Goal: Task Accomplishment & Management: Complete application form

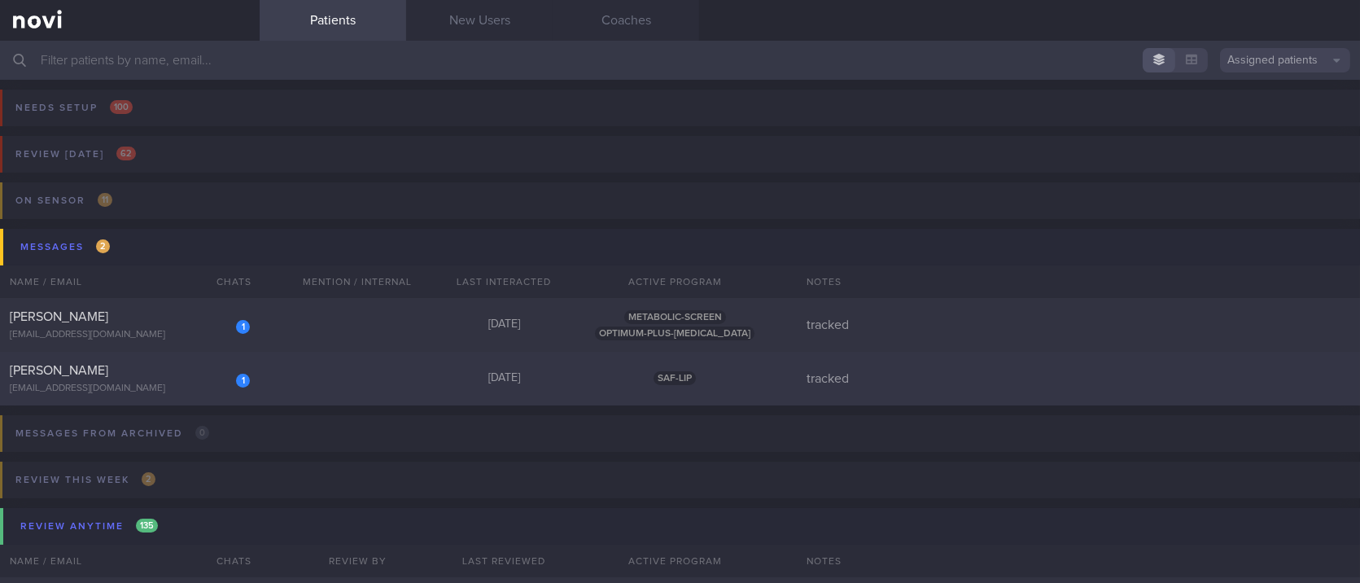
click at [360, 389] on div "1 [PERSON_NAME] [EMAIL_ADDRESS][DOMAIN_NAME] [DATE] SAF-LIP tracked" at bounding box center [680, 379] width 1360 height 54
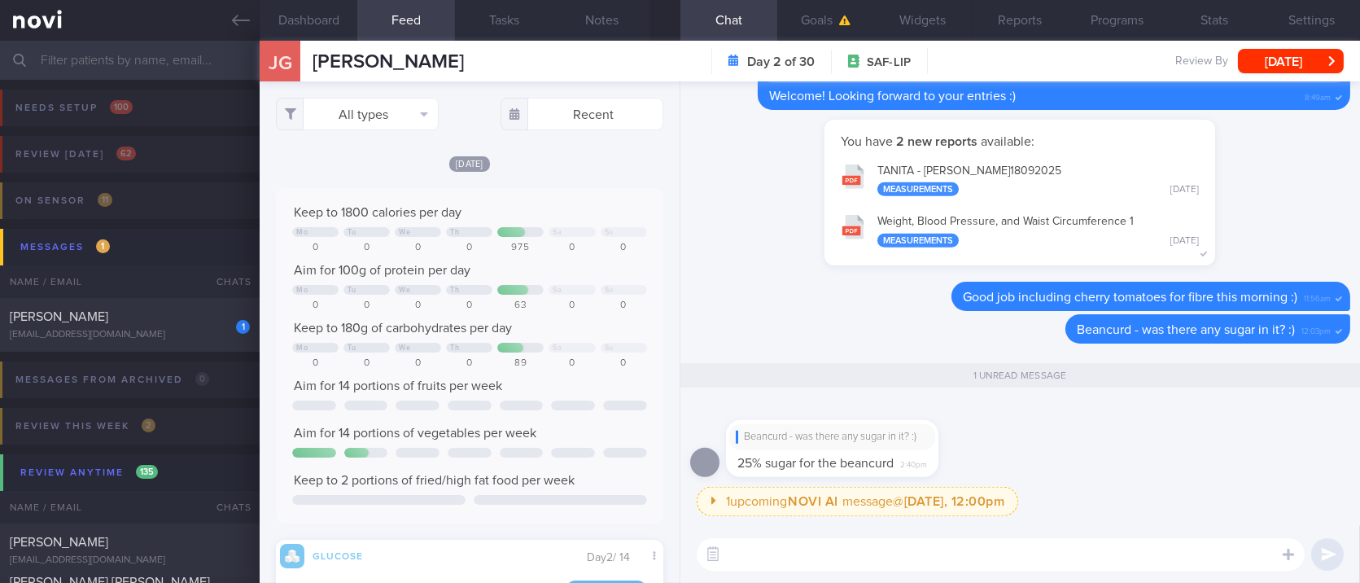
scroll to position [233, 355]
click at [909, 557] on textarea at bounding box center [1001, 554] width 608 height 33
type textarea "Ok! no problem"
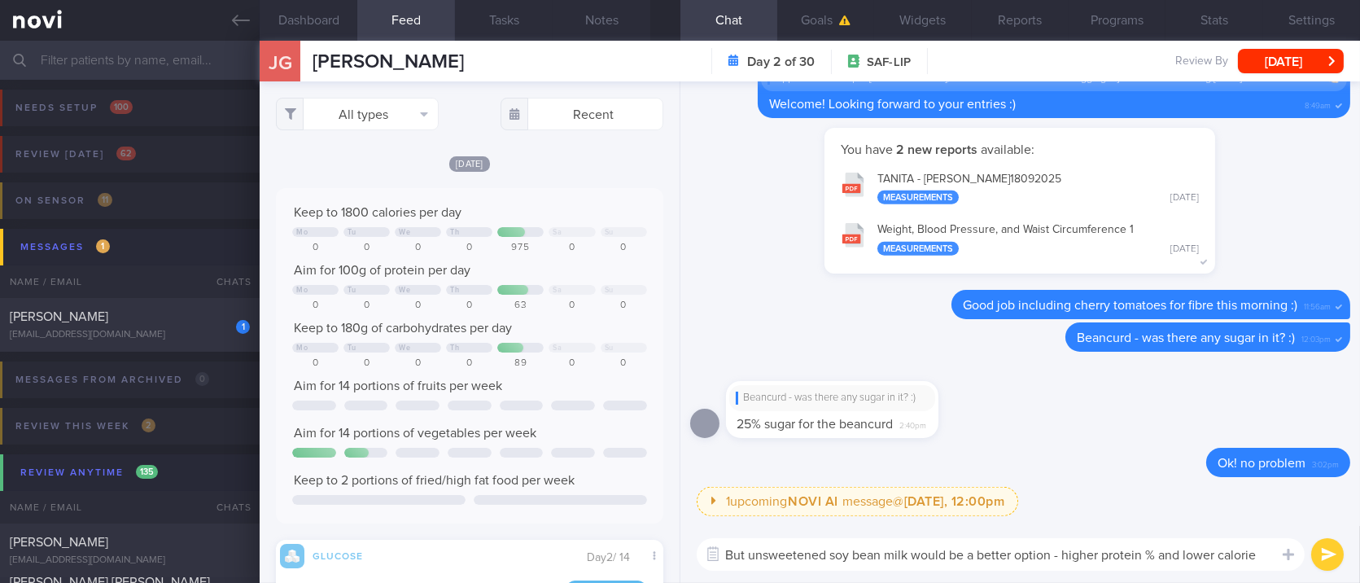
type textarea "But unsweetened soy bean milk would be a better option - higher protein % and l…"
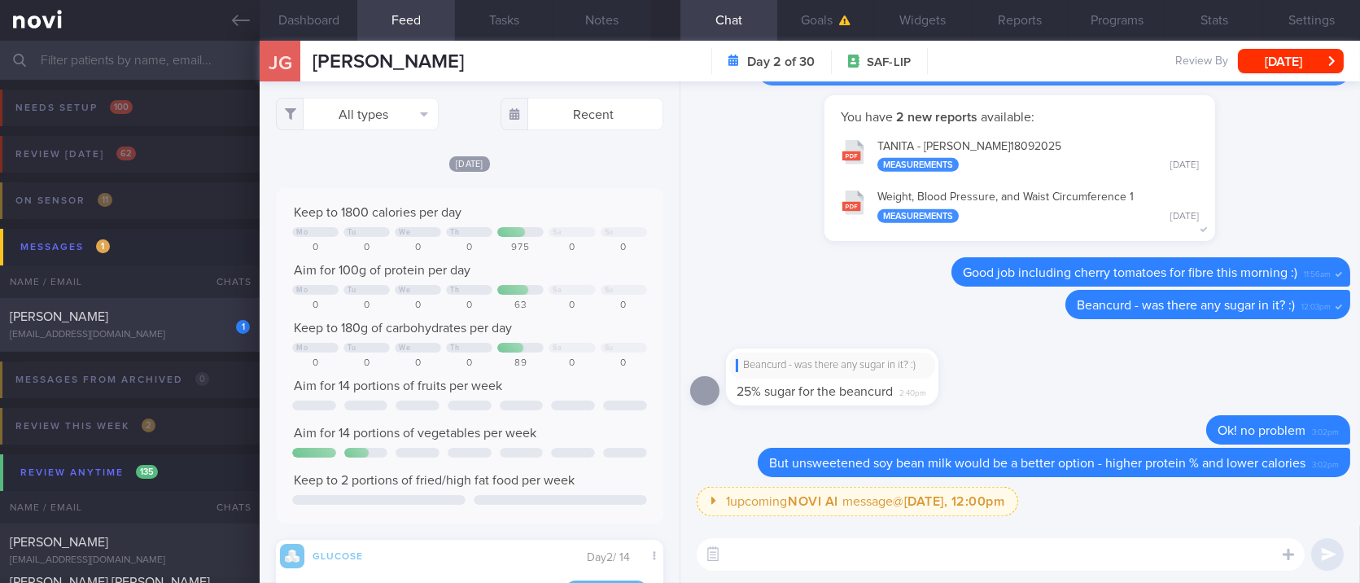
click at [159, 334] on div "[EMAIL_ADDRESS][DOMAIN_NAME]" at bounding box center [130, 335] width 240 height 12
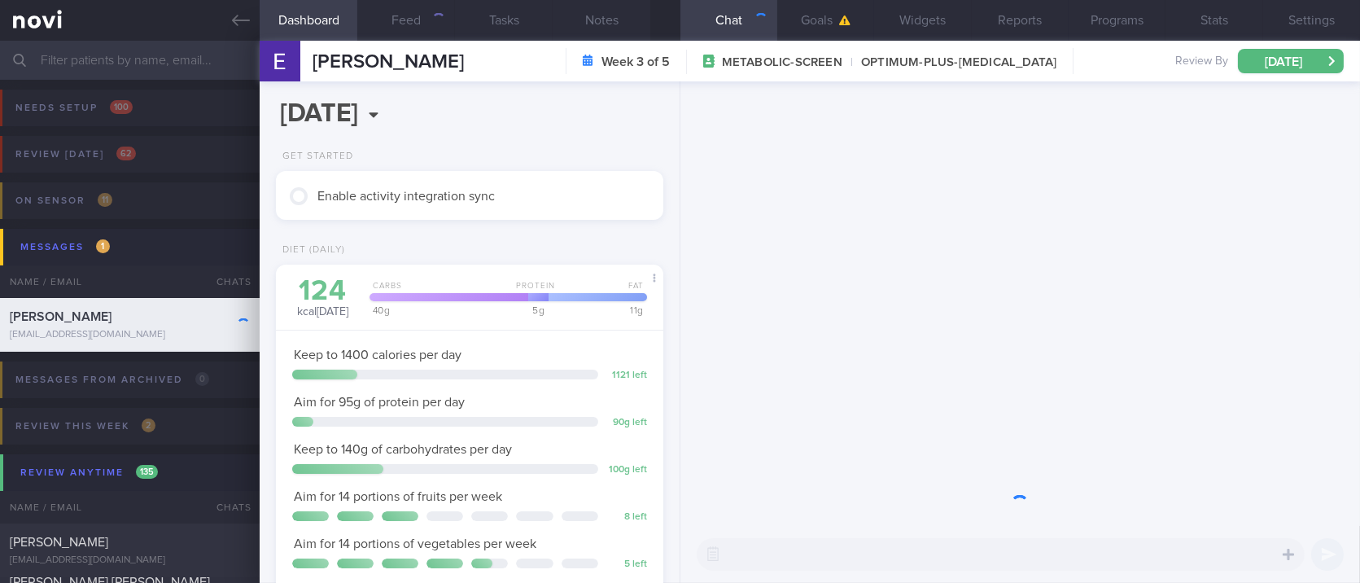
scroll to position [194, 341]
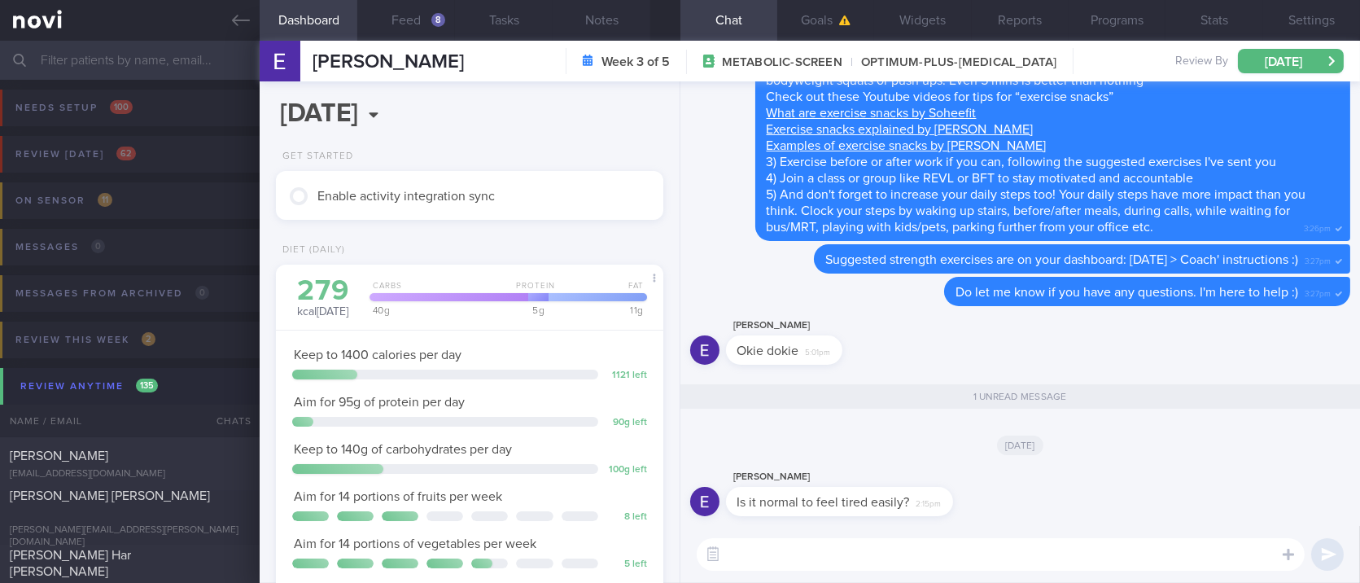
click at [900, 540] on textarea at bounding box center [1001, 554] width 608 height 33
click at [900, 545] on textarea at bounding box center [1001, 554] width 608 height 33
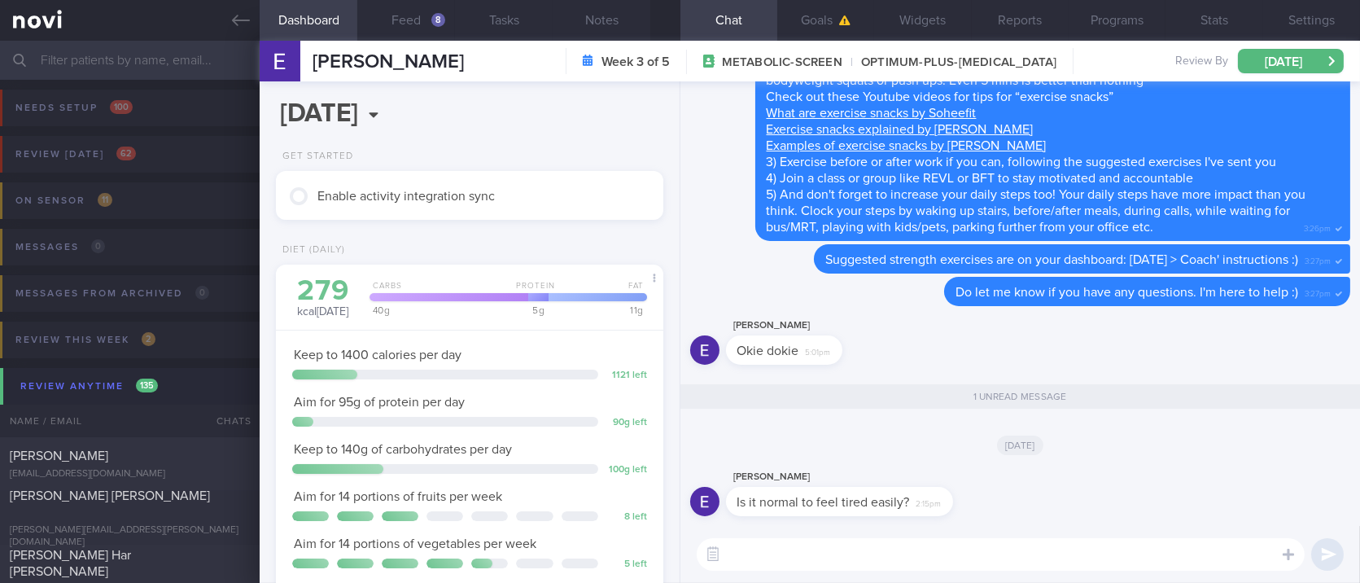
click at [900, 545] on textarea at bounding box center [1001, 554] width 608 height 33
click at [421, 17] on button "Feed 8" at bounding box center [406, 20] width 98 height 41
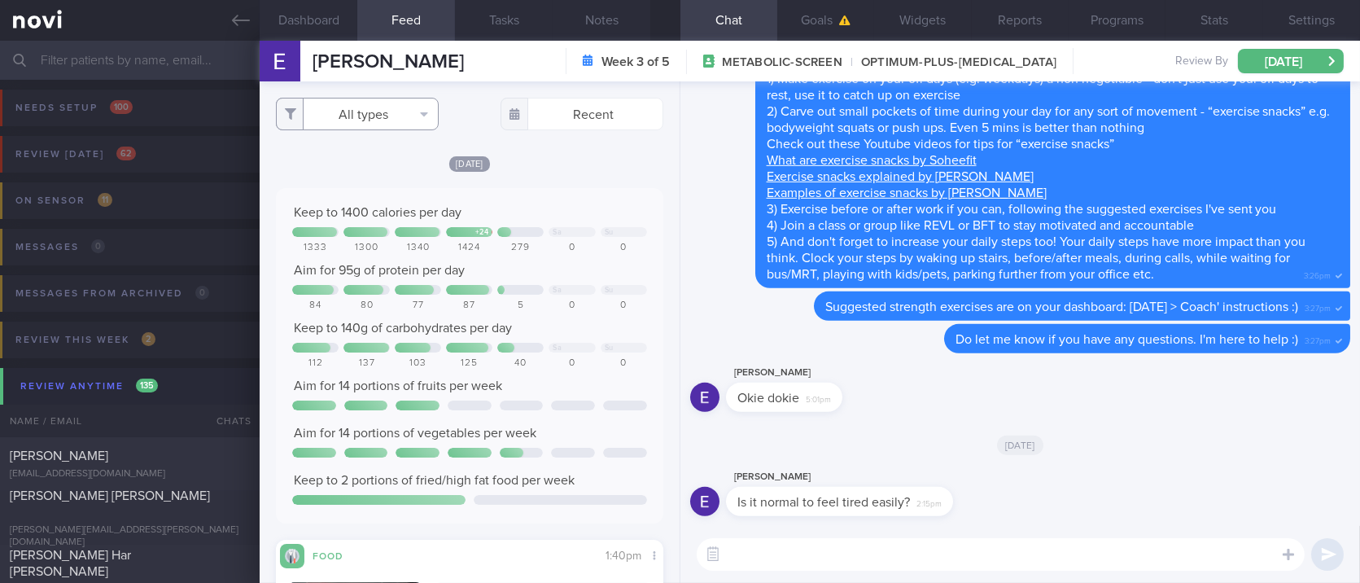
click at [367, 108] on button "All types" at bounding box center [357, 114] width 163 height 33
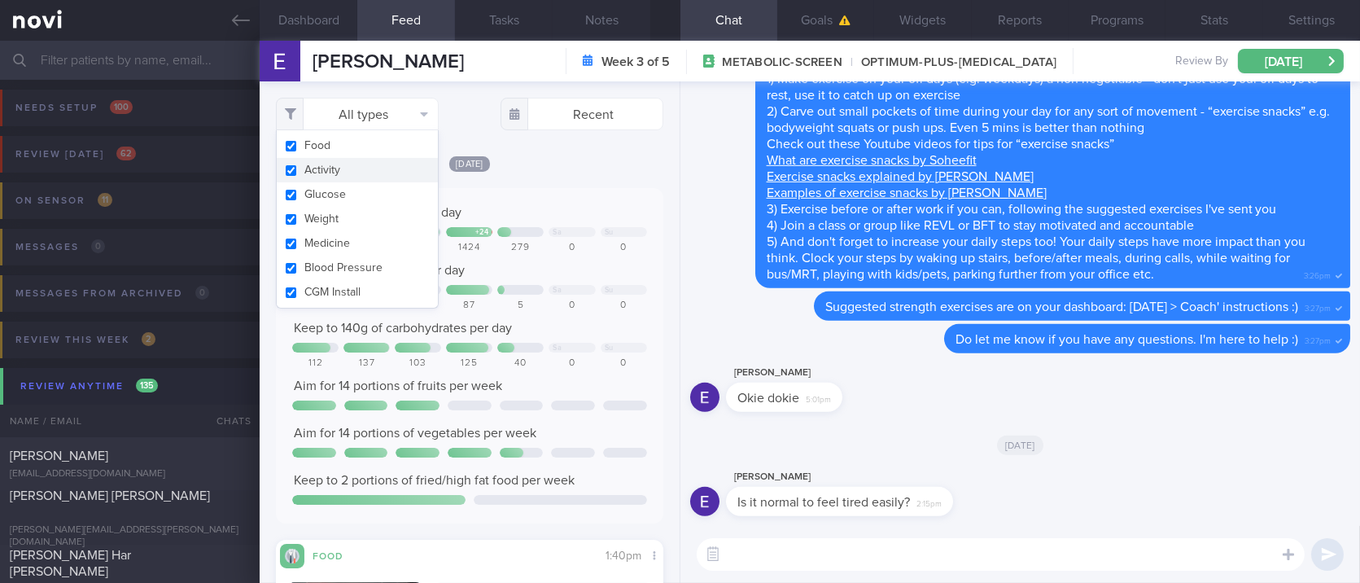
click at [404, 166] on button "Activity" at bounding box center [357, 170] width 161 height 24
checkbox input "false"
click at [786, 542] on textarea at bounding box center [1001, 554] width 608 height 33
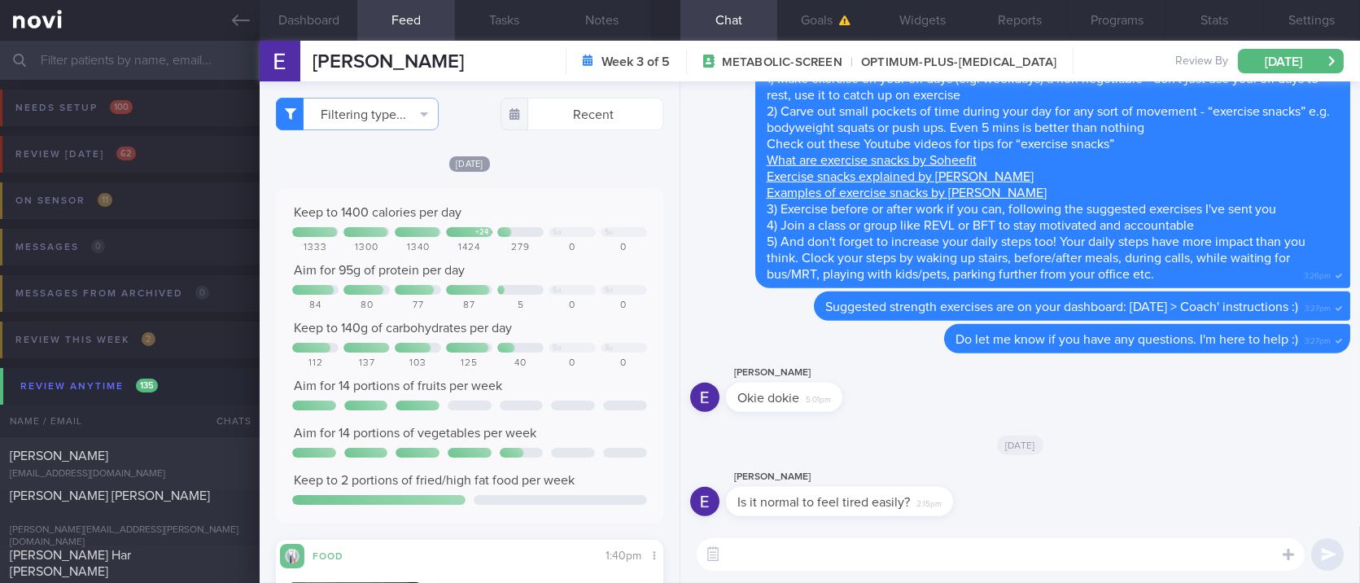
click at [821, 547] on textarea at bounding box center [1001, 554] width 608 height 33
type textarea "H"
type textarea "N"
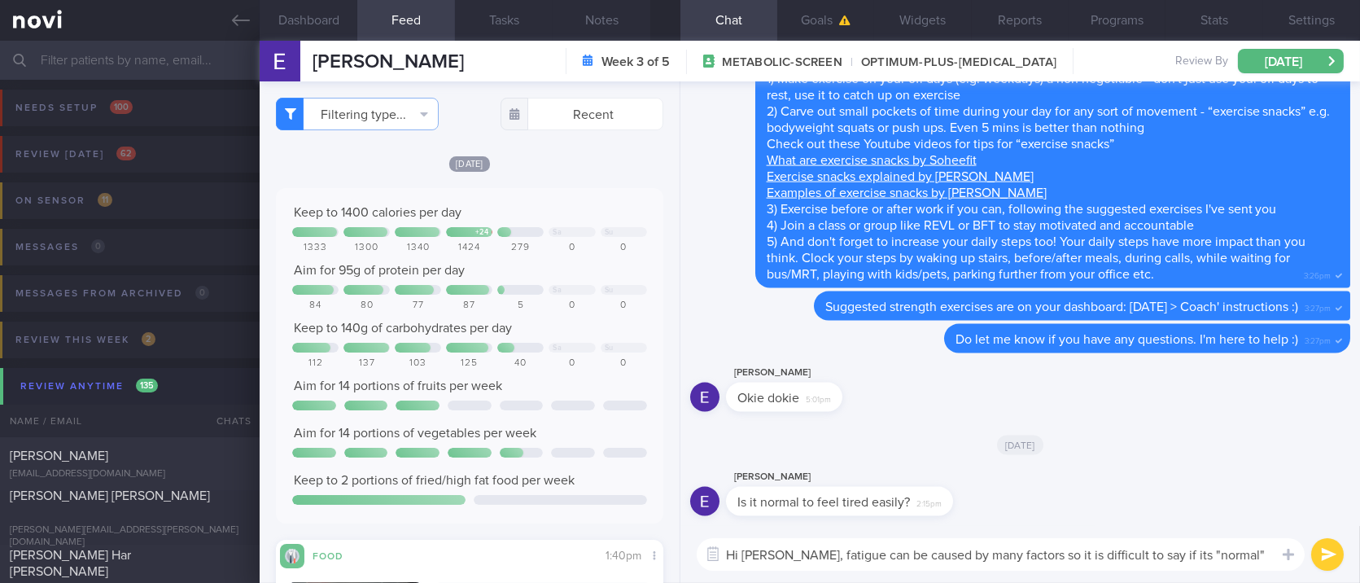
type textarea "Hi [PERSON_NAME], fatigue can be caused by many factors so it is difficult to s…"
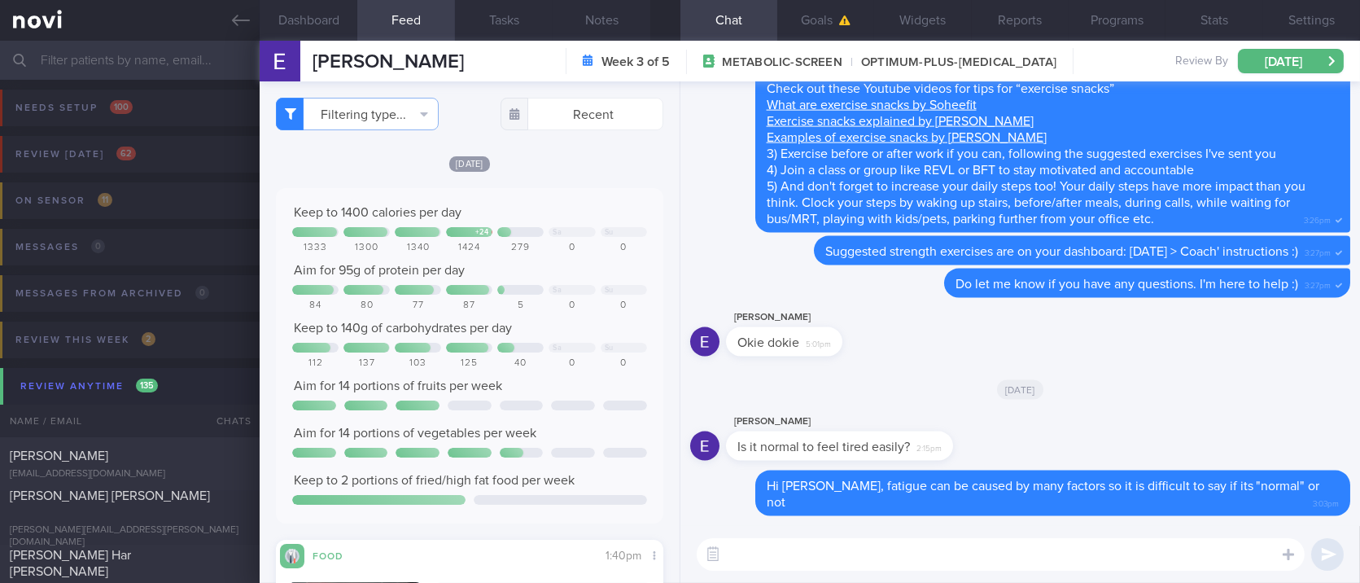
type textarea "Y"
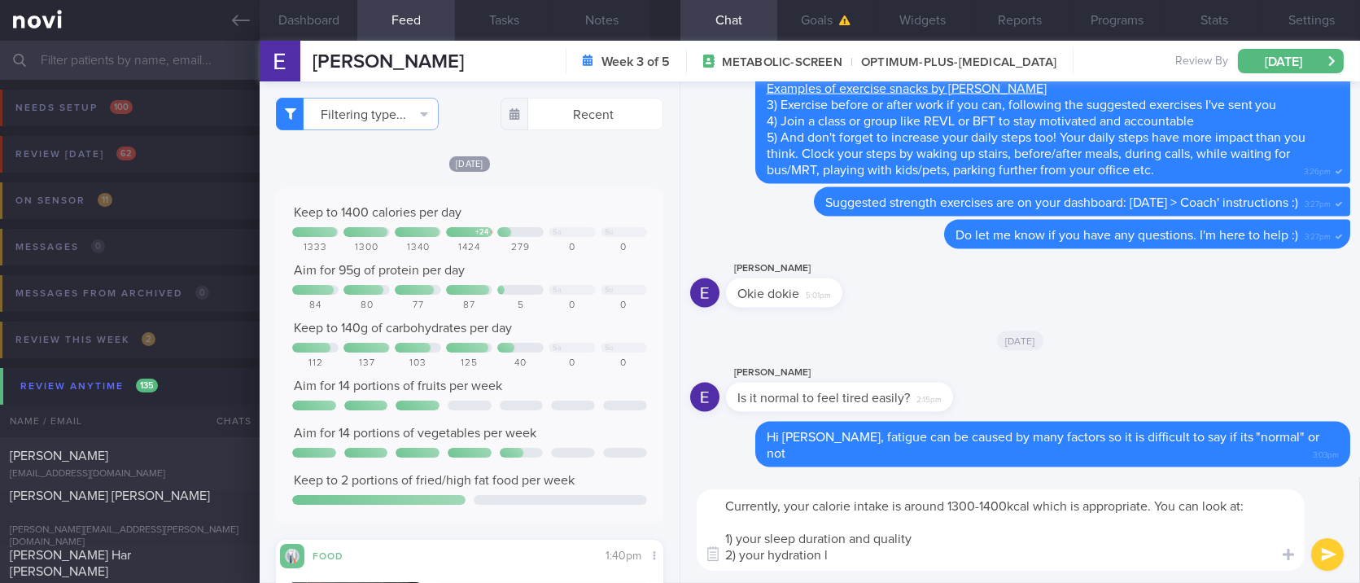
scroll to position [759, 0]
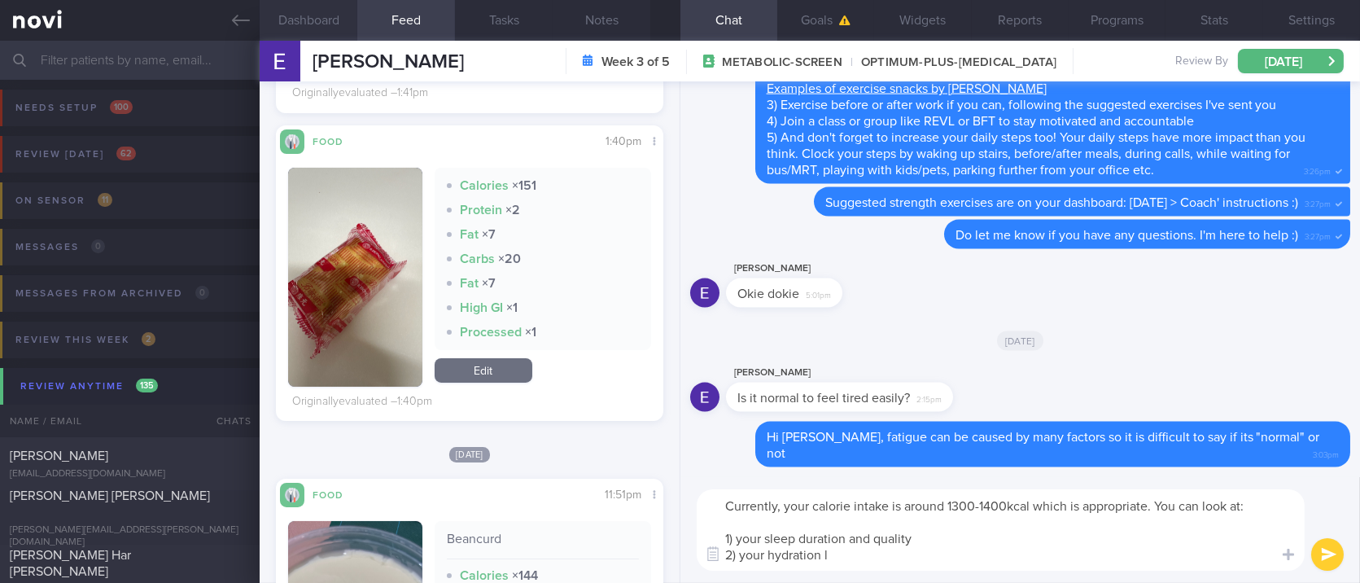
click at [345, 29] on button "Dashboard" at bounding box center [309, 20] width 98 height 41
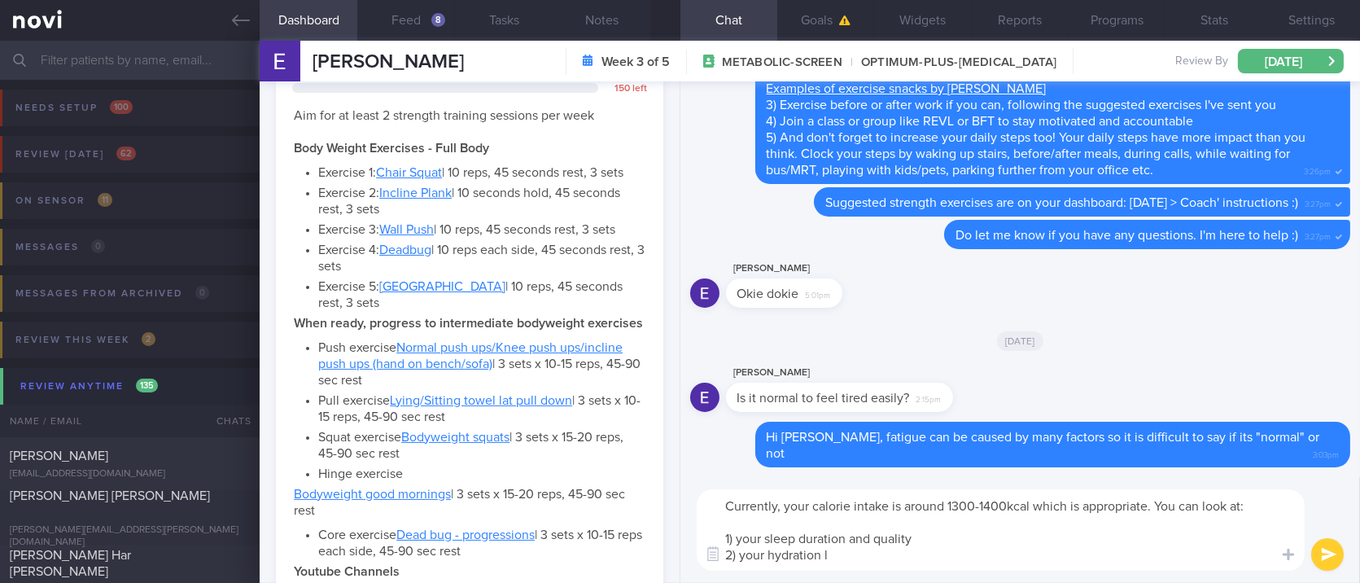
scroll to position [1173, 0]
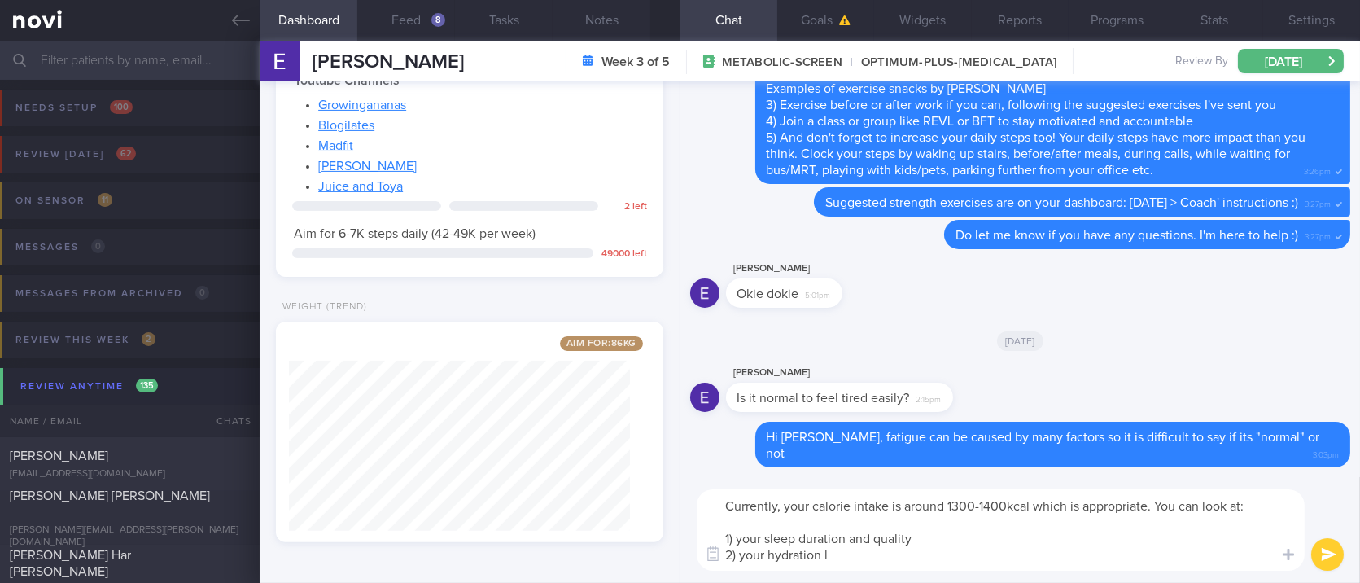
click at [906, 554] on textarea "Currently, your calorie intake is around 1300-1400kcal which is appropriate. Yo…" at bounding box center [1001, 529] width 608 height 81
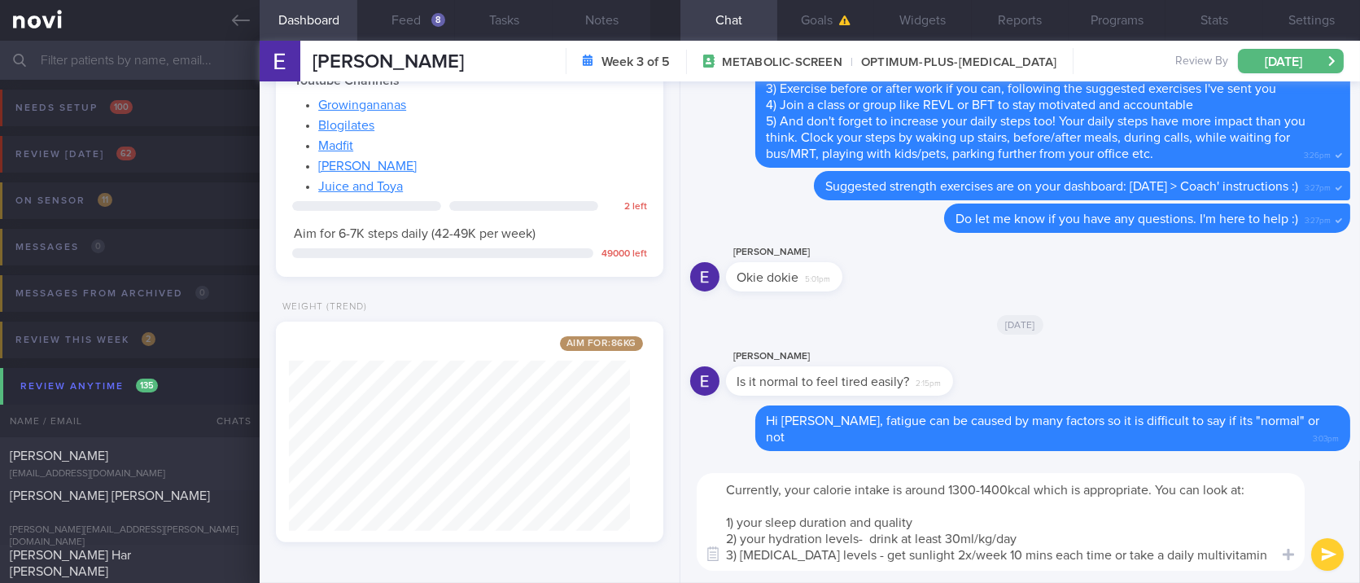
scroll to position [0, 0]
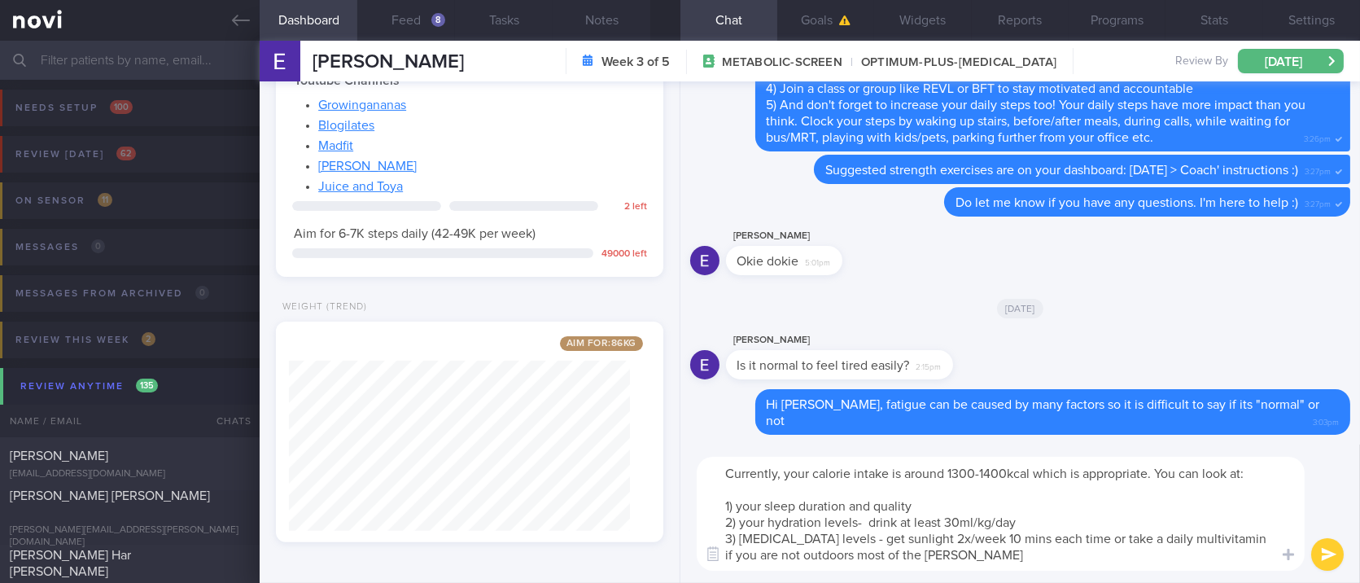
type textarea "Currently, your calorie intake is around 1300-1400kcal which is appropriate. Yo…"
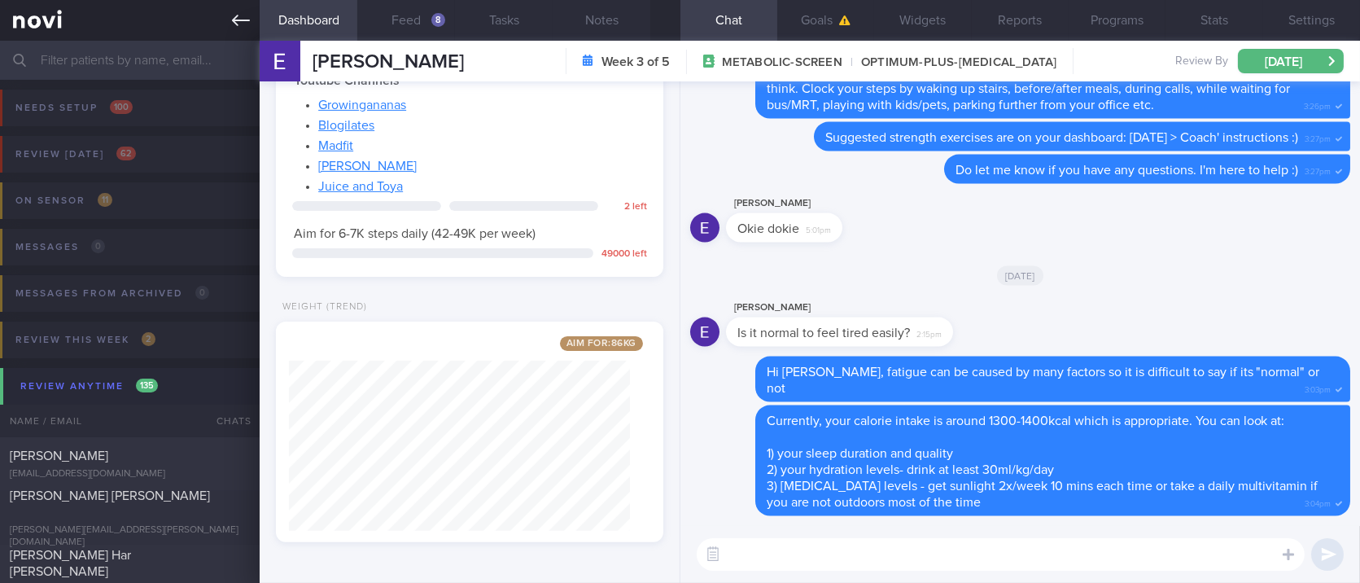
click at [233, 28] on link at bounding box center [130, 20] width 260 height 41
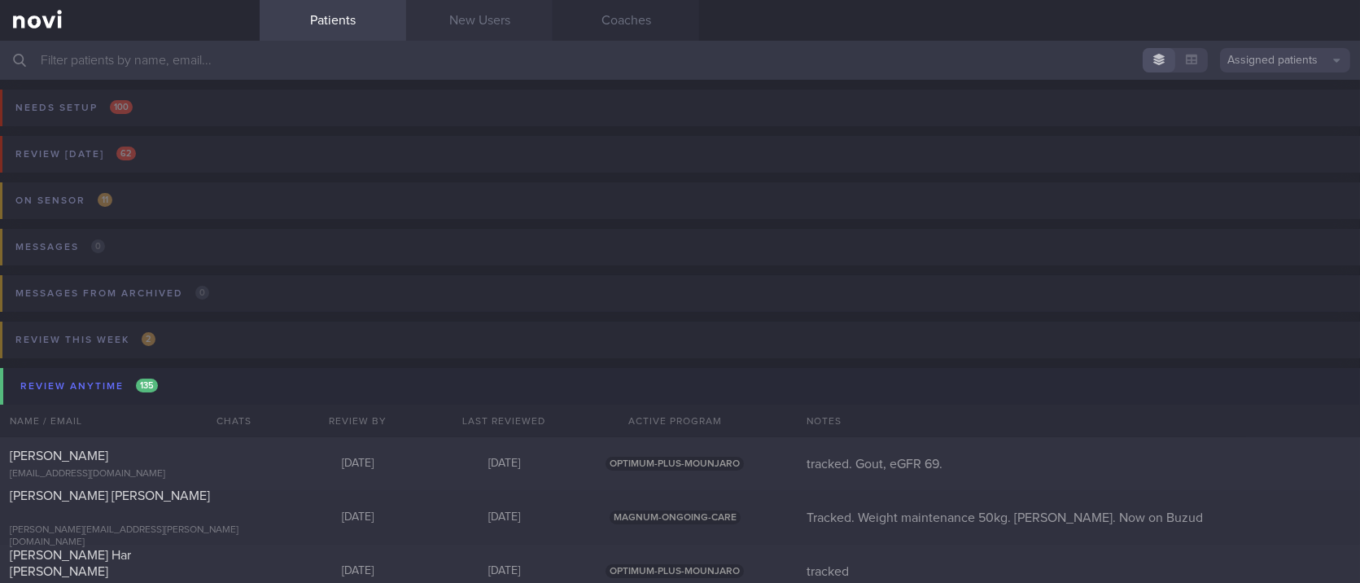
click at [529, 21] on link "New Users" at bounding box center [479, 20] width 146 height 41
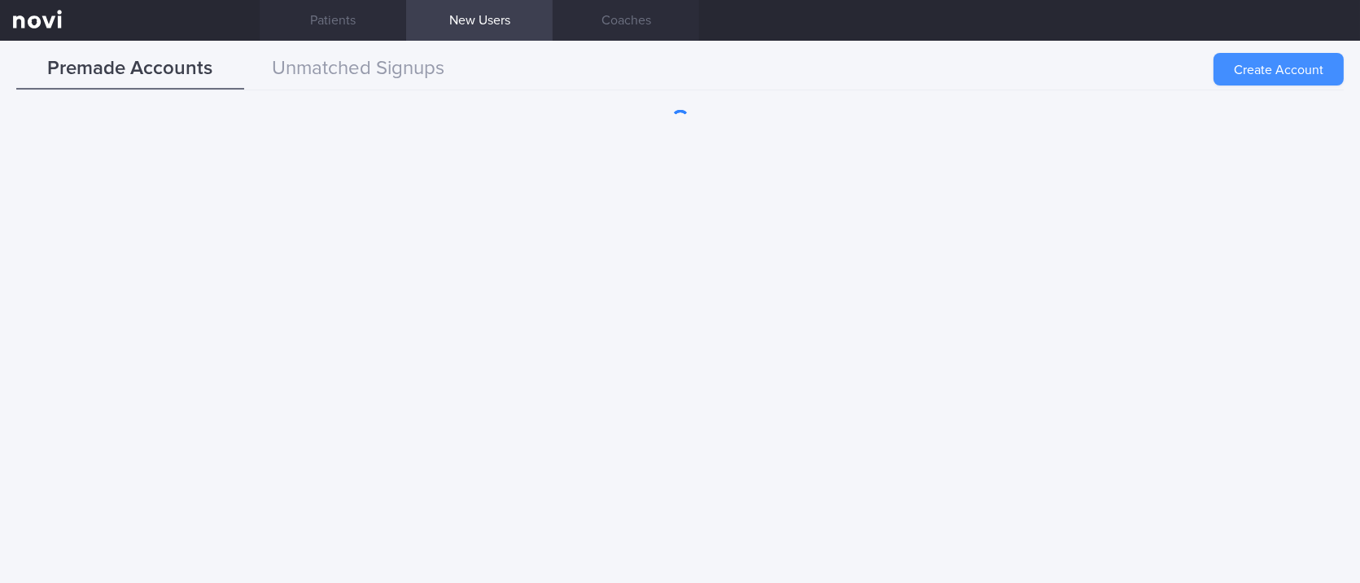
click at [1262, 68] on button "Create Account" at bounding box center [1278, 69] width 130 height 33
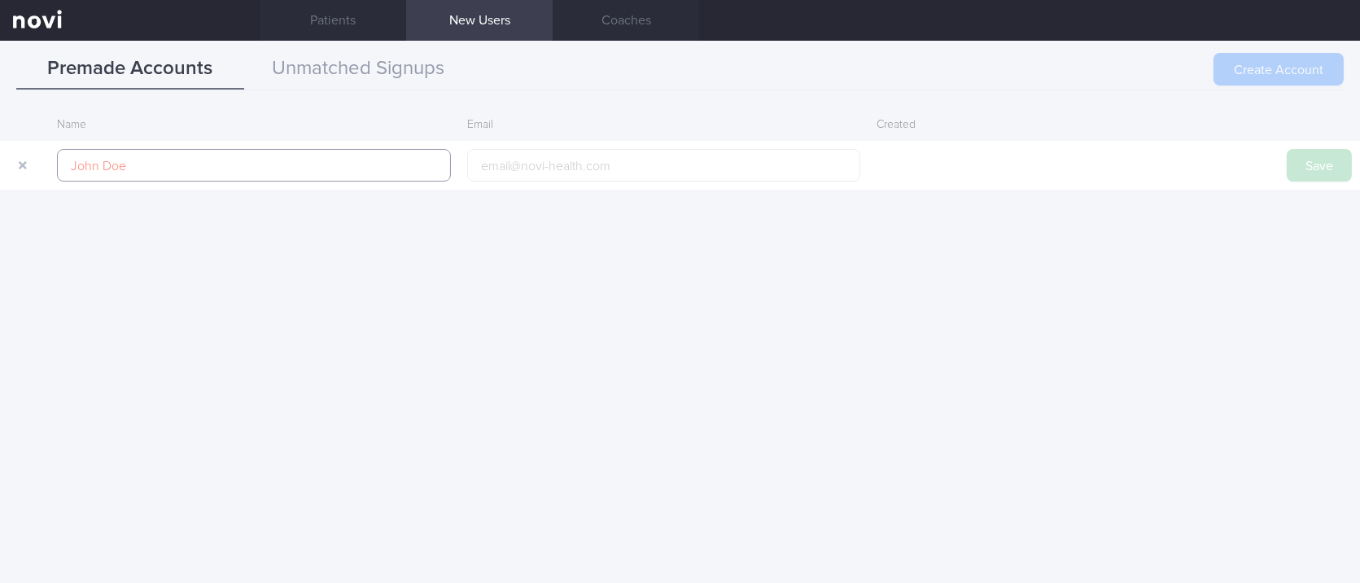
click at [376, 164] on input "text" at bounding box center [254, 165] width 394 height 33
paste input "[PERSON_NAME]"
click at [330, 173] on input "[PERSON_NAME]" at bounding box center [254, 165] width 394 height 33
click at [321, 155] on input "[PERSON_NAME]" at bounding box center [254, 165] width 394 height 33
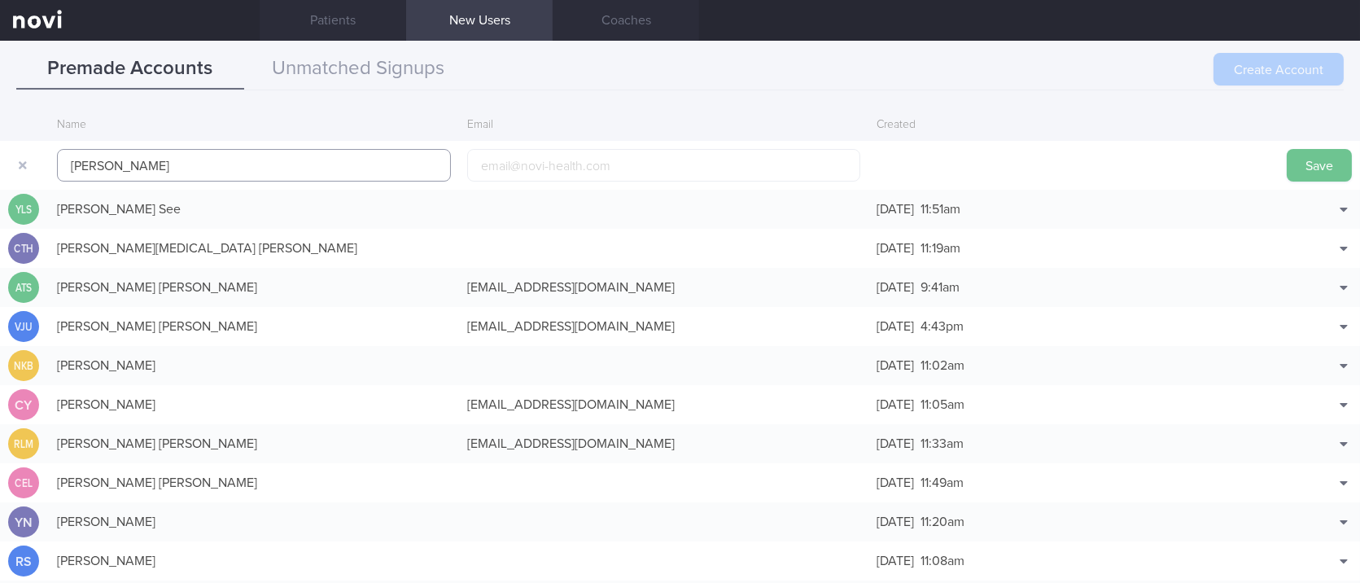
type input "[PERSON_NAME]"
click at [1294, 159] on button "Save" at bounding box center [1319, 165] width 65 height 33
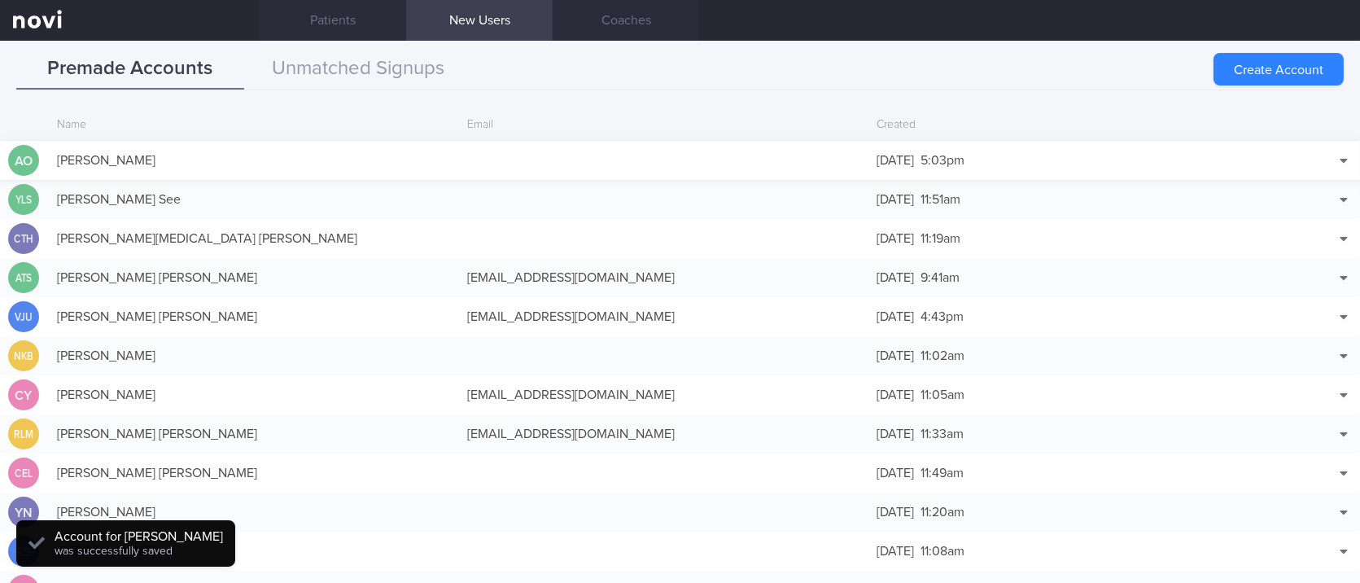
click at [1205, 163] on div "[DATE] 5:03pm" at bounding box center [1073, 160] width 410 height 33
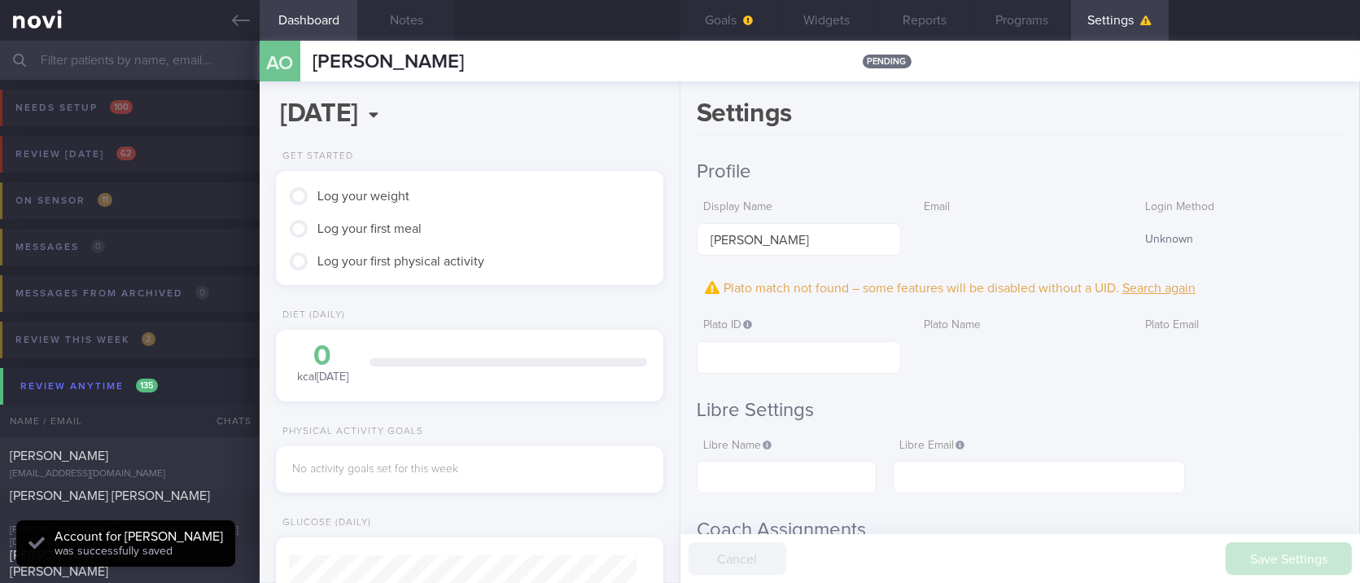
scroll to position [542, 0]
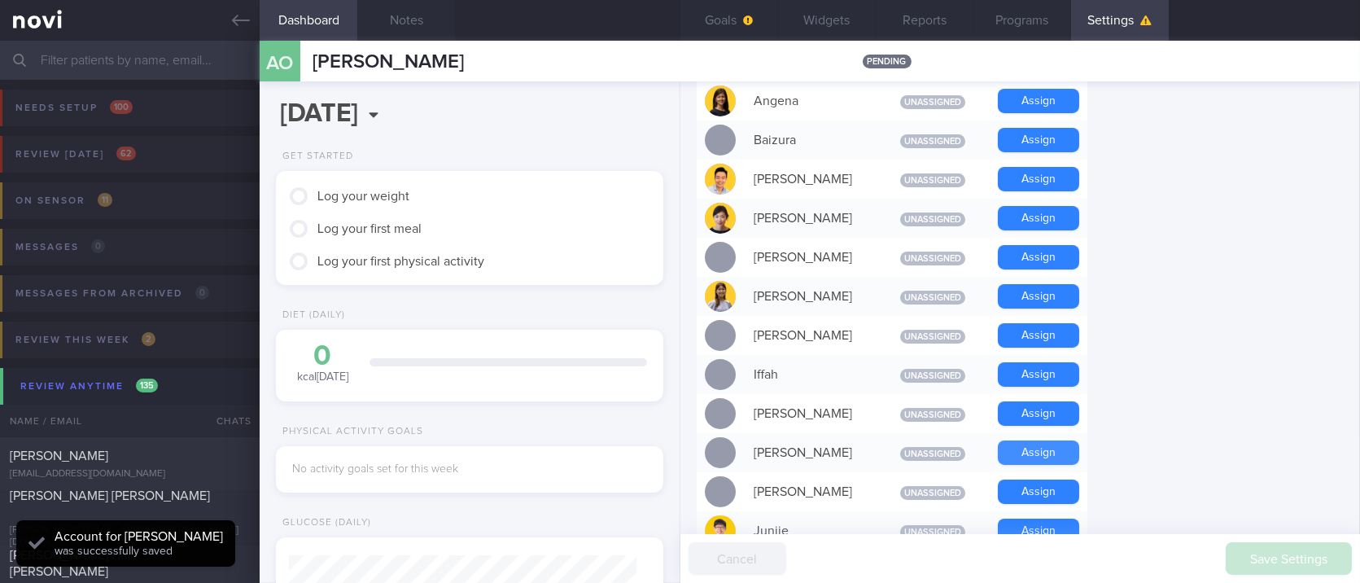
click at [1060, 455] on button "Assign" at bounding box center [1038, 452] width 81 height 24
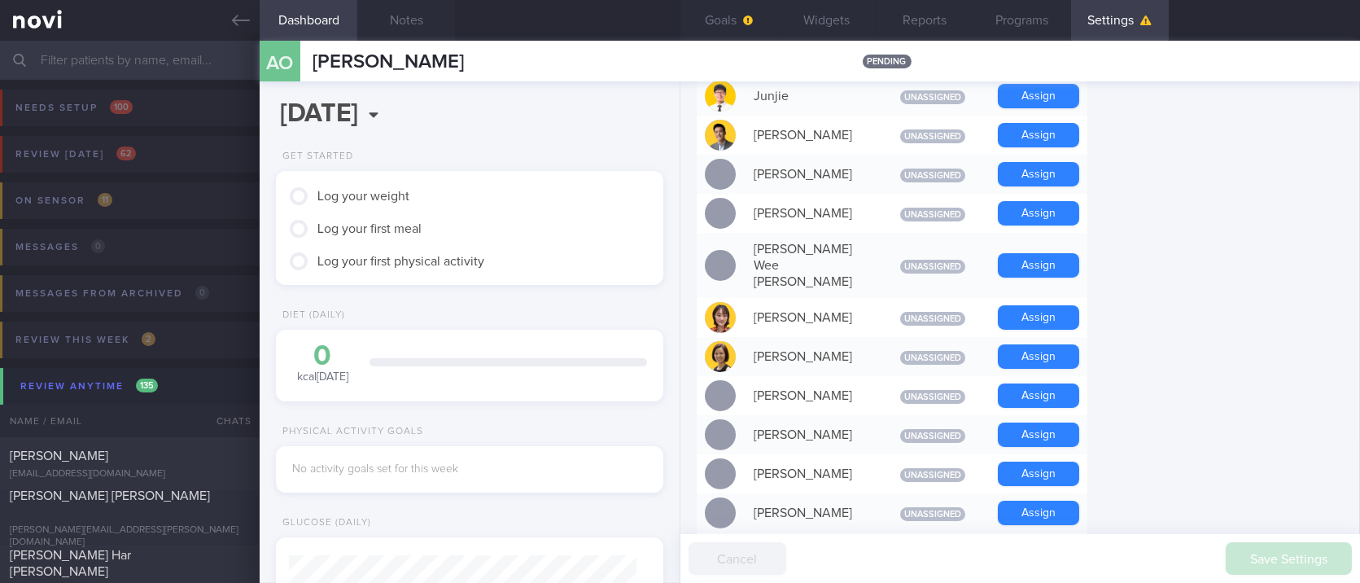
scroll to position [1268, 0]
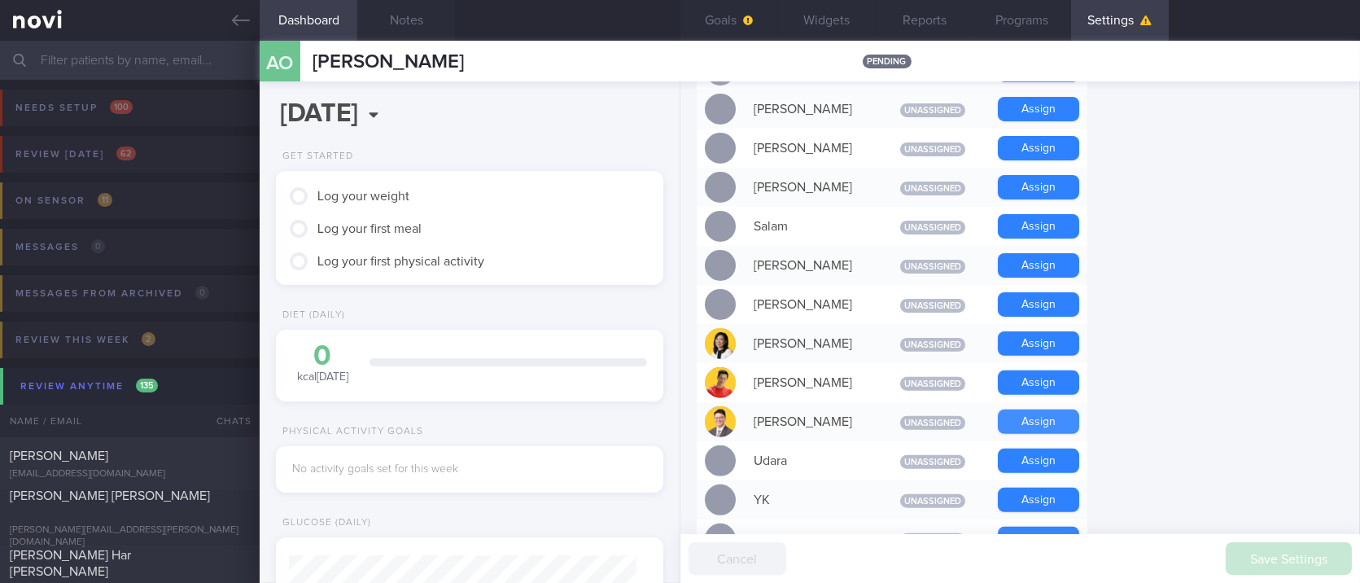
click at [1055, 409] on button "Assign" at bounding box center [1038, 421] width 81 height 24
click at [1242, 380] on div "Settings Profile Display Name [PERSON_NAME] Email Login Method Unknown Plato ma…" at bounding box center [1019, 331] width 679 height 501
click at [1230, 277] on div "Settings Profile Display Name [PERSON_NAME] Email Login Method Unknown Plato ma…" at bounding box center [1019, 331] width 679 height 501
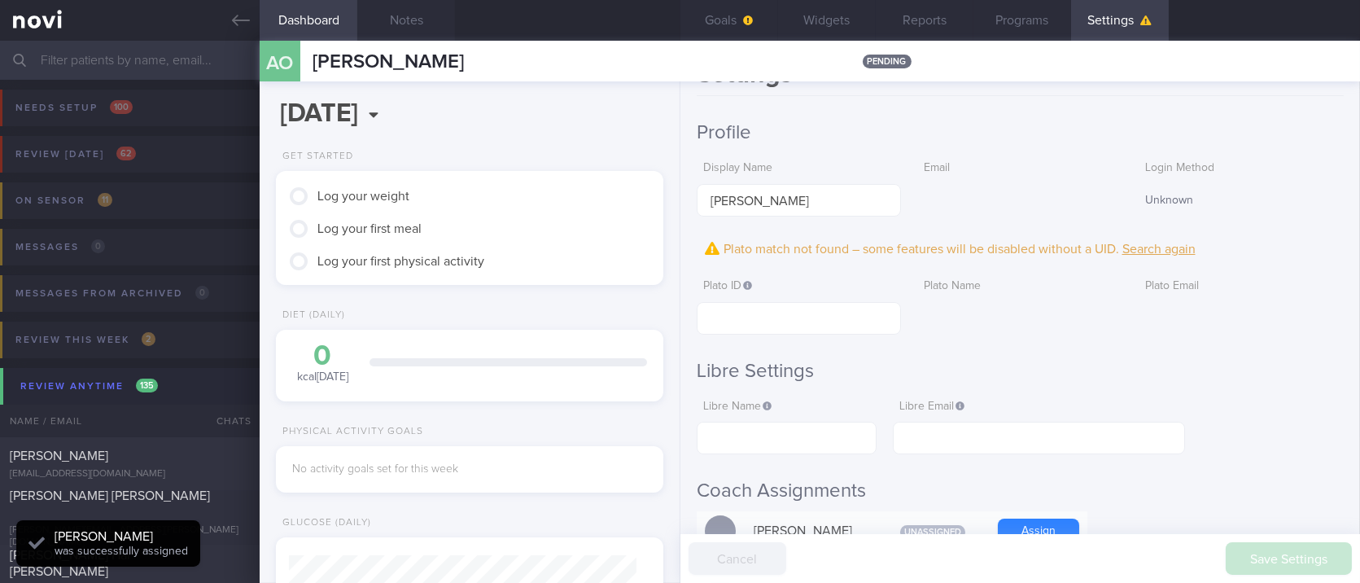
scroll to position [0, 0]
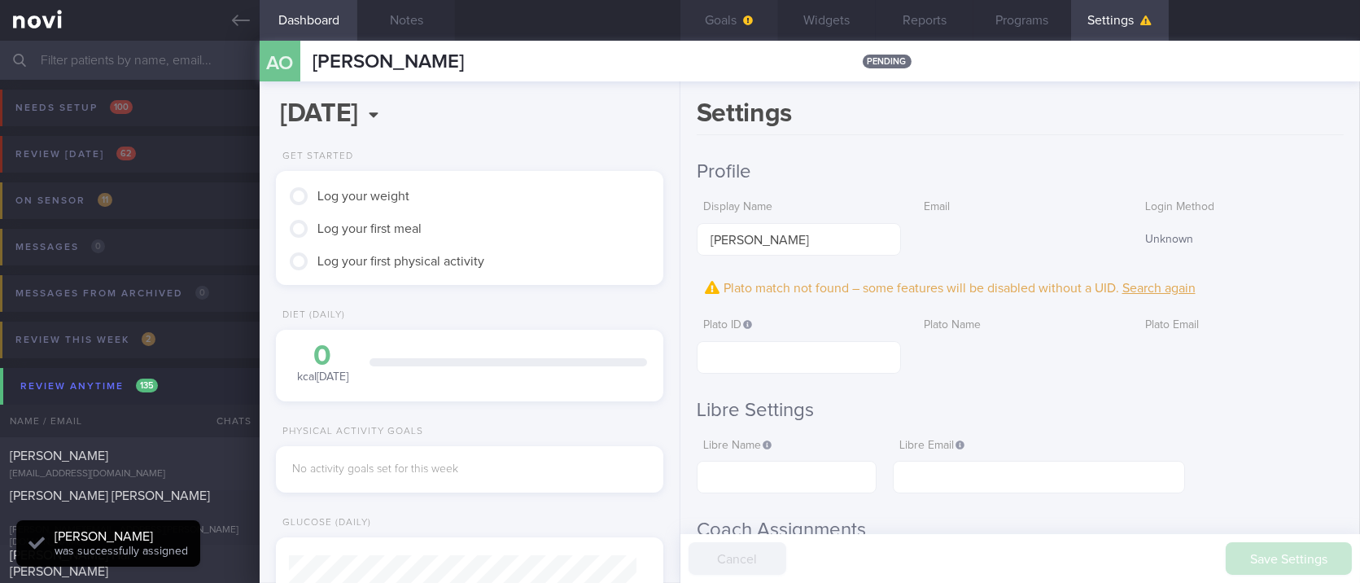
click at [759, 24] on button "Goals" at bounding box center [729, 20] width 98 height 41
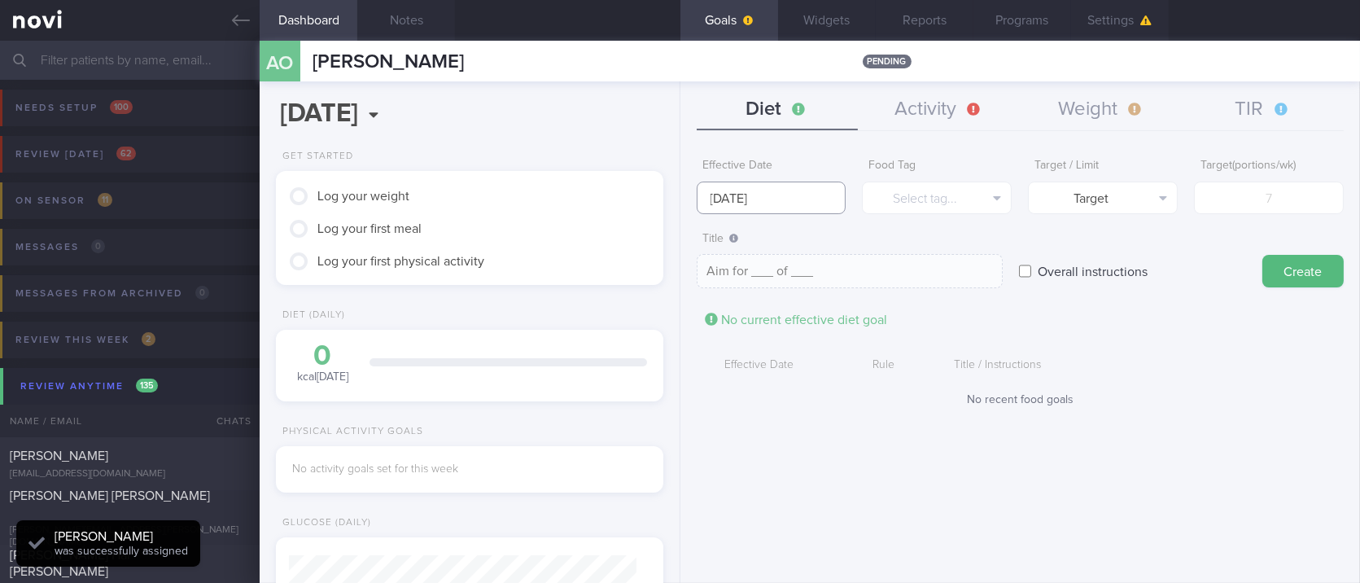
click at [771, 191] on input "[DATE]" at bounding box center [772, 197] width 150 height 33
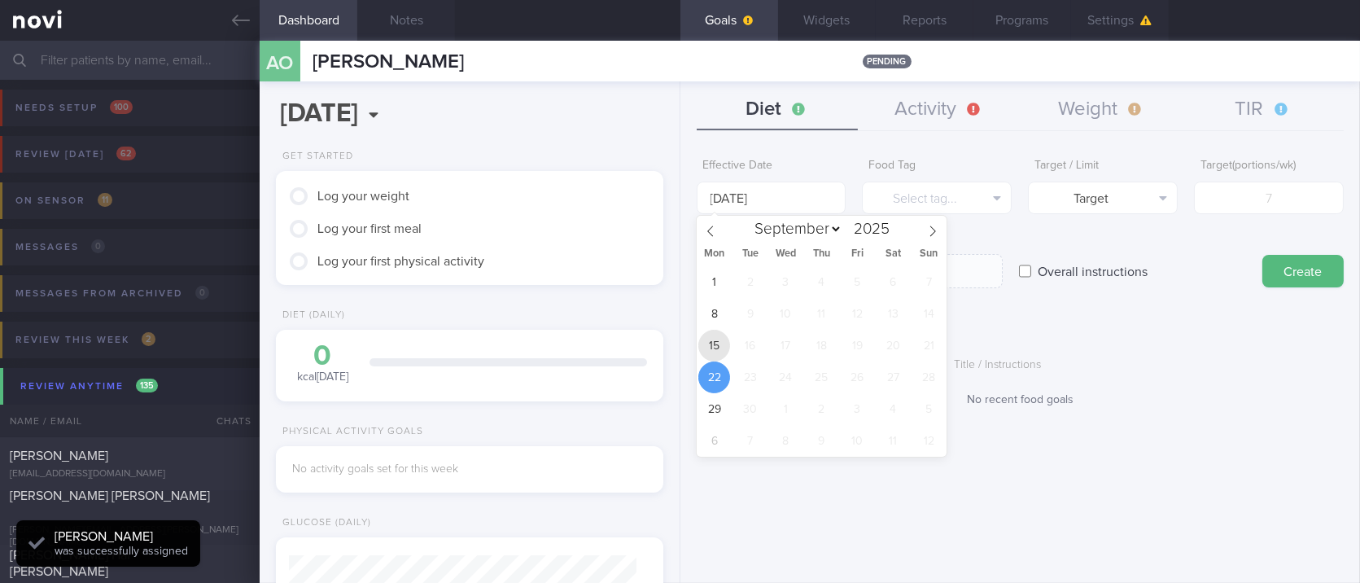
click at [711, 339] on span "15" at bounding box center [714, 346] width 32 height 32
type input "[DATE]"
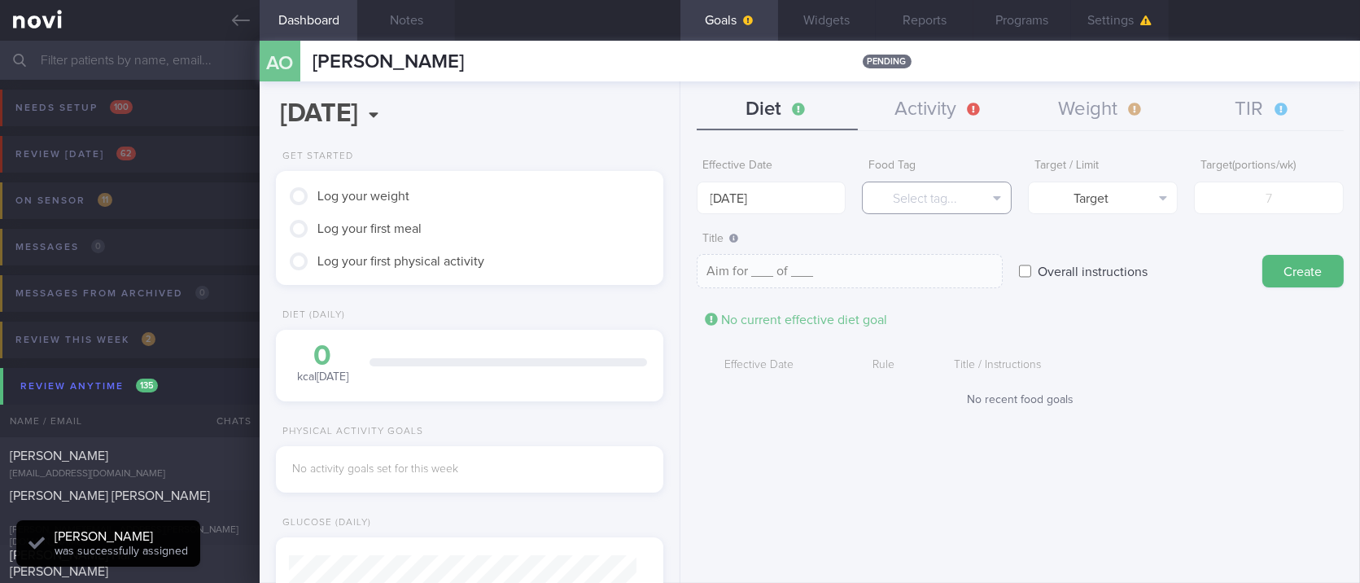
click at [941, 196] on button "Select tag..." at bounding box center [937, 197] width 150 height 33
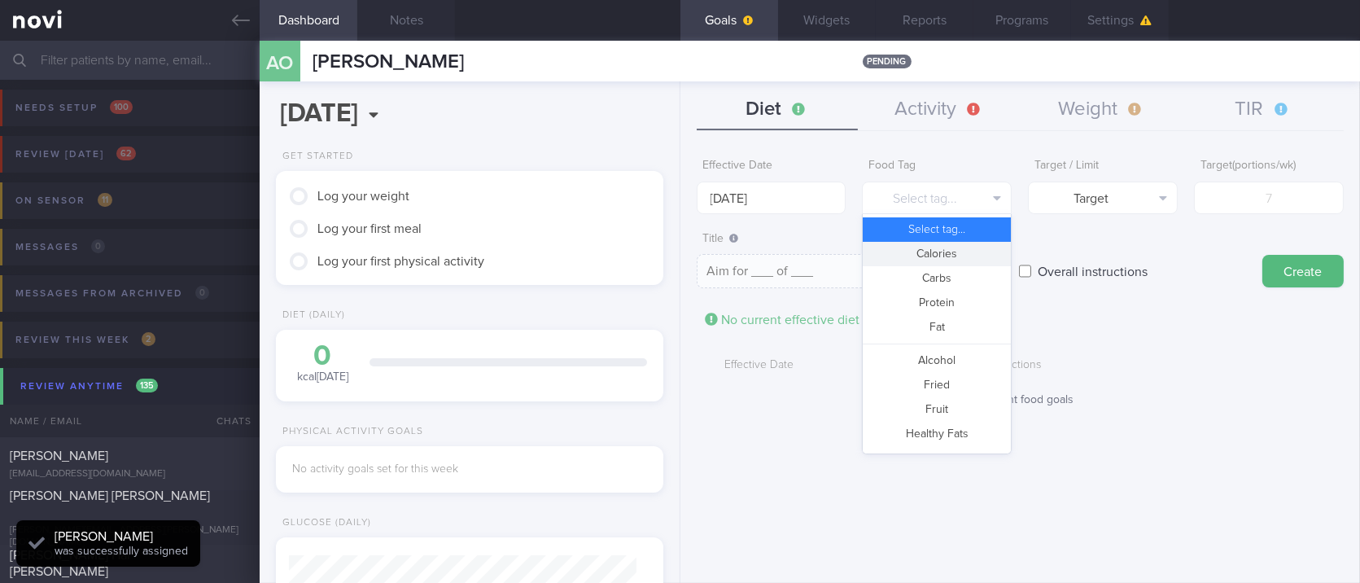
click at [948, 248] on button "Calories" at bounding box center [937, 254] width 148 height 24
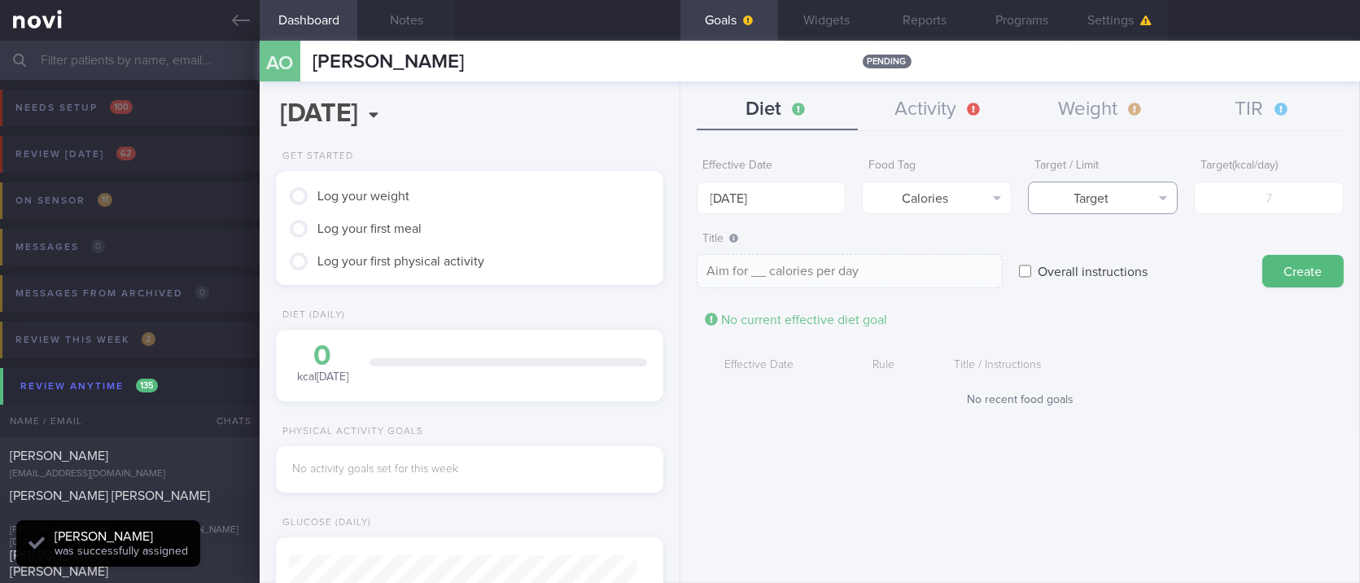
click at [1157, 186] on button "Target" at bounding box center [1103, 197] width 150 height 33
drag, startPoint x: 1122, startPoint y: 247, endPoint x: 1295, endPoint y: 196, distance: 179.7
click at [1133, 242] on button "Limit" at bounding box center [1103, 254] width 148 height 24
type textarea "Keep to __ calories per day"
click at [1295, 196] on input "number" at bounding box center [1269, 197] width 150 height 33
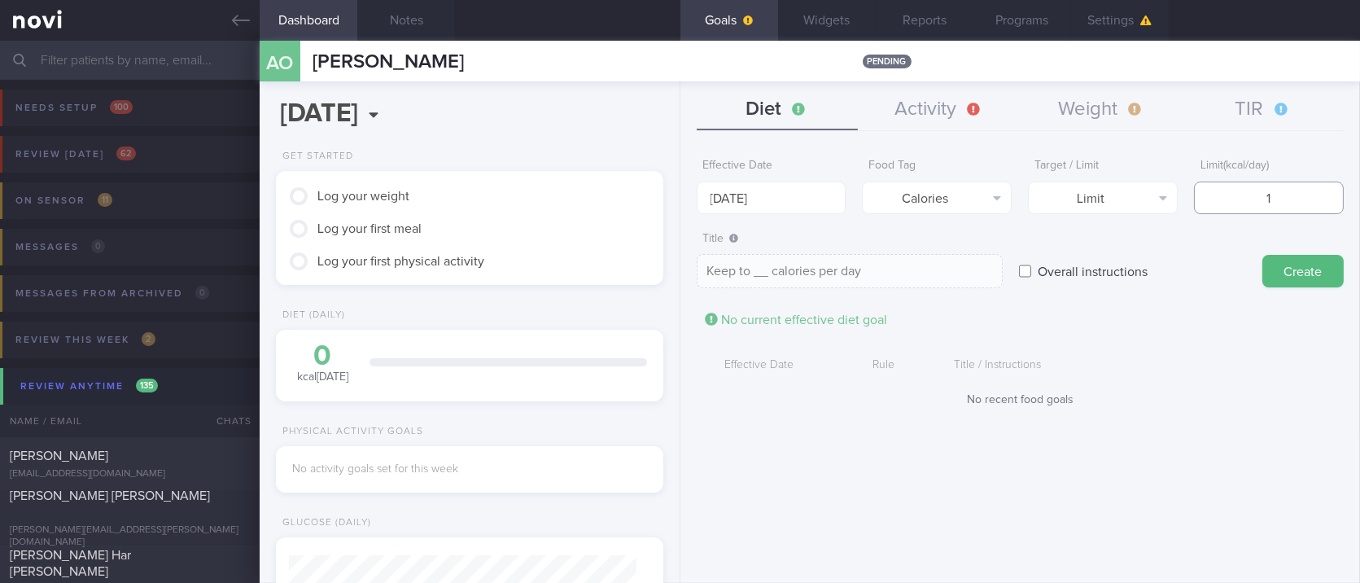
type input "18"
type textarea "Keep to 18 calories per day"
type input "180"
type textarea "Keep to 180 calories per day"
type input "1800"
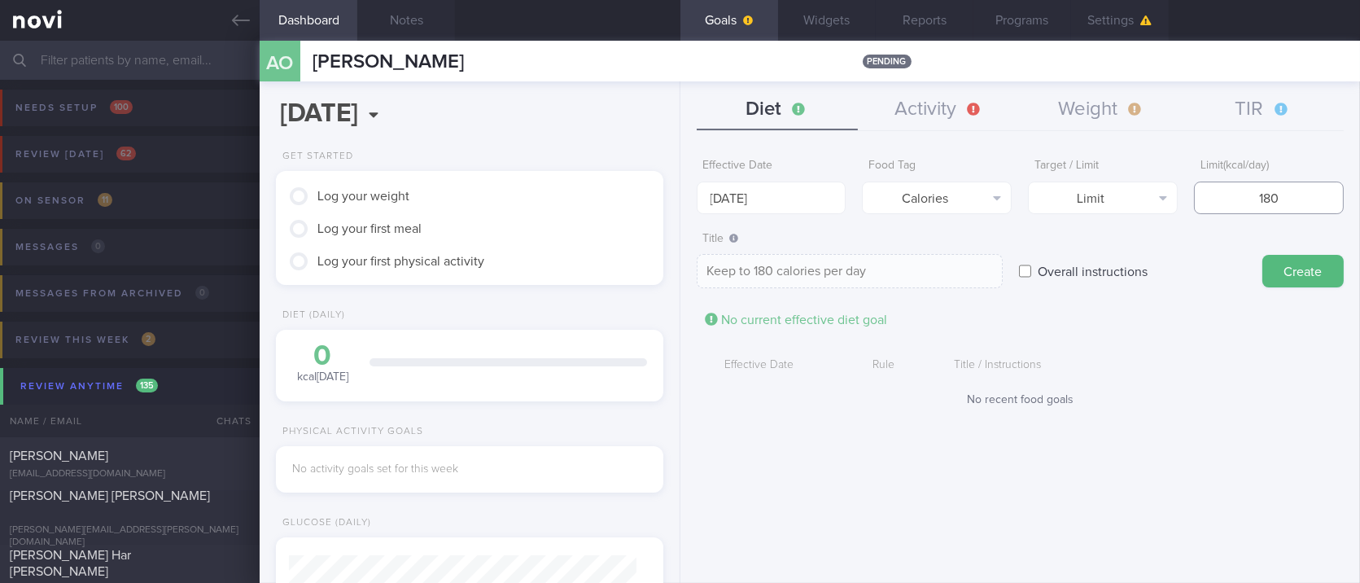
type textarea "Keep to 1800 calories per day"
type input "1800"
click at [1295, 277] on button "Create" at bounding box center [1302, 271] width 81 height 33
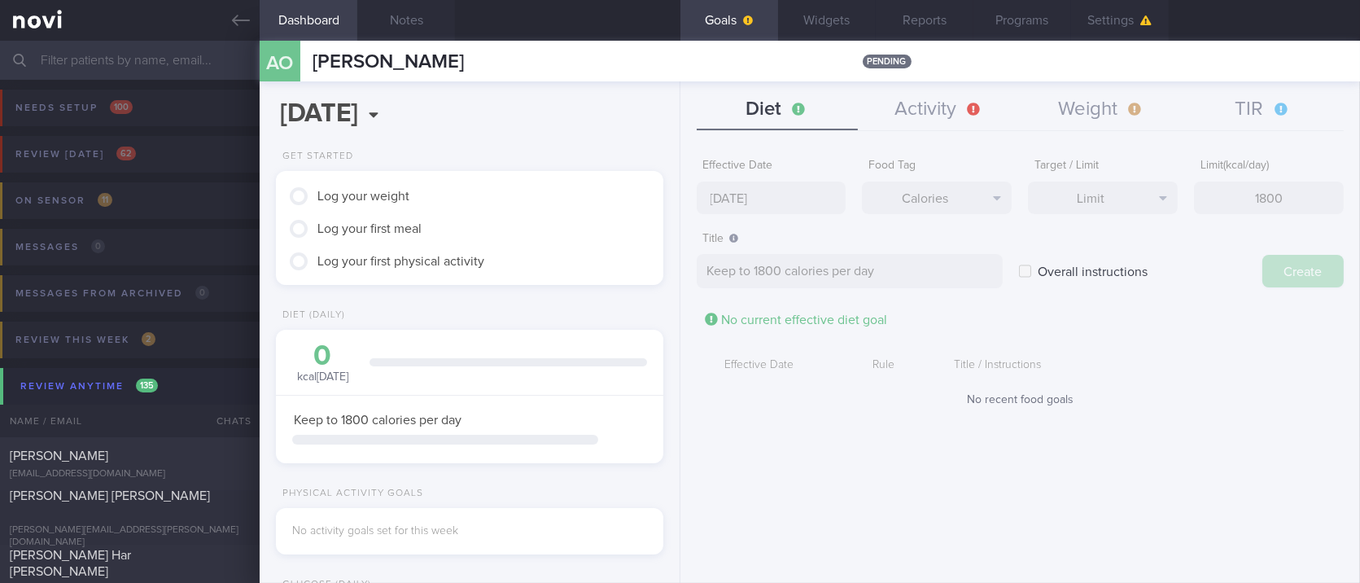
type input "[DATE]"
type textarea "Aim for ___ of ___"
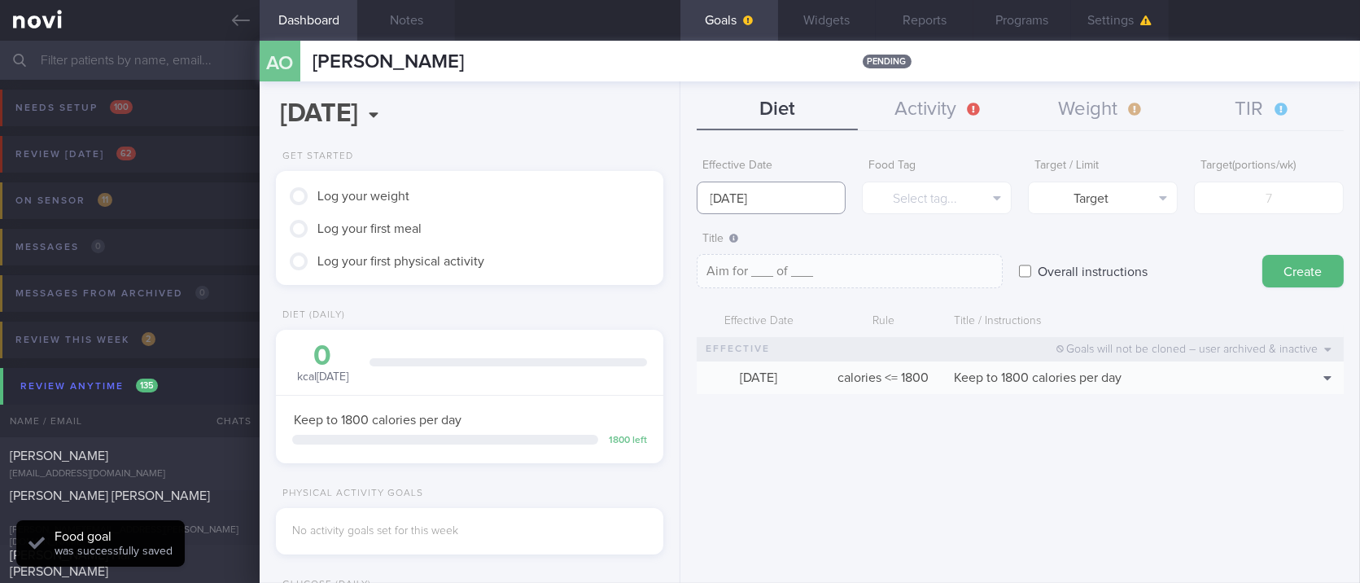
click at [787, 196] on input "[DATE]" at bounding box center [772, 197] width 150 height 33
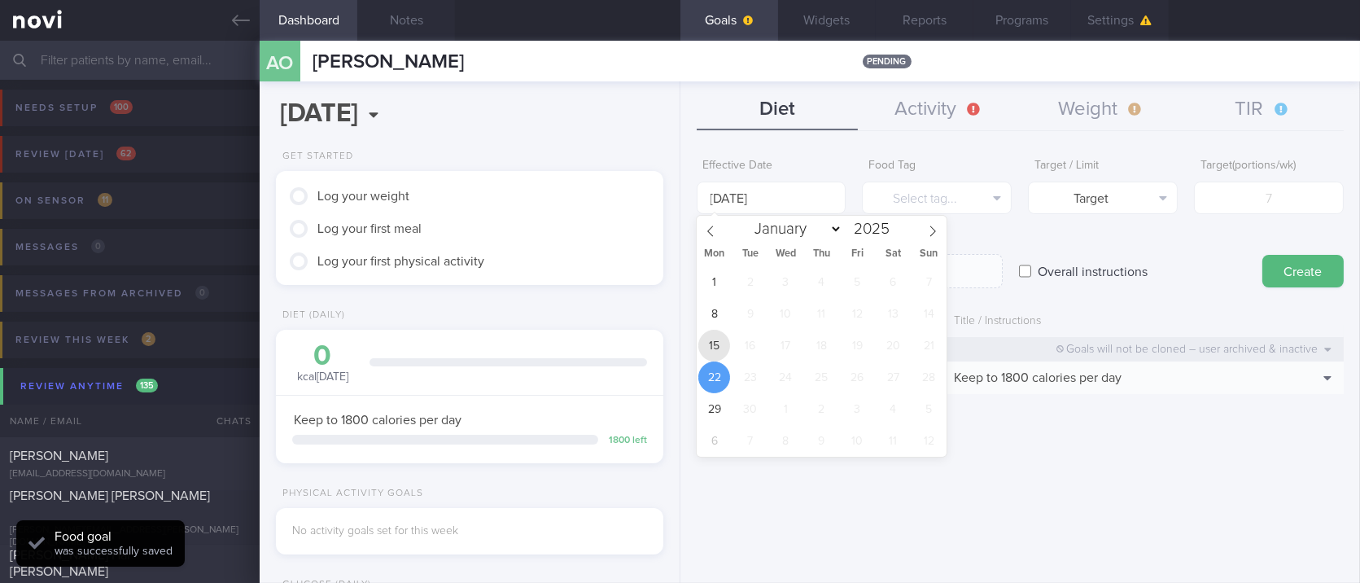
click at [720, 343] on span "15" at bounding box center [714, 346] width 32 height 32
type input "[DATE]"
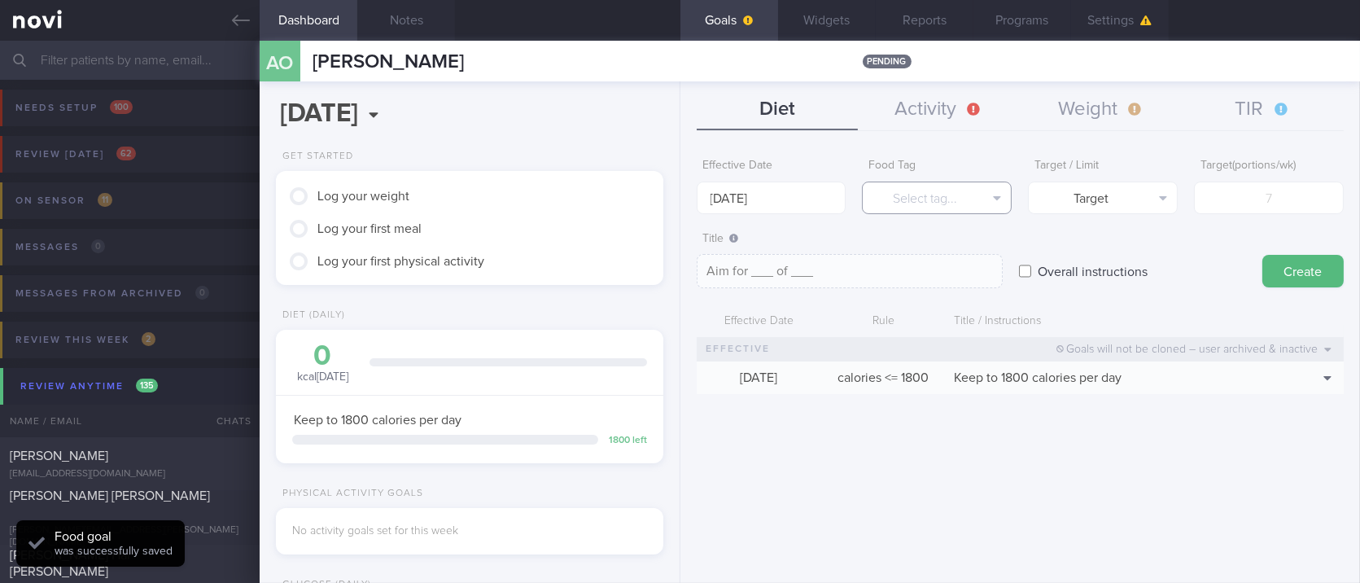
click at [944, 210] on button "Select tag..." at bounding box center [937, 197] width 150 height 33
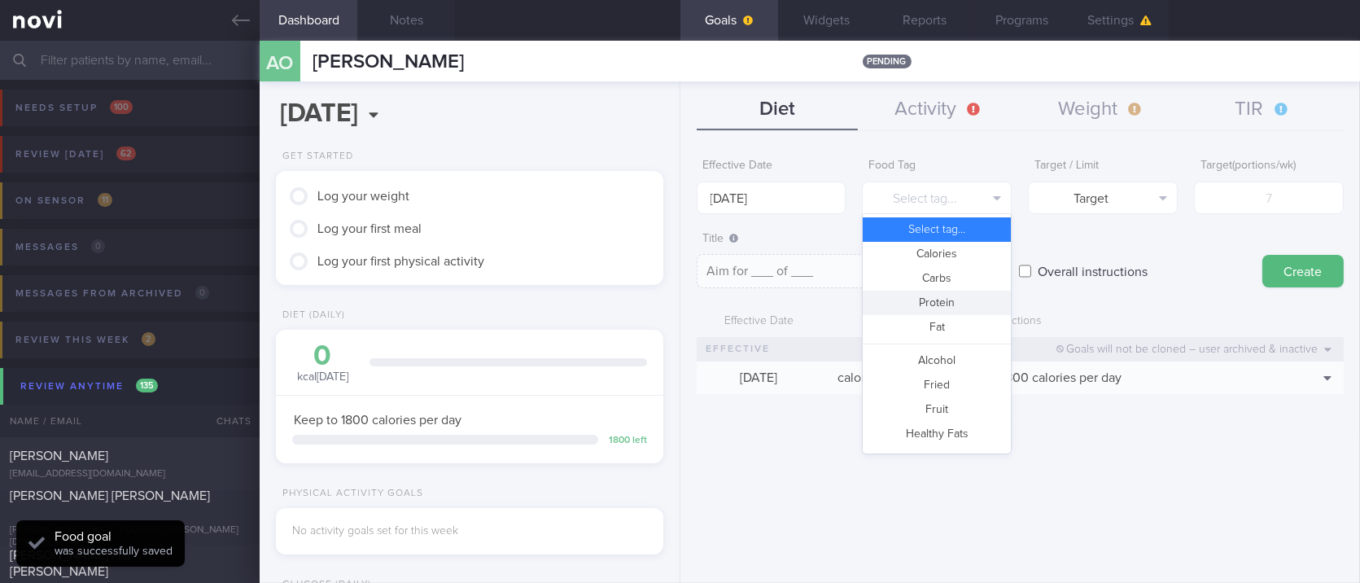
click at [932, 308] on button "Protein" at bounding box center [937, 303] width 148 height 24
type textarea "Aim for __g of protein per day"
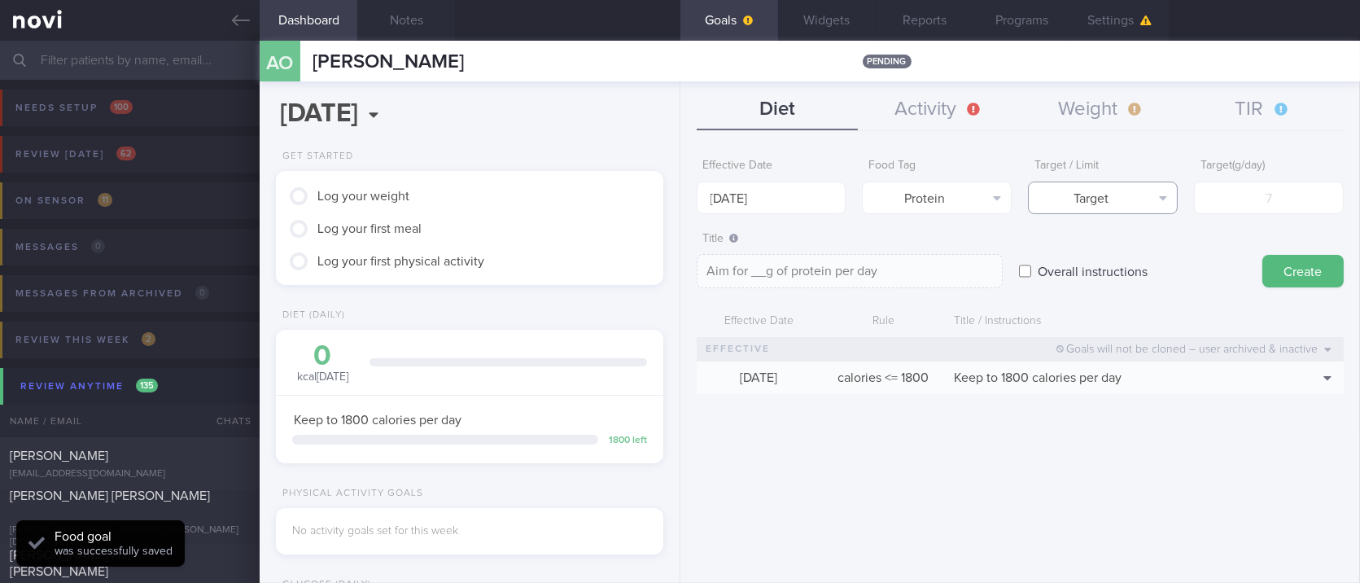
click at [1116, 194] on button "Target" at bounding box center [1103, 197] width 150 height 33
click at [1140, 224] on button "Target" at bounding box center [1103, 229] width 148 height 24
click at [1256, 192] on input "number" at bounding box center [1269, 197] width 150 height 33
type input "10"
type textarea "Aim for 10g of protein per day"
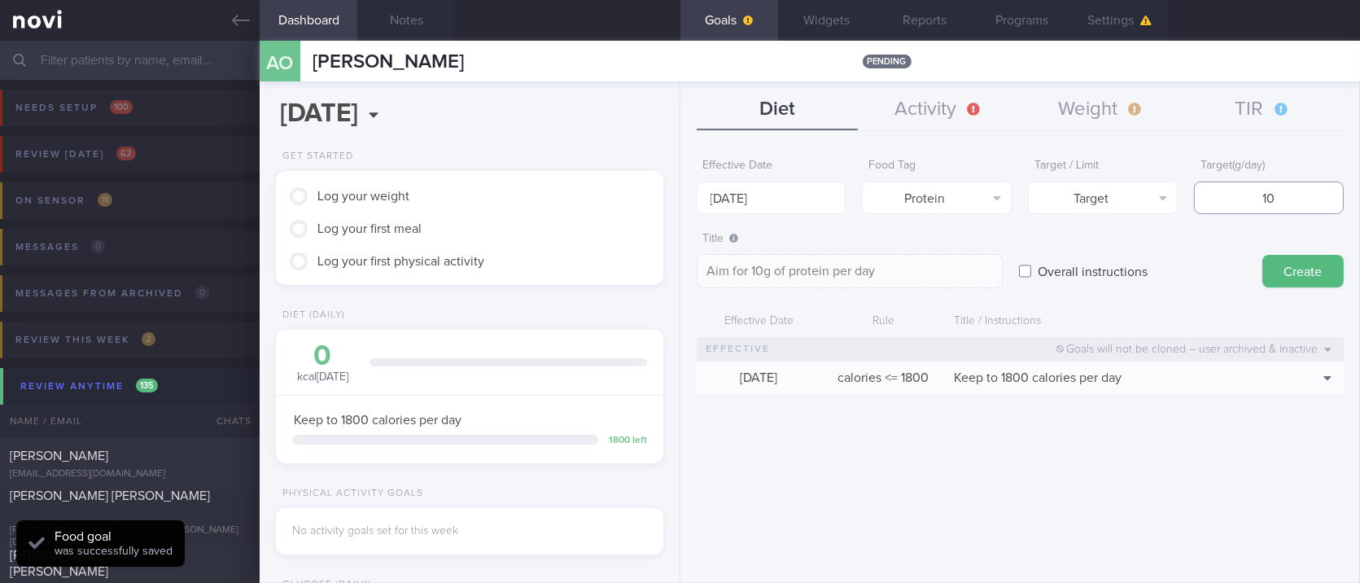
type input "100"
type textarea "Aim for 100g of protein per day"
type input "100"
click at [1335, 269] on button "Create" at bounding box center [1302, 271] width 81 height 33
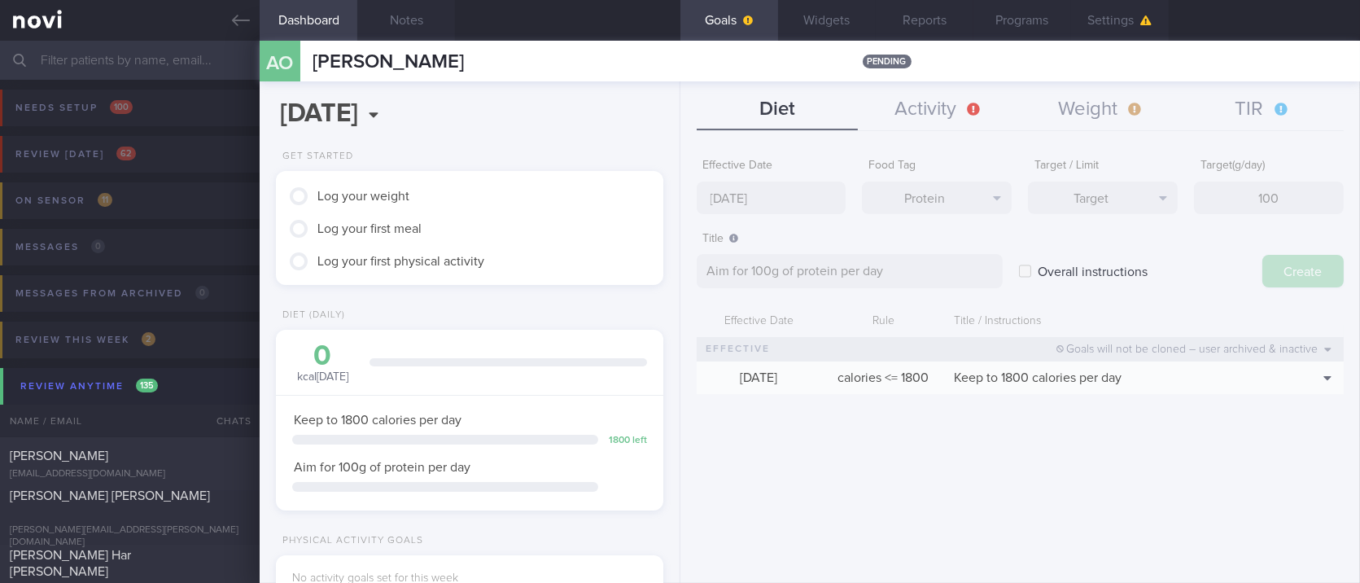
type input "[DATE]"
type textarea "Aim for ___ of ___"
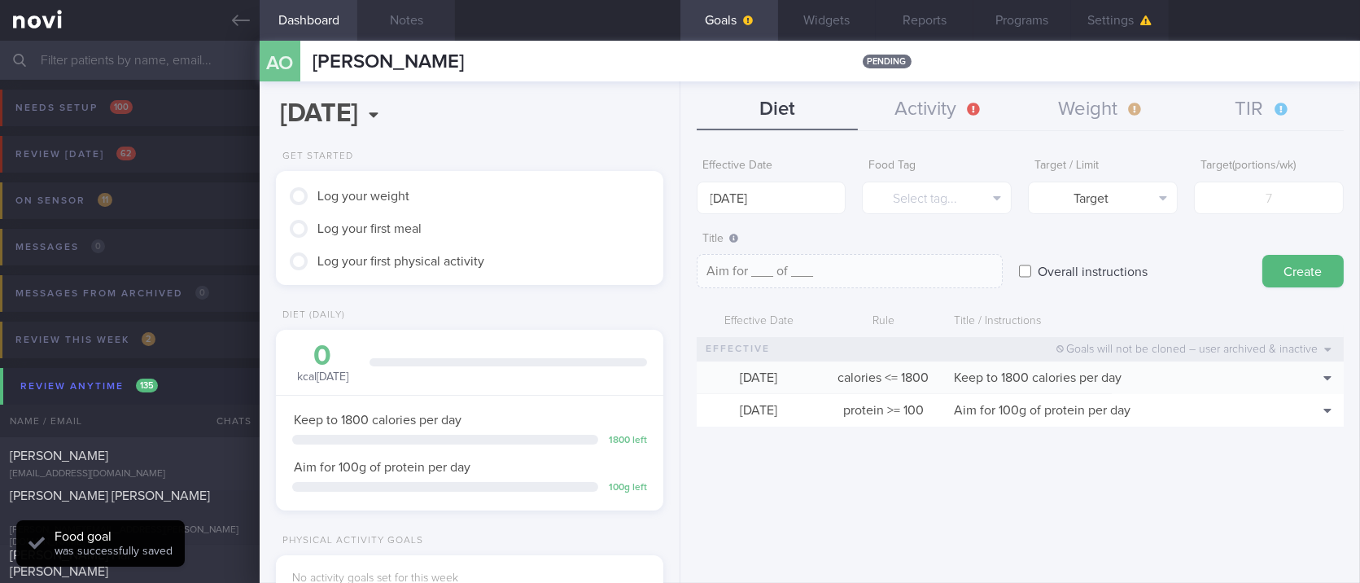
click at [426, 27] on button "Notes" at bounding box center [406, 20] width 98 height 41
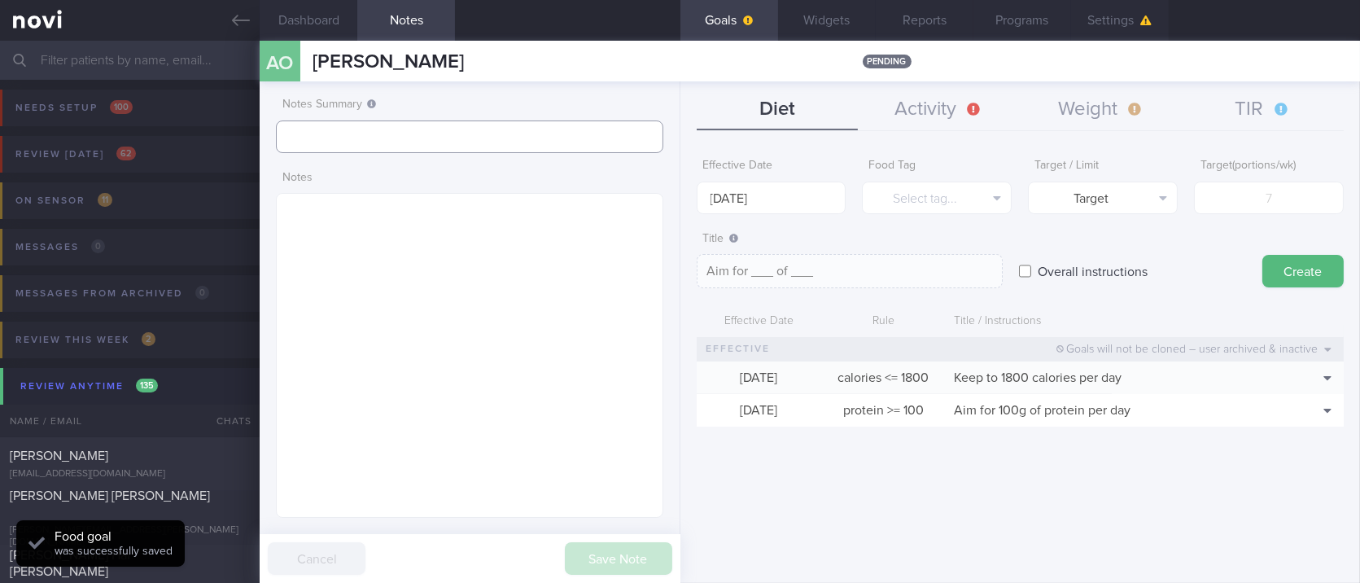
click at [414, 122] on input "text" at bounding box center [469, 136] width 387 height 33
type input "Tracked"
click at [608, 553] on button "Save Note" at bounding box center [618, 558] width 107 height 33
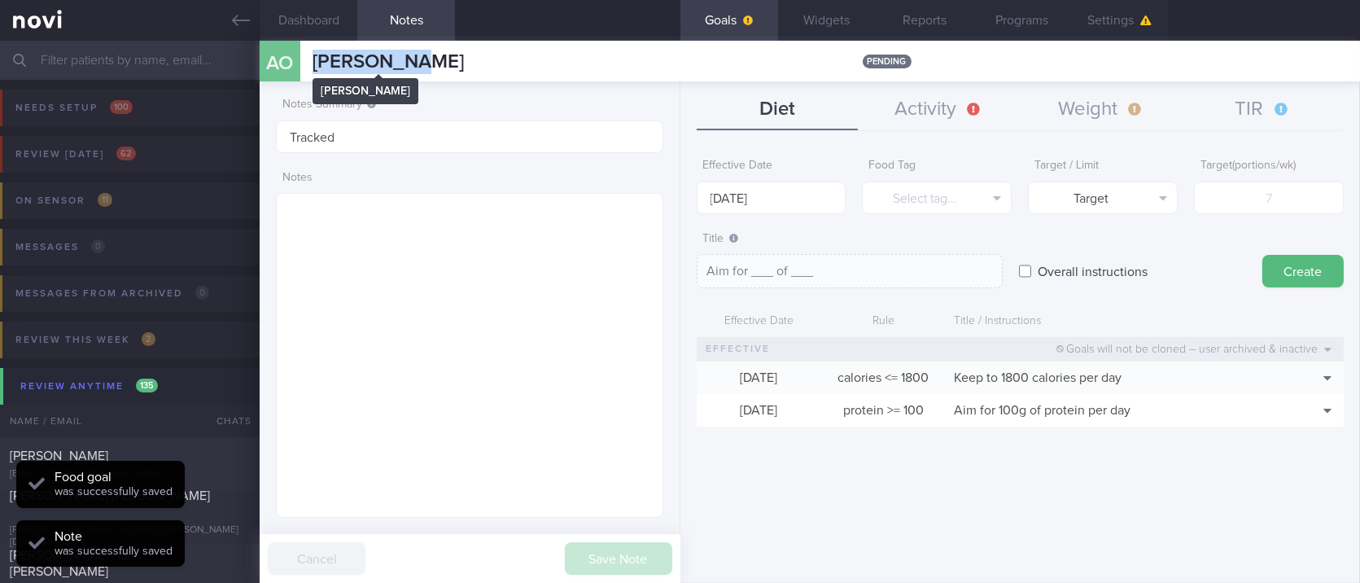
drag, startPoint x: 485, startPoint y: 79, endPoint x: 314, endPoint y: 61, distance: 171.8
click at [314, 61] on div "AO [PERSON_NAME] [PERSON_NAME] pending" at bounding box center [810, 61] width 1100 height 41
copy span "[PERSON_NAME]"
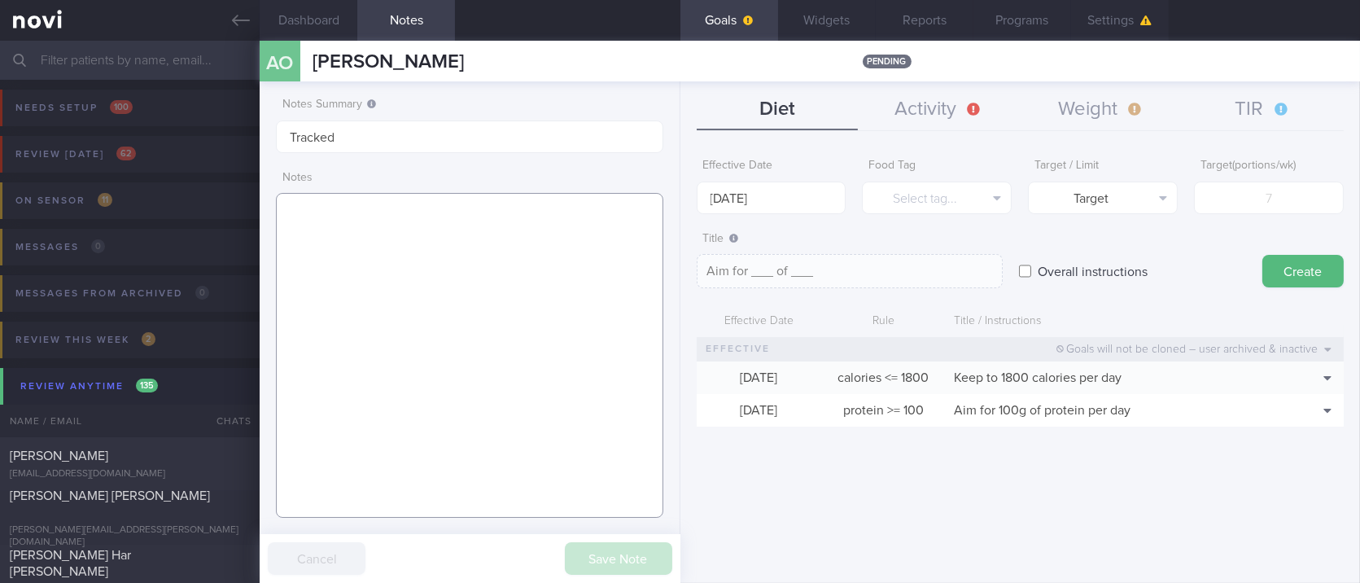
click at [501, 304] on textarea at bounding box center [469, 355] width 387 height 325
click at [966, 205] on button "Select tag..." at bounding box center [937, 197] width 150 height 33
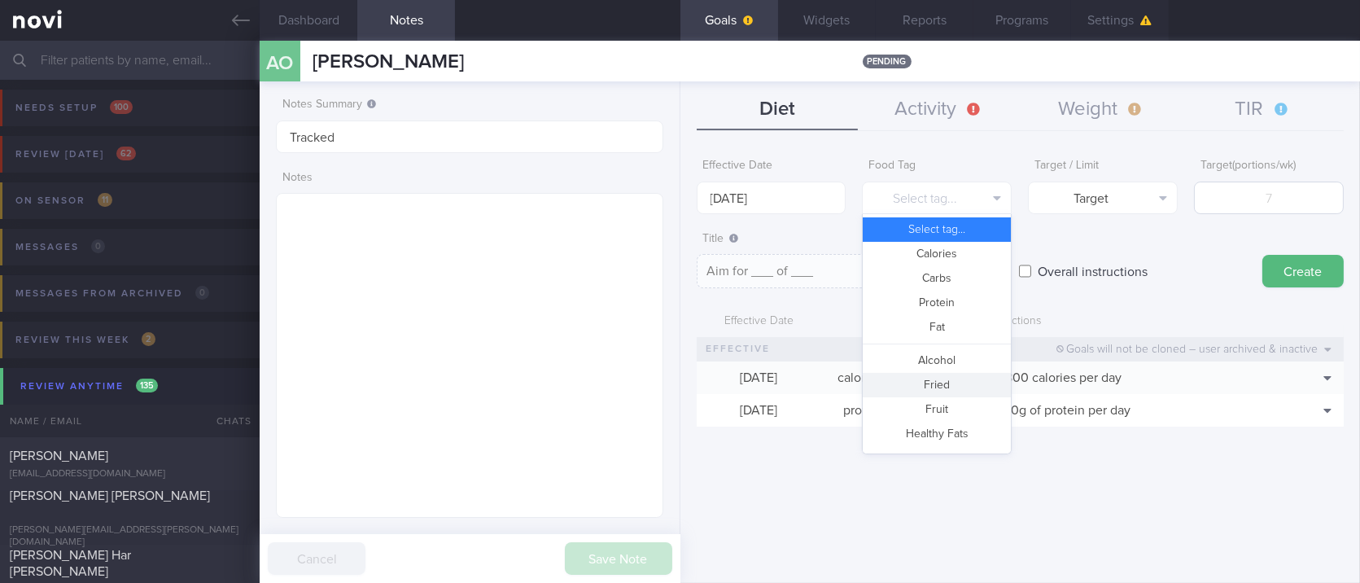
drag, startPoint x: 946, startPoint y: 376, endPoint x: 1220, endPoint y: 205, distance: 322.4
click at [946, 378] on button "Fried" at bounding box center [937, 385] width 148 height 24
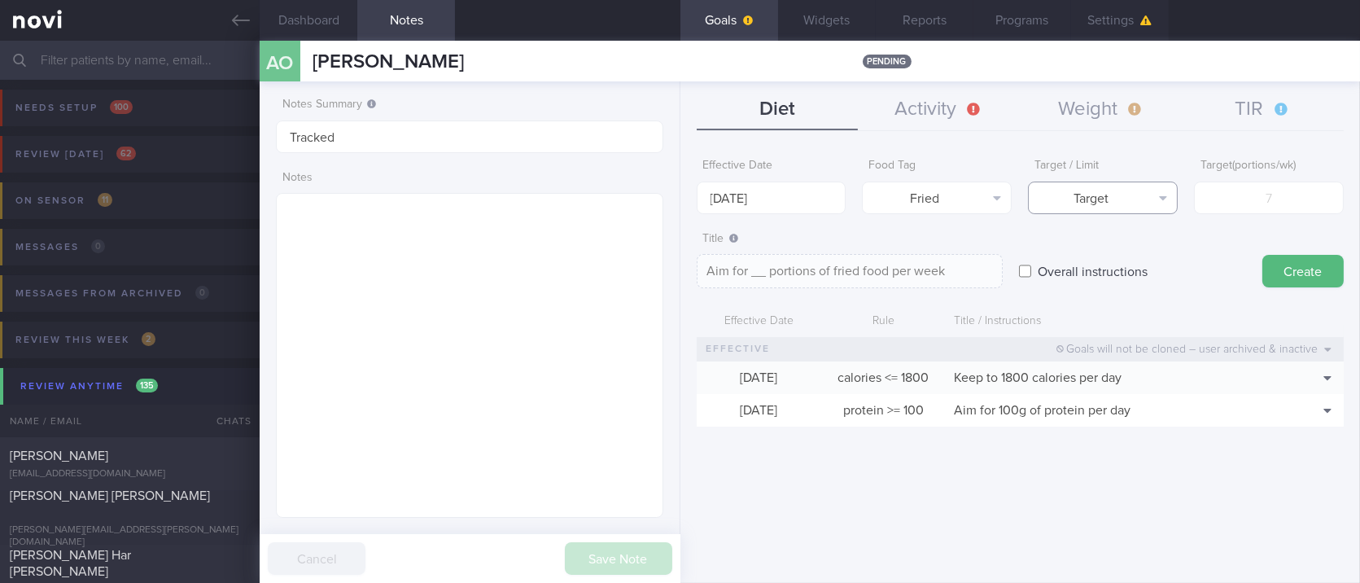
click at [1117, 199] on button "Target" at bounding box center [1103, 197] width 150 height 33
drag, startPoint x: 1107, startPoint y: 245, endPoint x: 1303, endPoint y: 202, distance: 200.8
click at [1108, 247] on button "Limit" at bounding box center [1103, 254] width 148 height 24
type textarea "Keep to __ portions of fried food per week"
click at [1307, 197] on input "number" at bounding box center [1269, 197] width 150 height 33
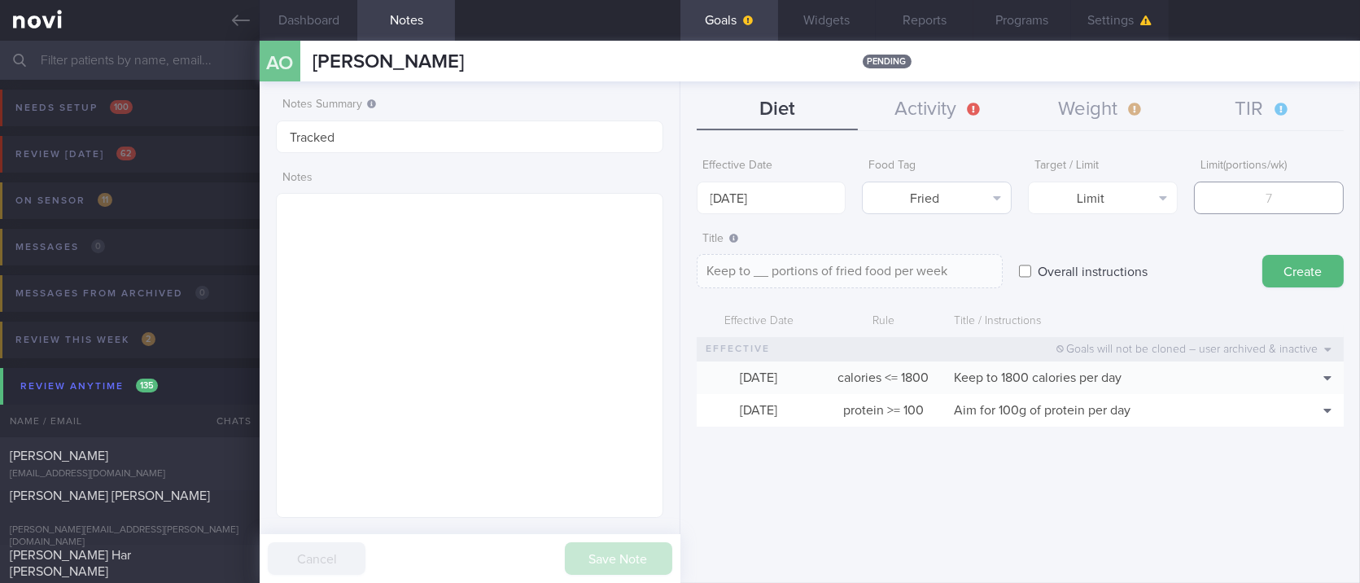
type input "2"
type textarea "Keep to 2 portions of fried food per week"
type input "2"
click at [828, 198] on input "[DATE]" at bounding box center [772, 197] width 150 height 33
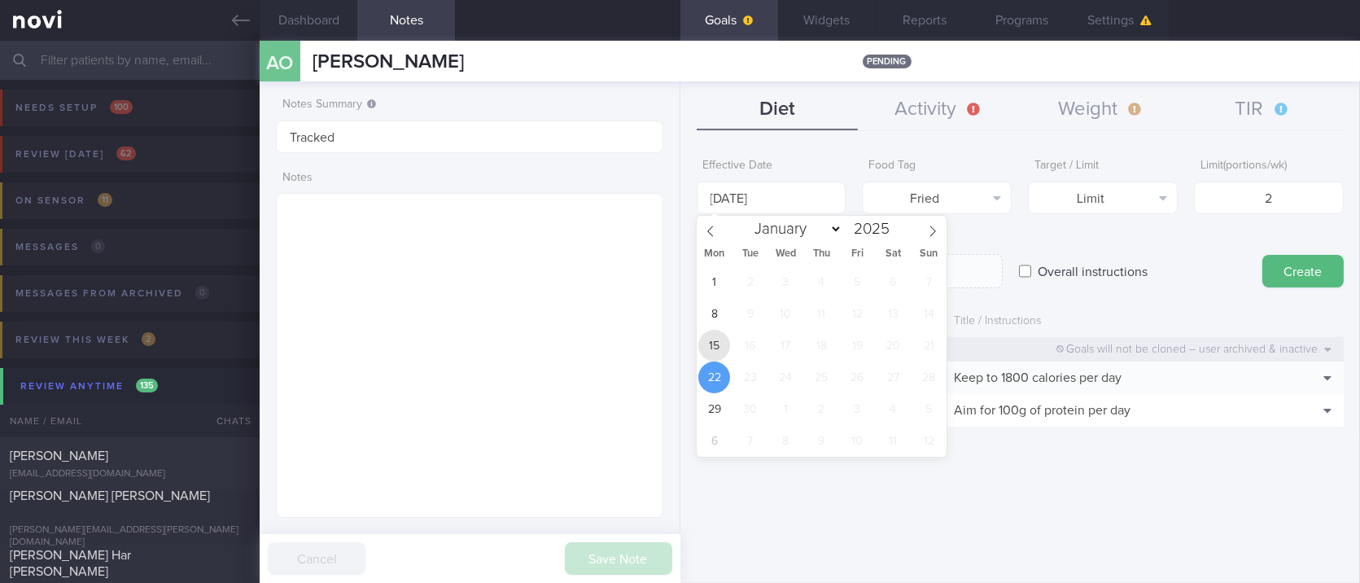
click at [715, 343] on span "15" at bounding box center [714, 346] width 32 height 32
type input "[DATE]"
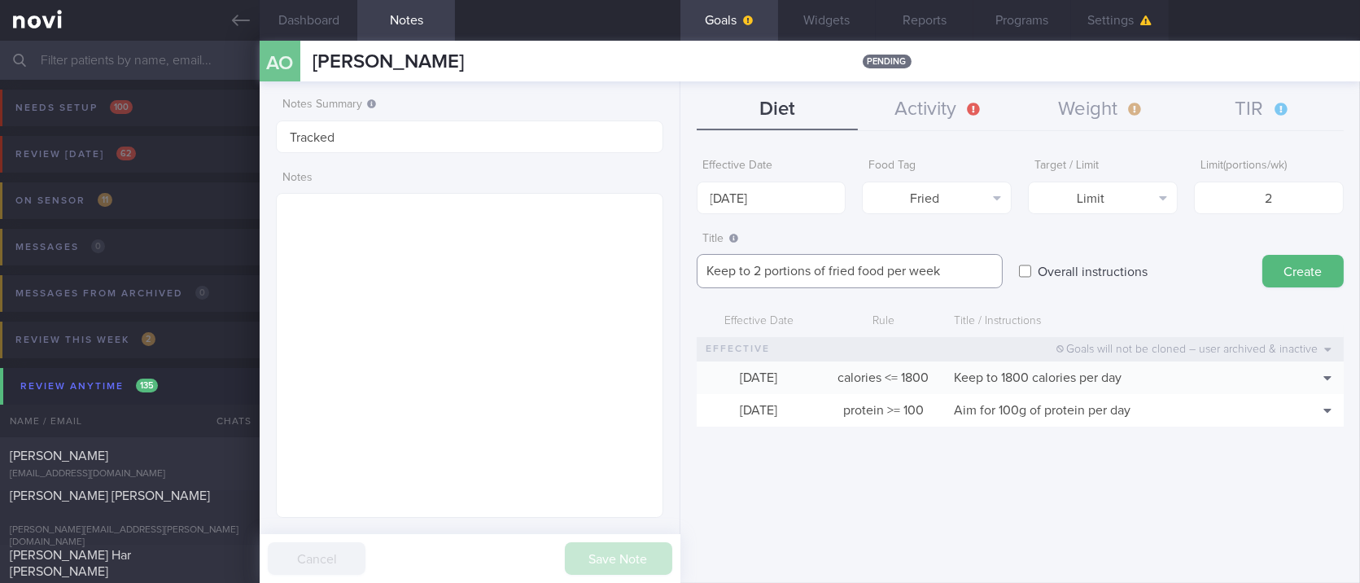
click at [858, 268] on textarea "Keep to 2 portions of fried food per week" at bounding box center [850, 271] width 306 height 34
type textarea "Keep to 2 portions of fried/high fat food per week"
click at [1296, 272] on button "Create" at bounding box center [1302, 271] width 81 height 33
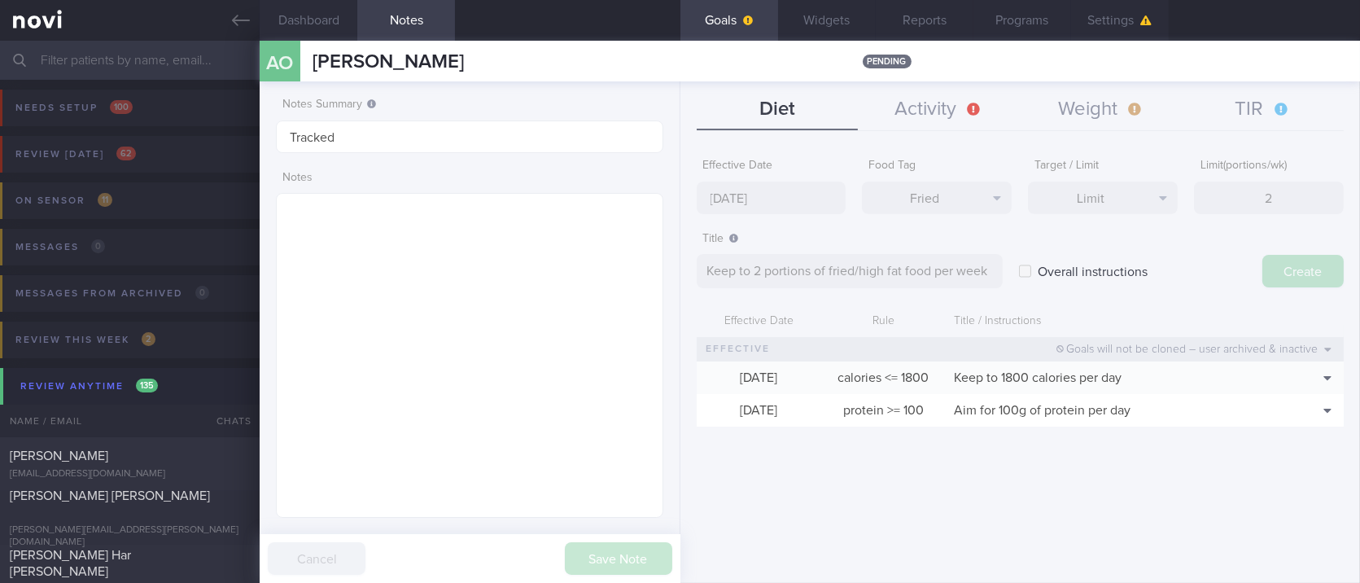
click at [762, 193] on input "[DATE]" at bounding box center [772, 197] width 150 height 33
type input "[DATE]"
type textarea "Aim for ___ of ___"
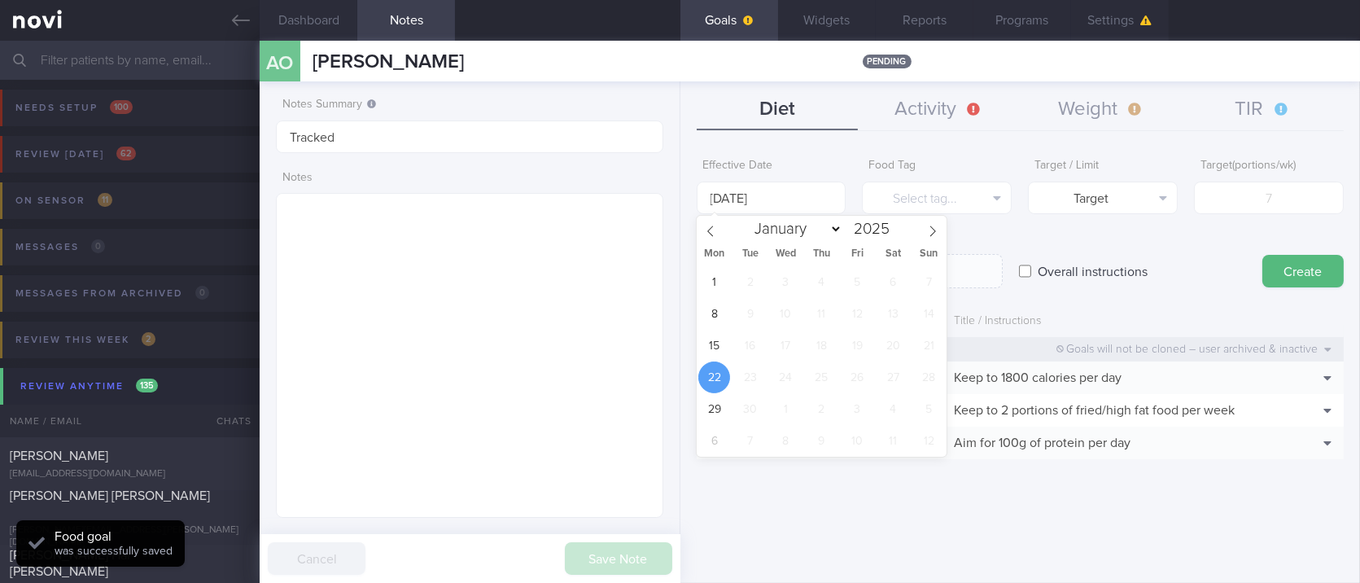
click at [731, 340] on div "1 2 3 4 5 6 7 8 9 10 11 12 13 14 15 16 17 18 19 20 21 22 23 24 25 26 27 28 29 3…" at bounding box center [822, 361] width 251 height 190
click at [726, 344] on span "15" at bounding box center [714, 346] width 32 height 32
type input "[DATE]"
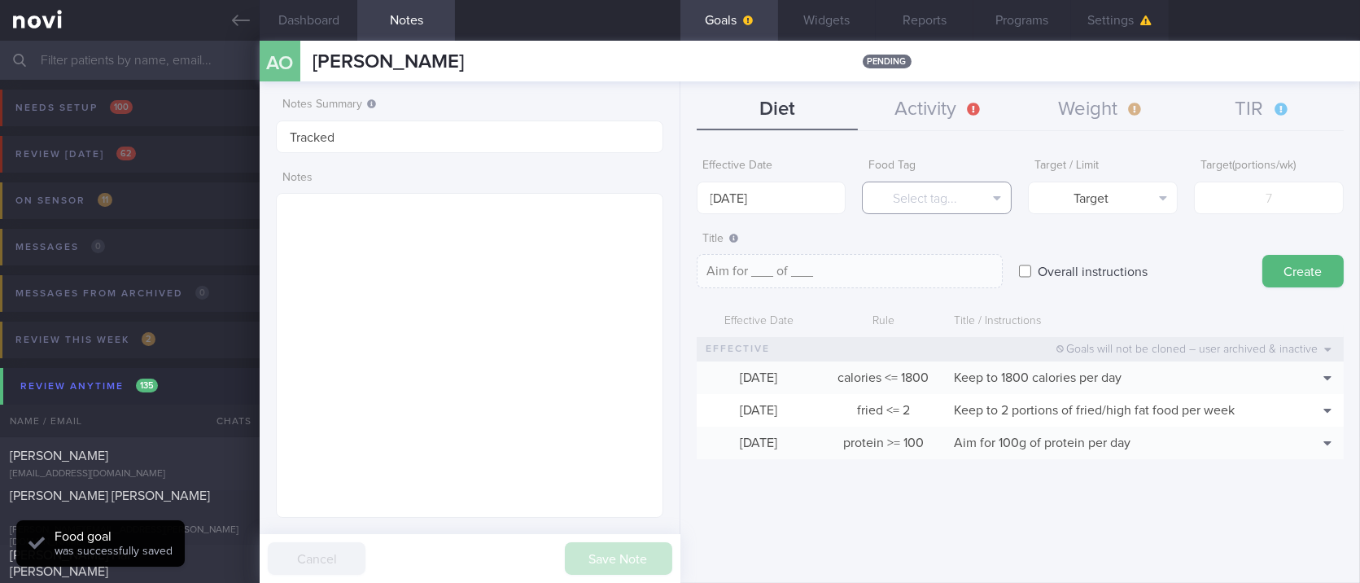
click at [941, 208] on button "Select tag..." at bounding box center [937, 197] width 150 height 33
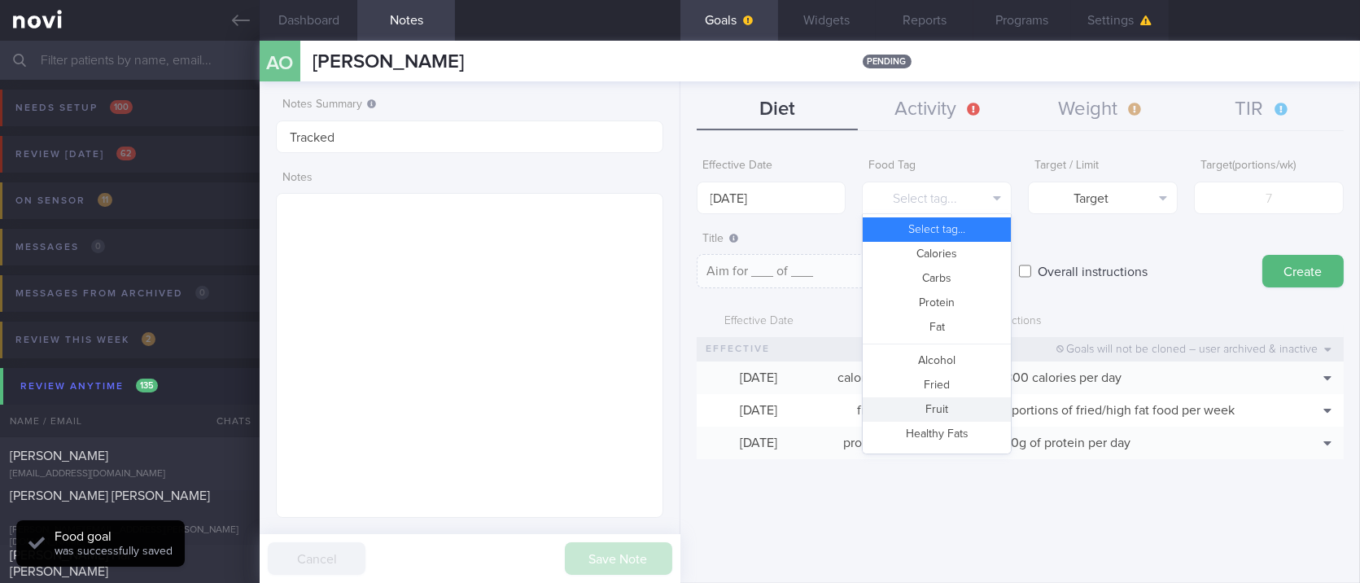
click at [935, 413] on button "Fruit" at bounding box center [937, 409] width 148 height 24
type textarea "Aim for __ portions of fruits per week"
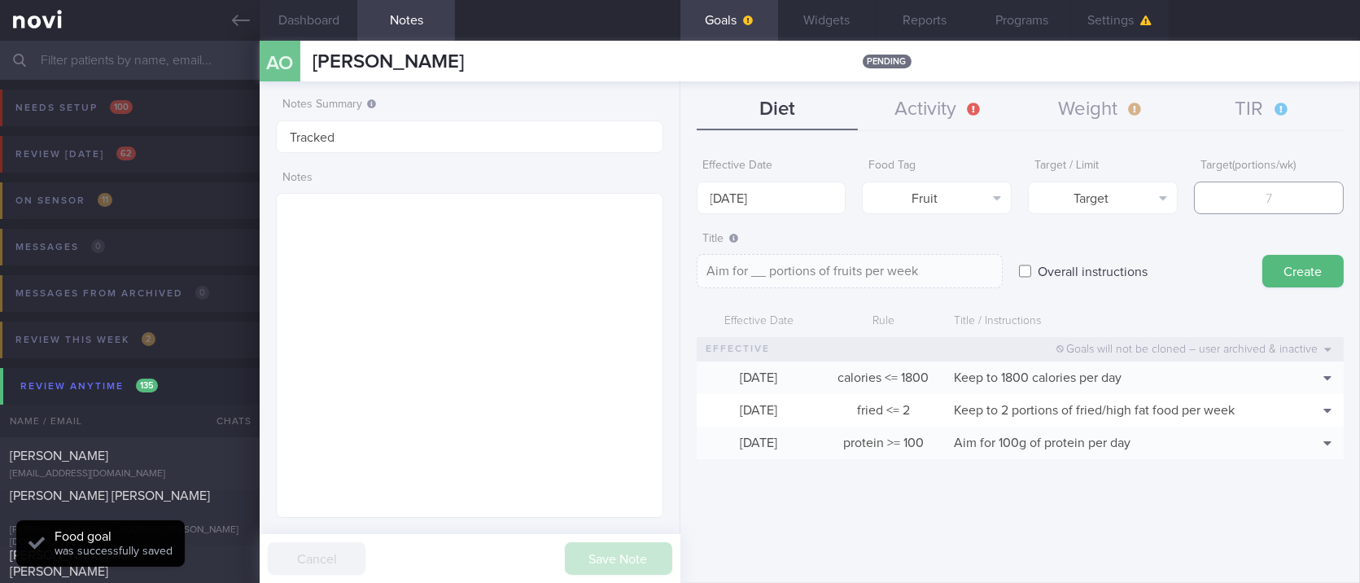
click at [1220, 208] on input "number" at bounding box center [1269, 197] width 150 height 33
type input "14"
type textarea "Aim for 14 portions of fruits per week"
type input "14"
click at [1302, 268] on button "Create" at bounding box center [1302, 271] width 81 height 33
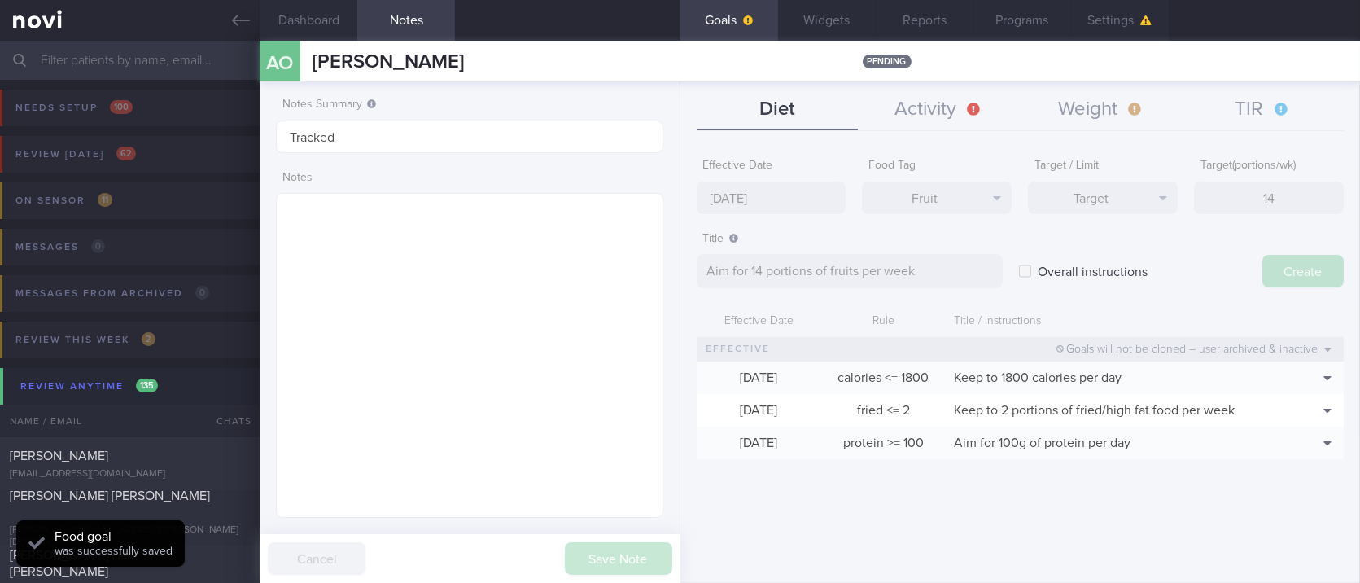
type input "[DATE]"
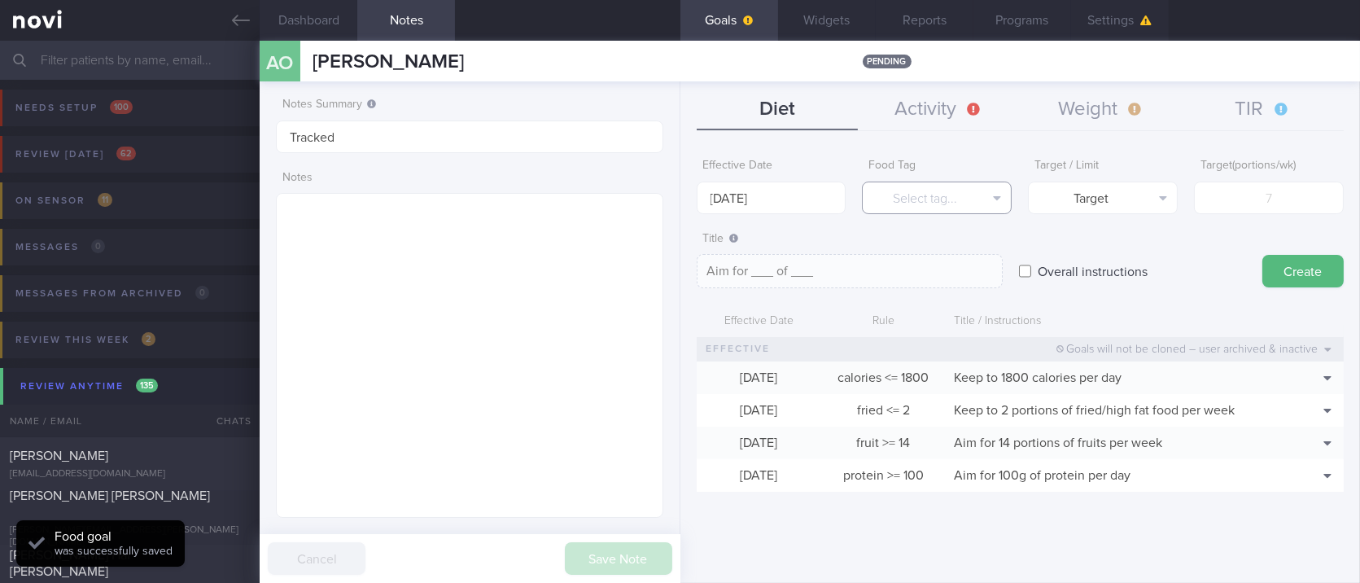
click at [967, 188] on button "Select tag..." at bounding box center [937, 197] width 150 height 33
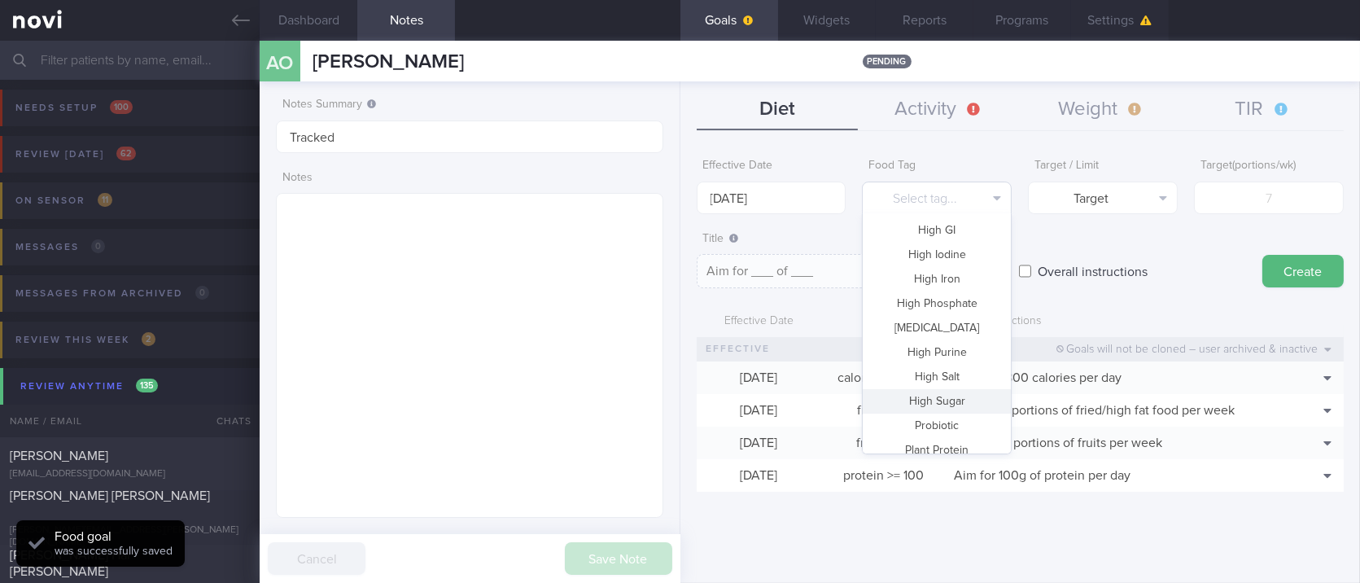
scroll to position [483, 0]
click at [951, 386] on button "Vegetable" at bounding box center [937, 390] width 148 height 24
type textarea "Aim for __ portions of vegetables per week"
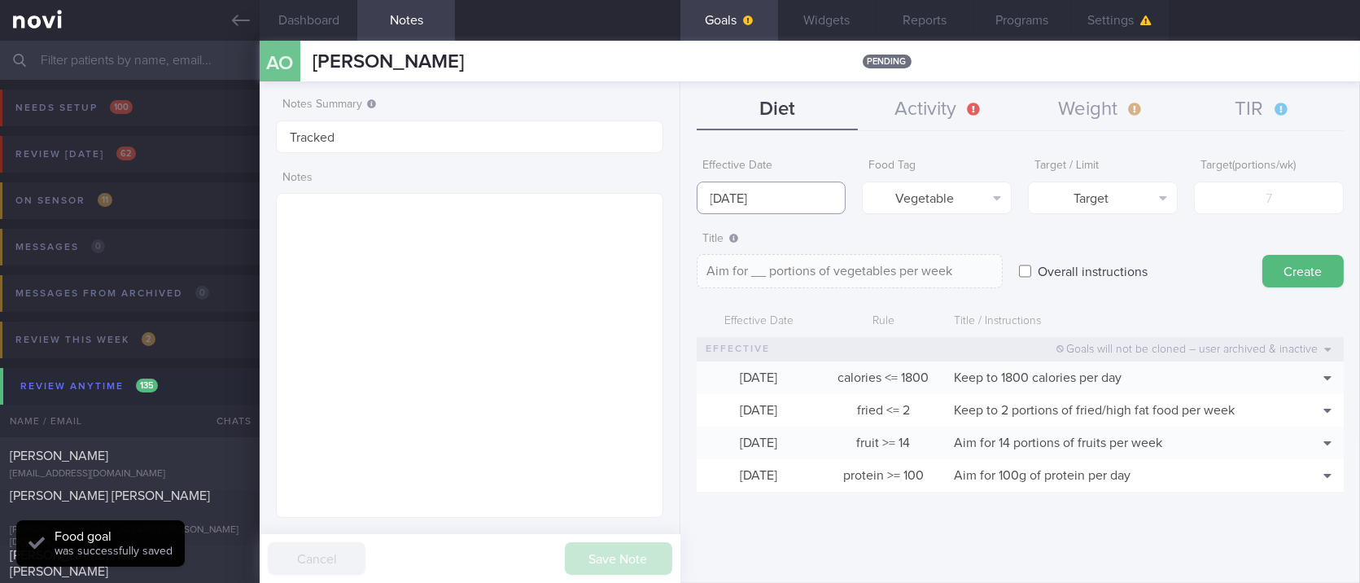
click at [795, 195] on input "[DATE]" at bounding box center [772, 197] width 150 height 33
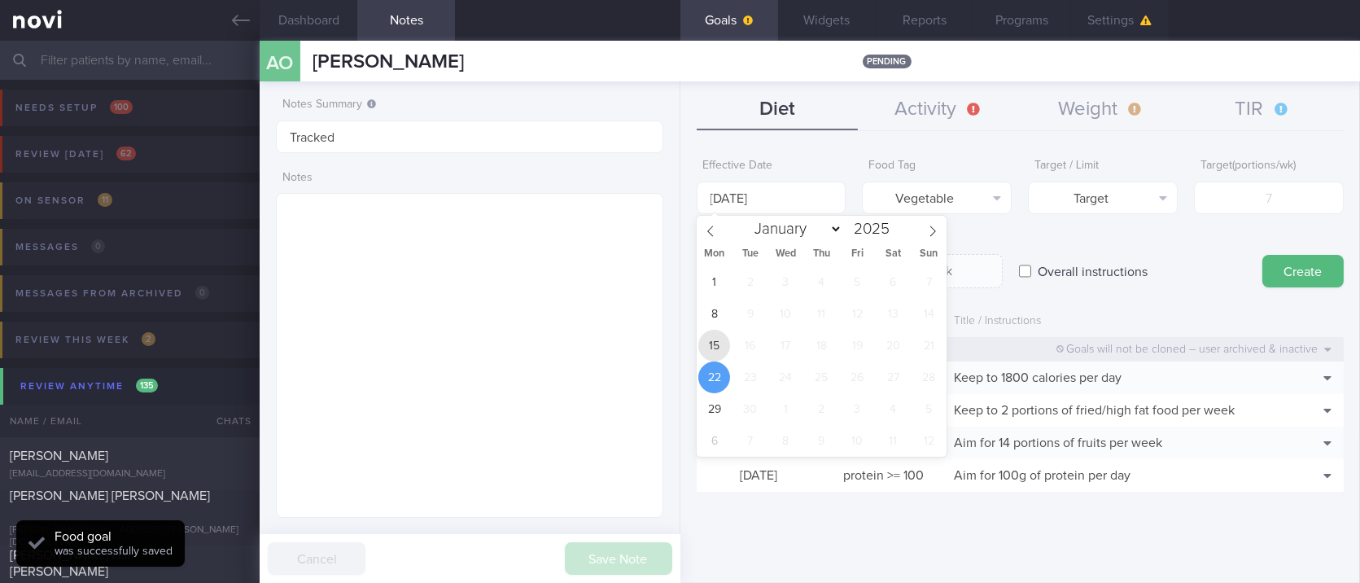
click at [712, 342] on span "15" at bounding box center [714, 346] width 32 height 32
type input "[DATE]"
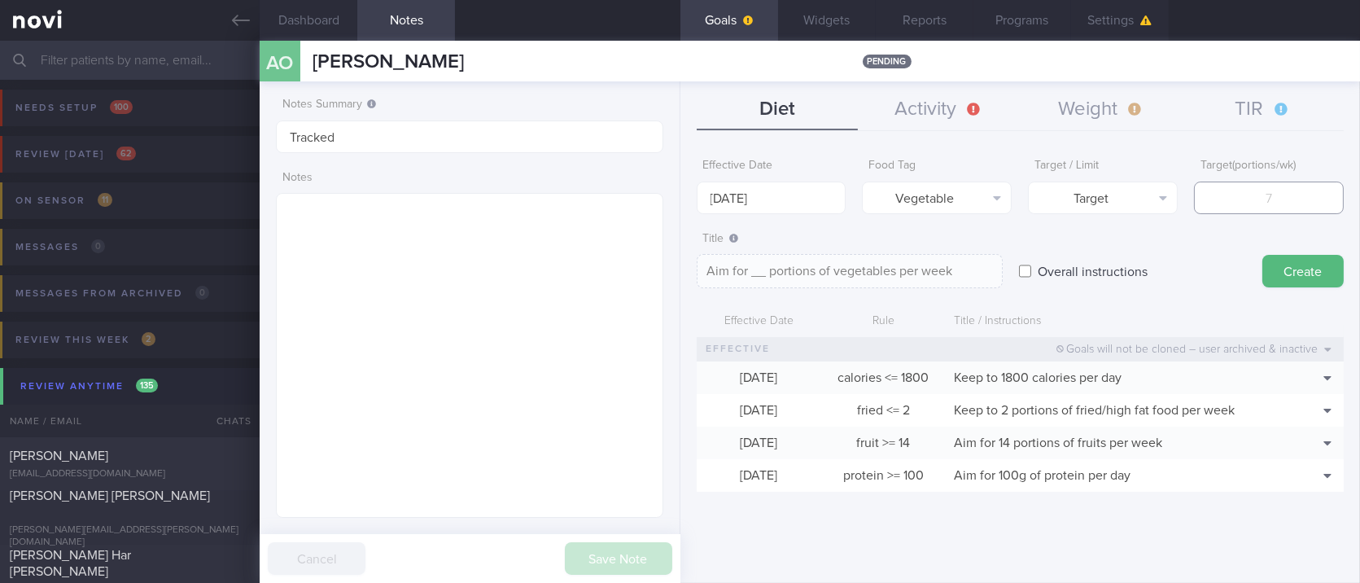
click at [1256, 192] on input "number" at bounding box center [1269, 197] width 150 height 33
type input "1"
type textarea "Aim for 1 portions of vegetables per week"
type input "14"
type textarea "Aim for 14 portions of vegetables per week"
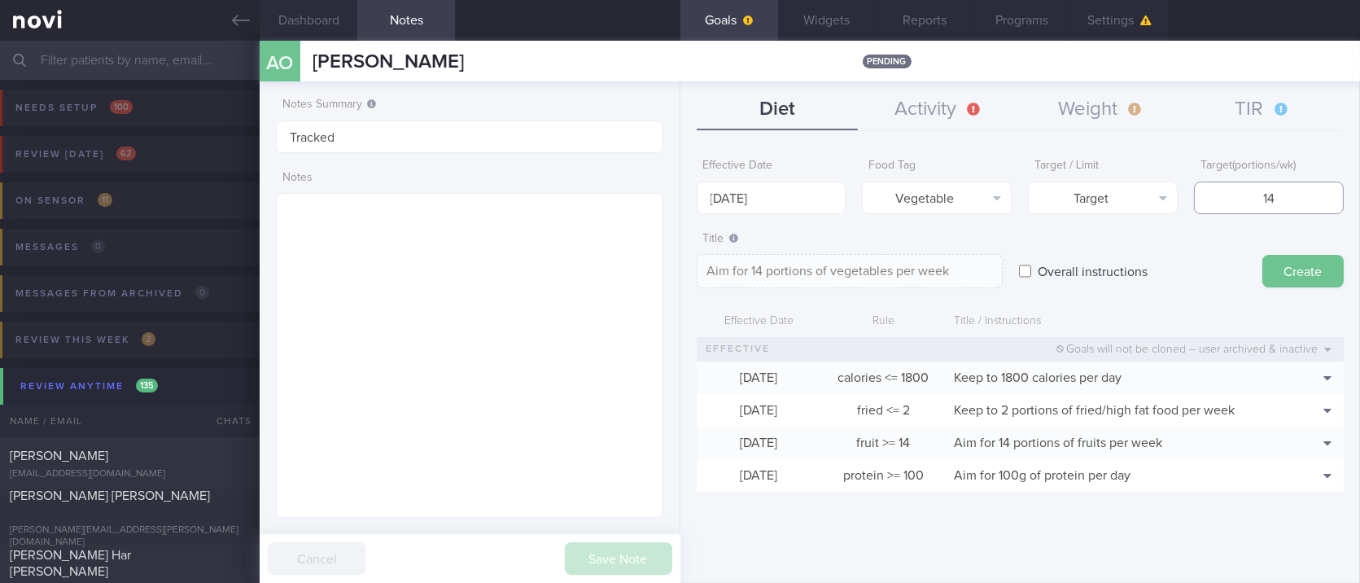
type input "14"
click at [1313, 270] on button "Create" at bounding box center [1302, 271] width 81 height 33
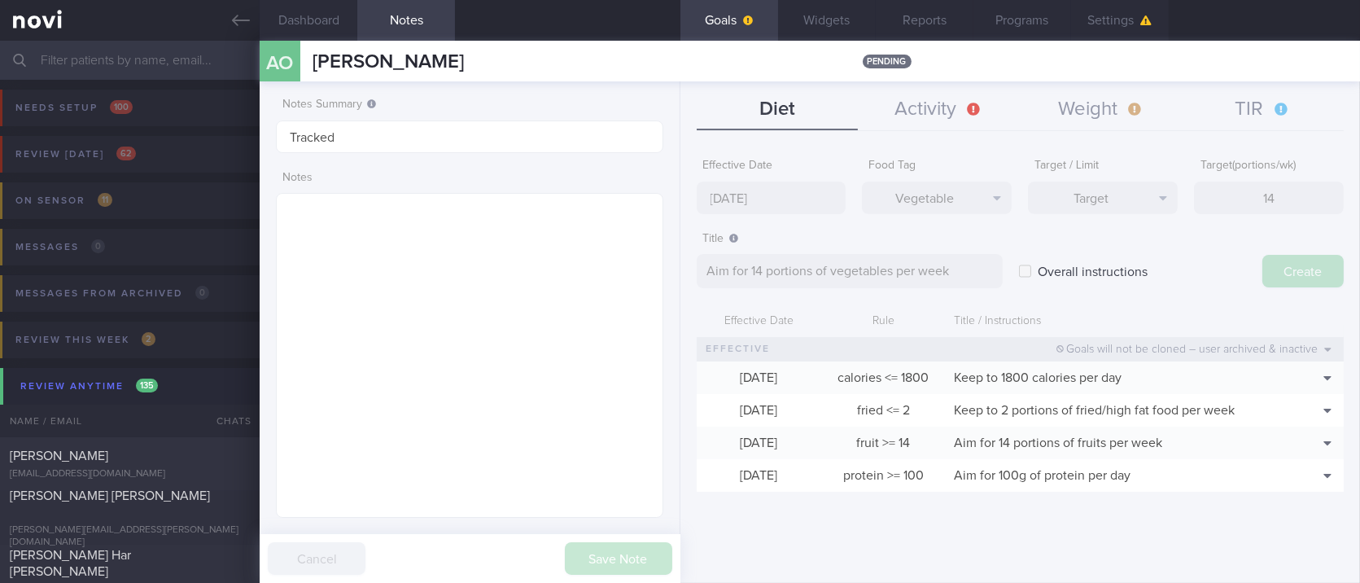
type input "[DATE]"
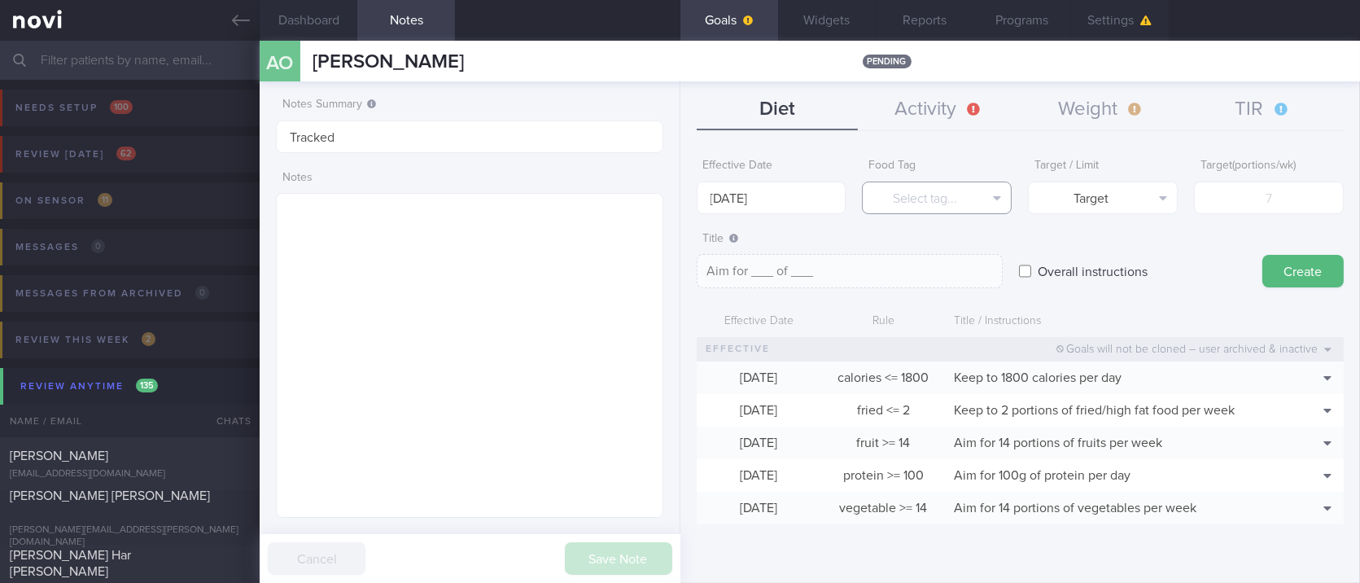
click at [957, 193] on button "Select tag..." at bounding box center [937, 197] width 150 height 33
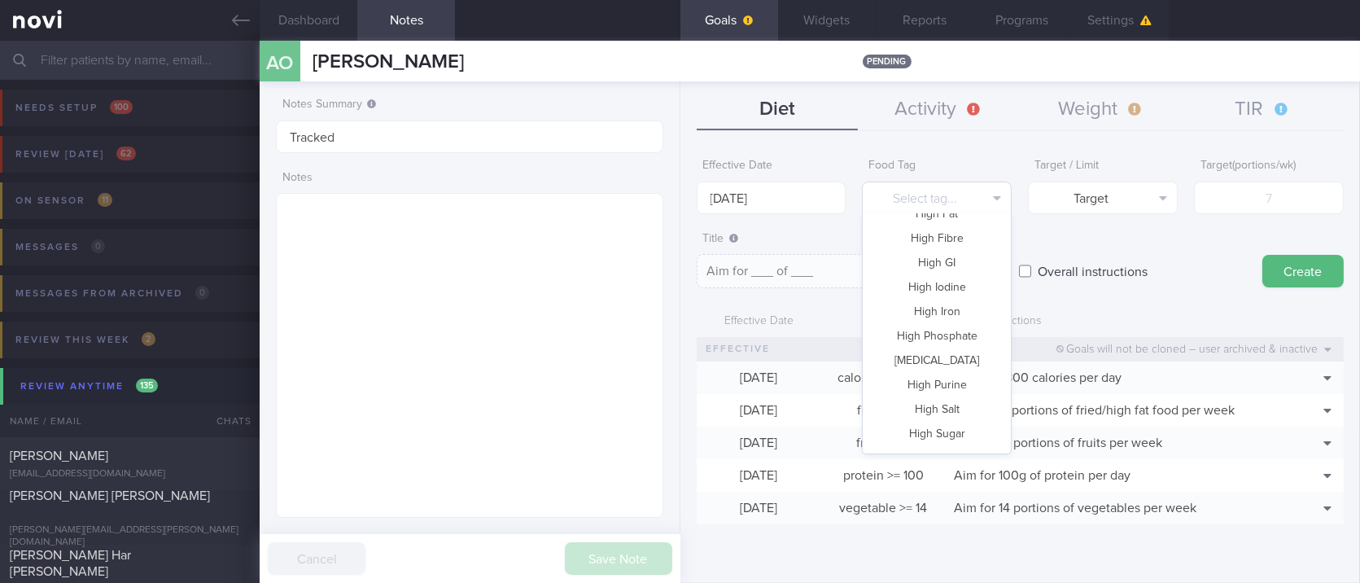
scroll to position [0, 0]
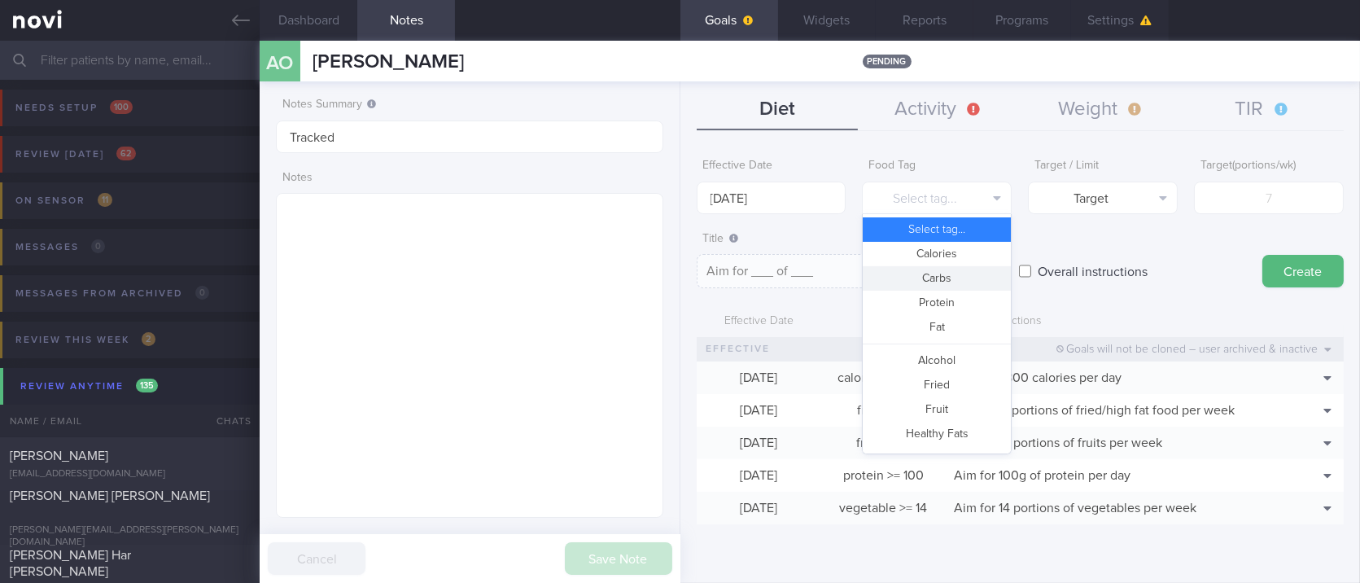
click at [965, 285] on button "Carbs" at bounding box center [937, 278] width 148 height 24
type textarea "Aim for __g of carbohydrates per day"
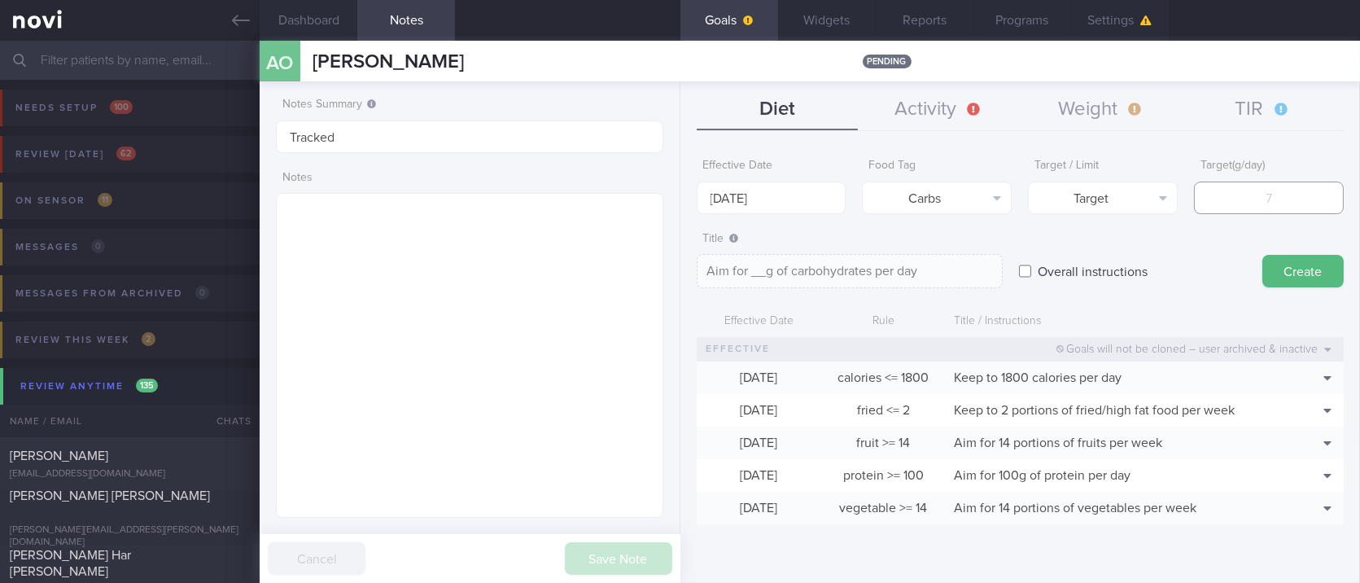
click at [1281, 192] on input "number" at bounding box center [1269, 197] width 150 height 33
type input "18"
type textarea "Aim for 18g of carbohydrates per day"
type input "180"
type textarea "Aim for 180g of carbohydrates per day"
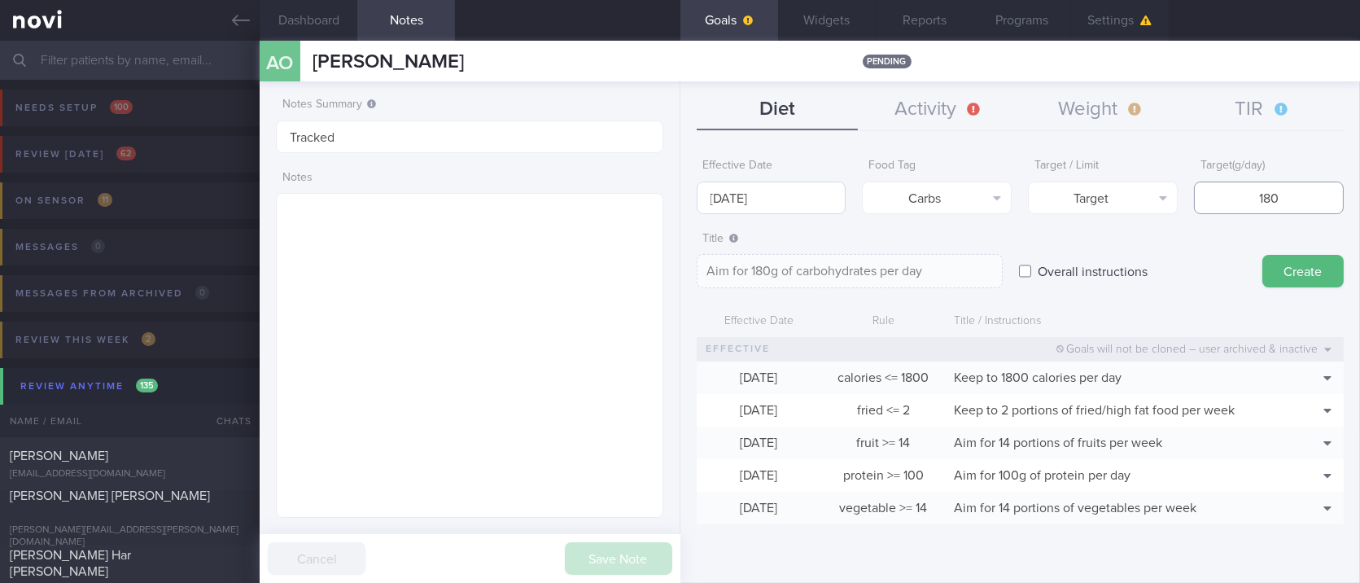
type input "180"
click at [758, 212] on body "You are offline! Some functionality will be unavailable Patients New Users Coac…" at bounding box center [680, 291] width 1360 height 583
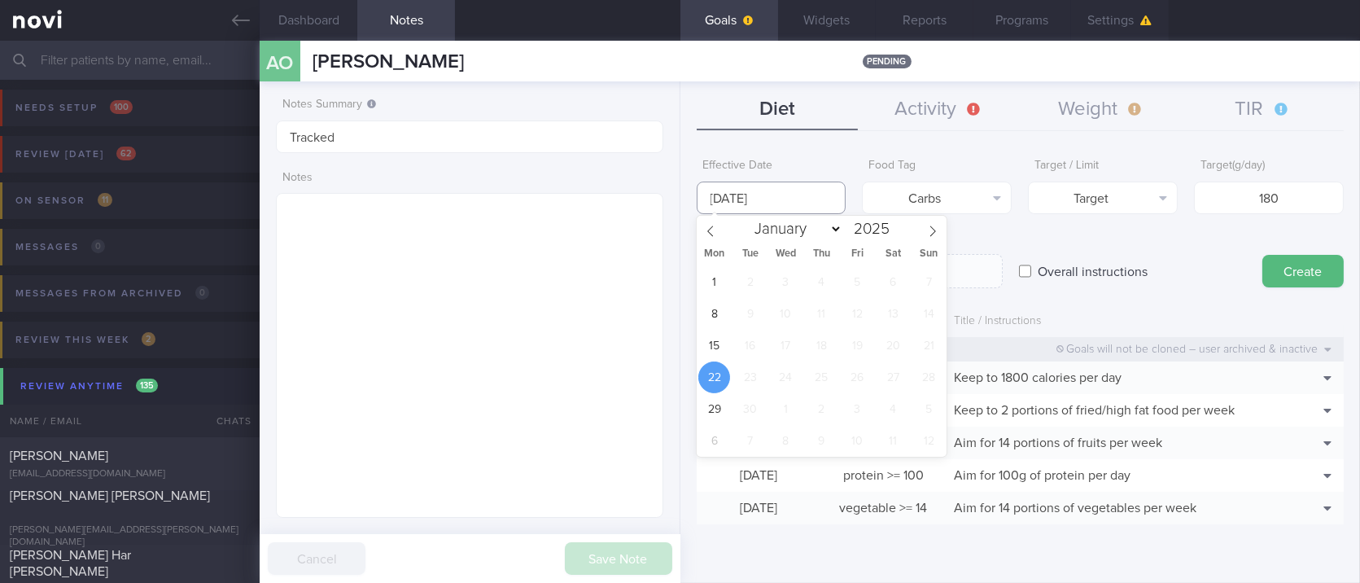
click at [758, 203] on input "[DATE]" at bounding box center [772, 197] width 150 height 33
click at [723, 341] on span "15" at bounding box center [714, 346] width 32 height 32
type input "[DATE]"
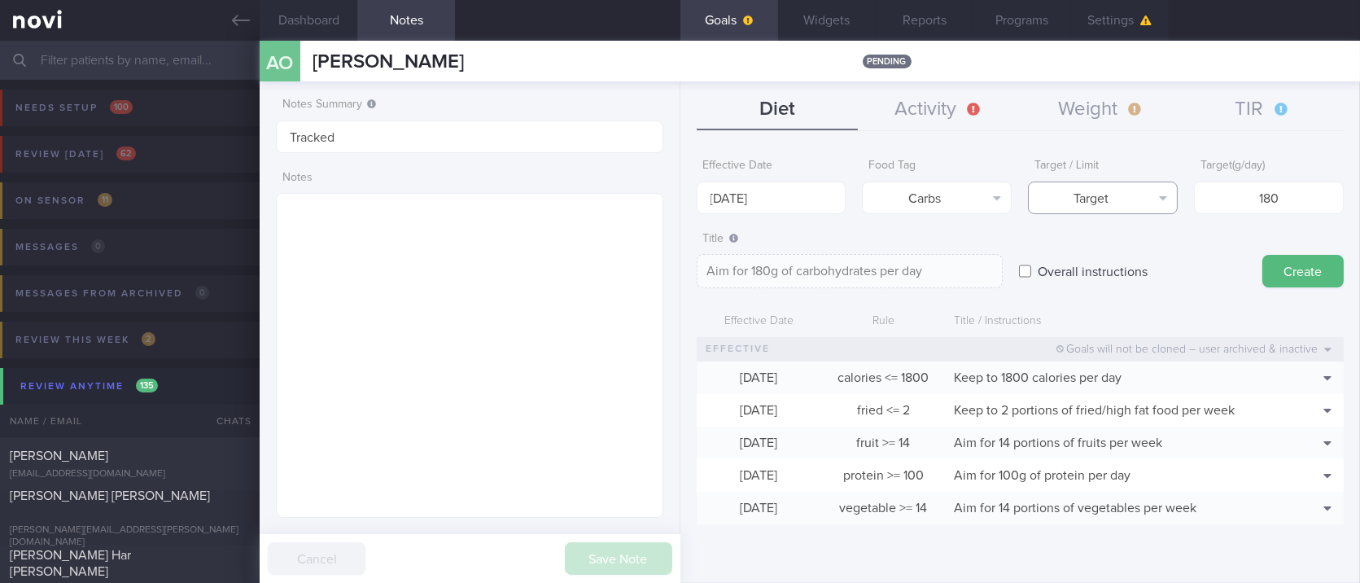
click at [1147, 207] on button "Target" at bounding box center [1103, 197] width 150 height 33
click at [1112, 267] on div "Target Limit" at bounding box center [1103, 242] width 150 height 56
click at [1112, 259] on button "Limit" at bounding box center [1103, 254] width 148 height 24
type textarea "Keep to 180g of carbohydrates per day"
click at [1303, 273] on button "Create" at bounding box center [1302, 271] width 81 height 33
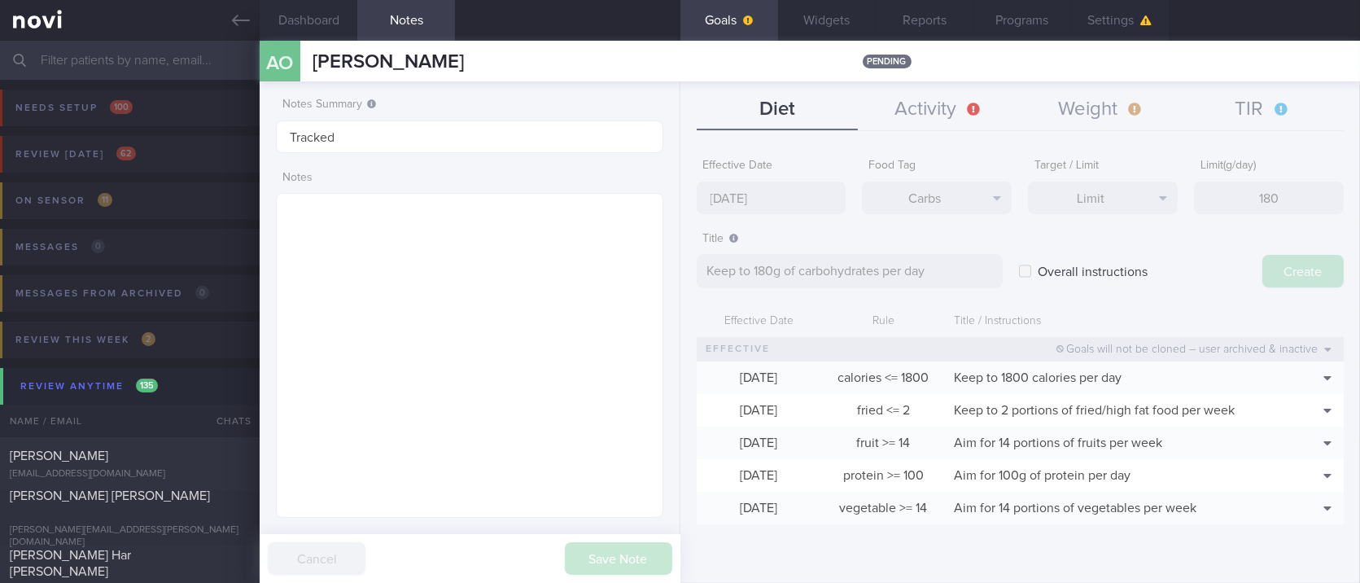
type input "[DATE]"
type textarea "Aim for ___ of ___"
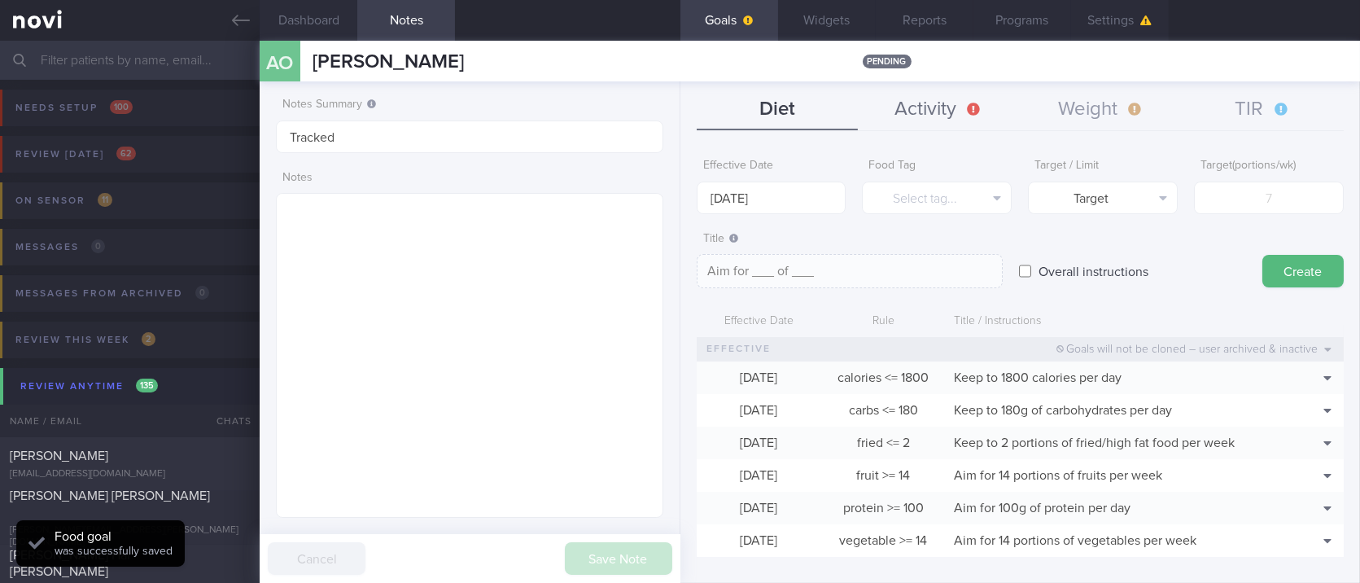
click at [911, 115] on button "Activity" at bounding box center [939, 110] width 162 height 41
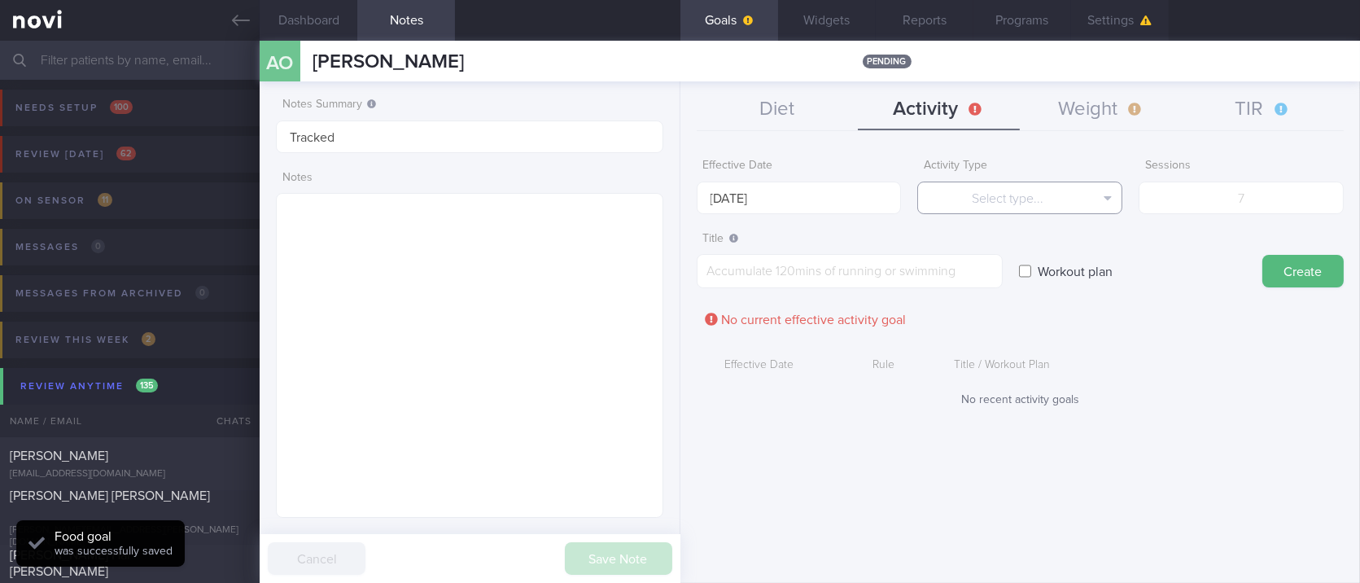
click at [1014, 197] on button "Select type..." at bounding box center [1019, 197] width 205 height 33
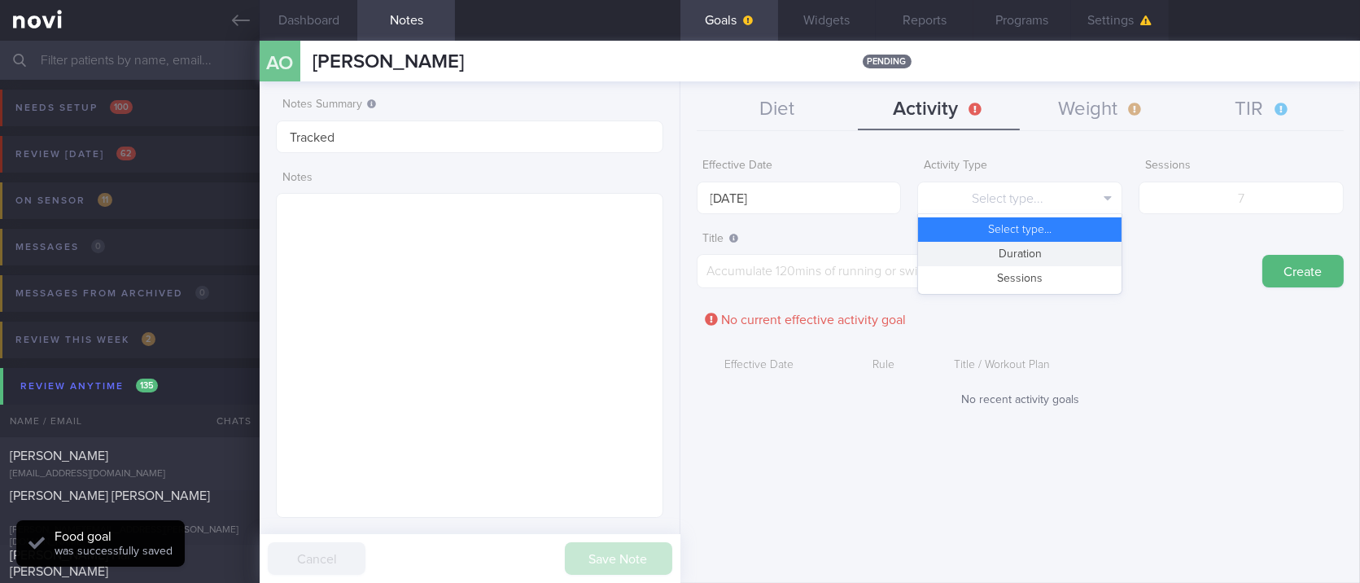
click at [1035, 250] on button "Duration" at bounding box center [1019, 254] width 203 height 24
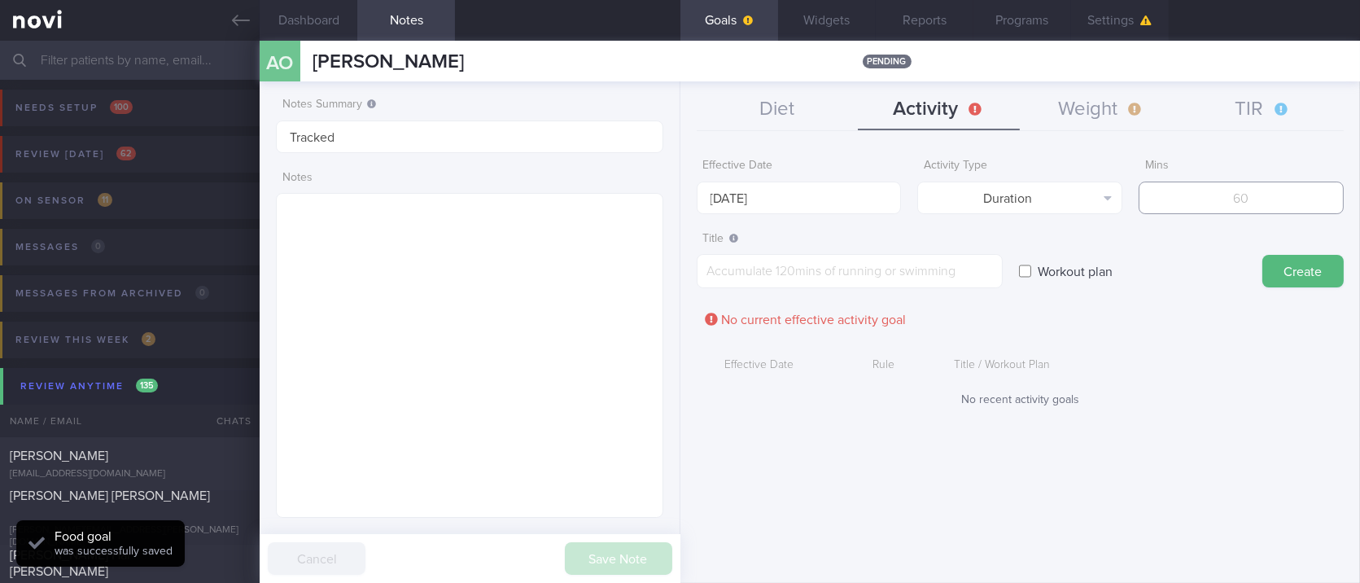
click at [1243, 199] on input "number" at bounding box center [1240, 197] width 205 height 33
type input "150"
click at [885, 194] on input "[DATE]" at bounding box center [799, 197] width 205 height 33
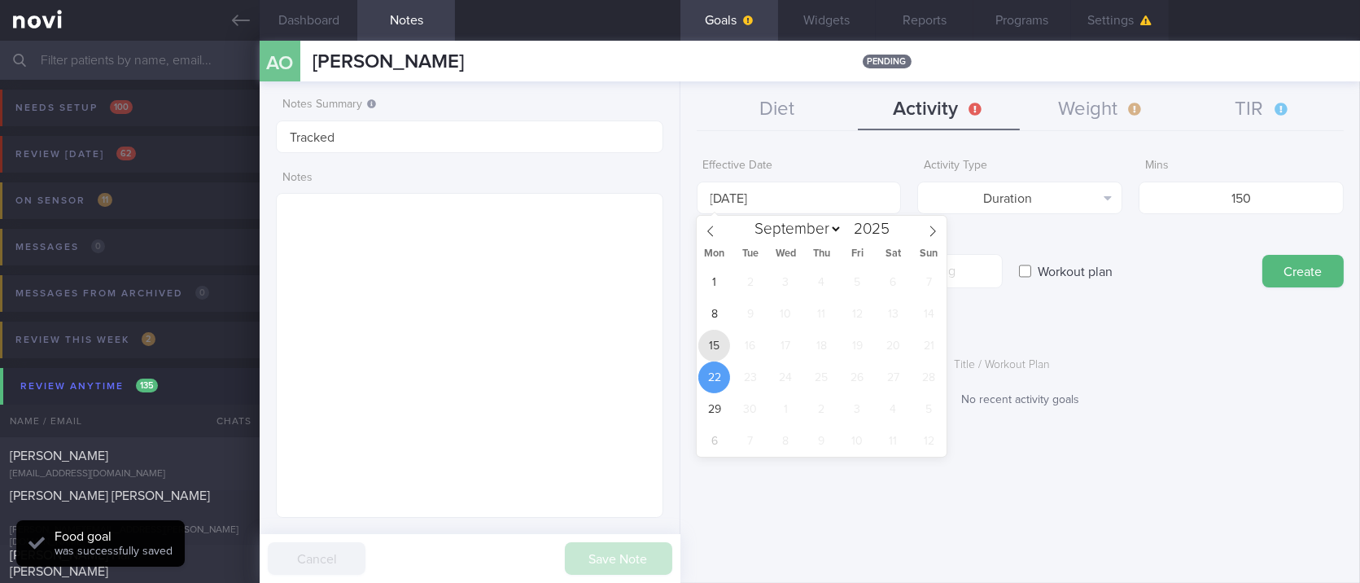
click at [721, 343] on span "15" at bounding box center [714, 346] width 32 height 32
type input "[DATE]"
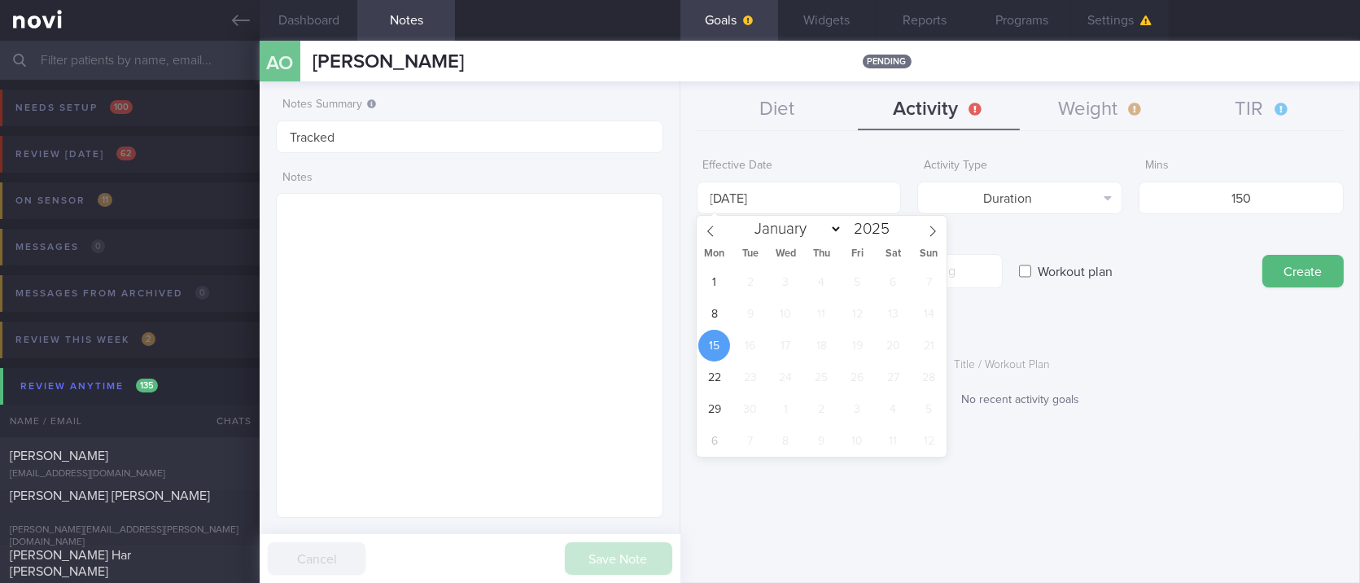
click at [981, 235] on label "Title" at bounding box center [849, 239] width 293 height 15
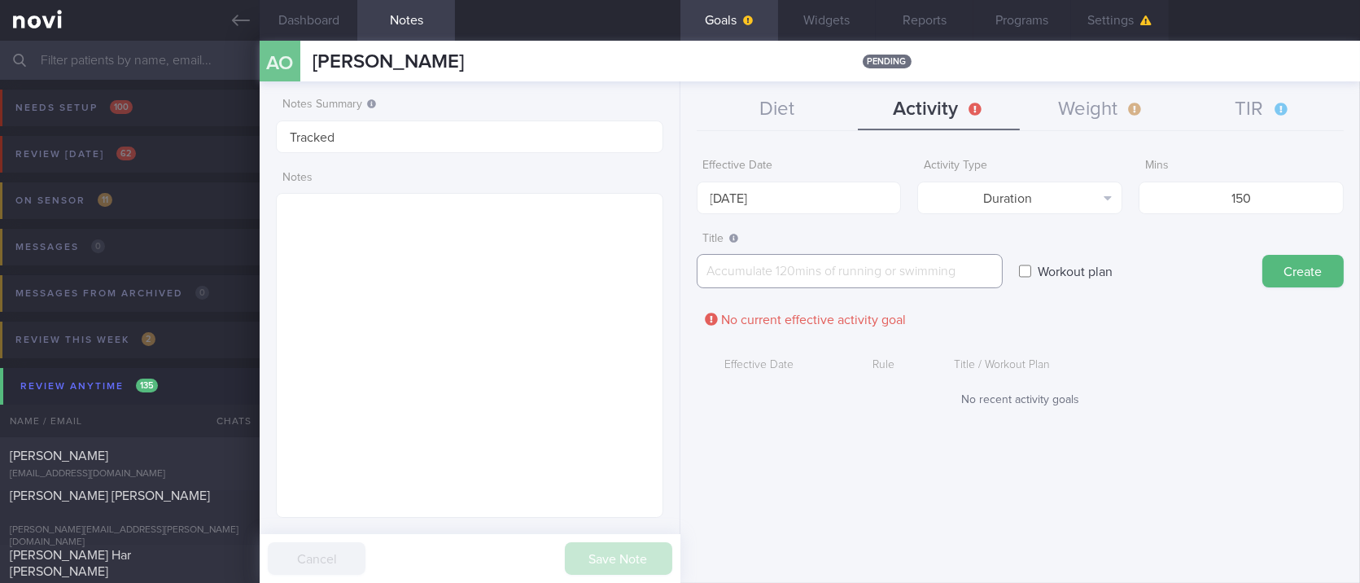
click at [944, 268] on textarea at bounding box center [850, 271] width 306 height 34
paste textarea "Aim for 150 mins moderate intensity aerobic training per week (brisk walking, j…"
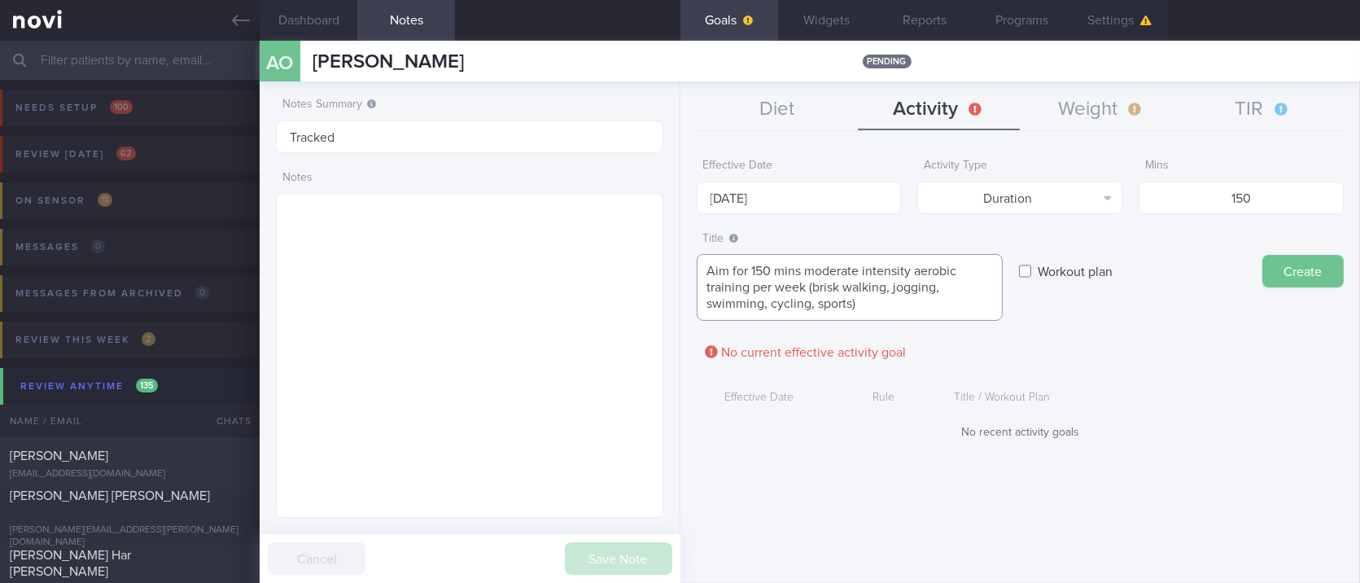
type textarea "Aim for 150 mins moderate intensity aerobic training per week (brisk walking, j…"
click at [1304, 270] on button "Create" at bounding box center [1302, 271] width 81 height 33
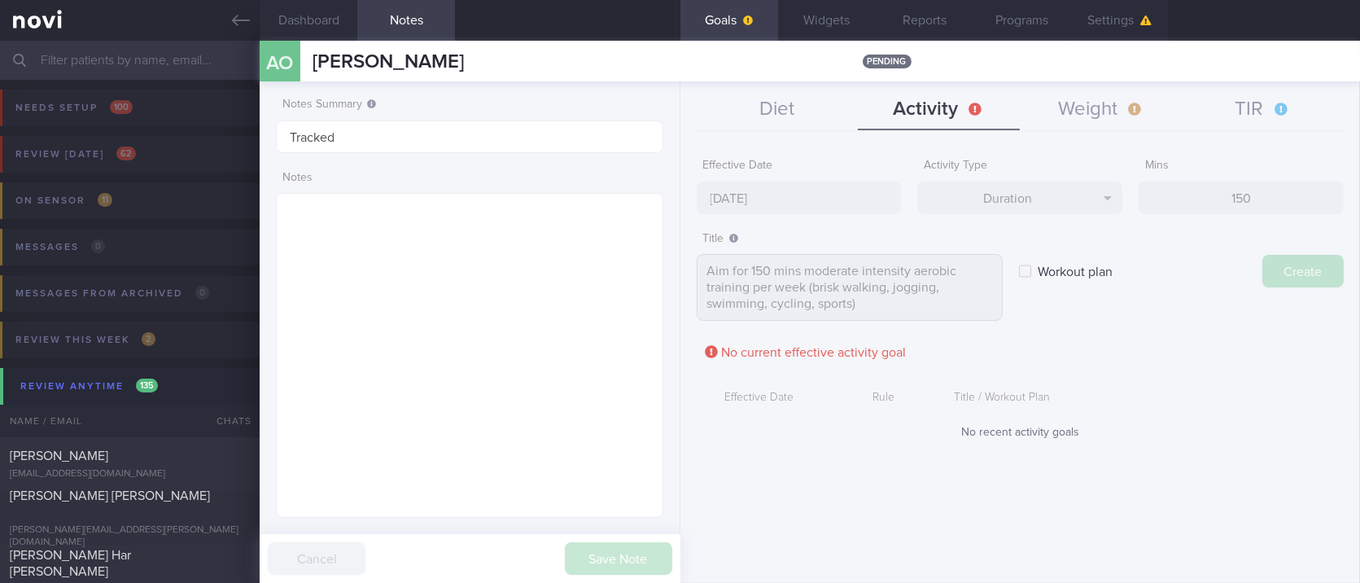
type input "[DATE]"
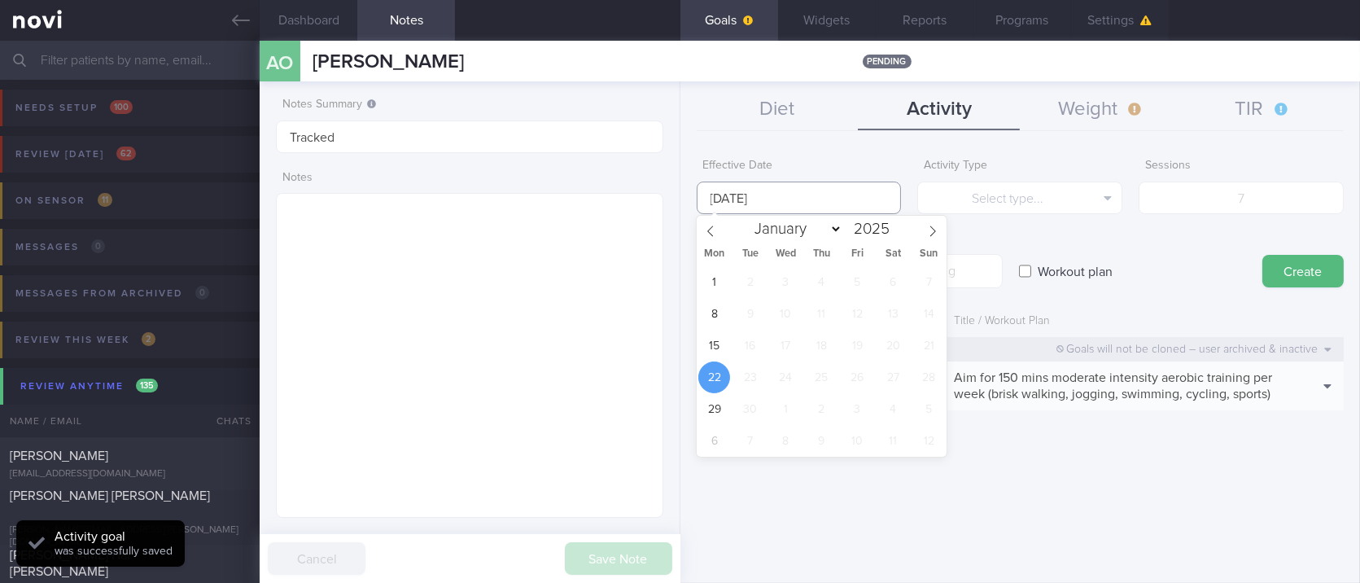
click at [827, 194] on input "[DATE]" at bounding box center [799, 197] width 205 height 33
click at [712, 342] on span "15" at bounding box center [714, 346] width 32 height 32
type input "[DATE]"
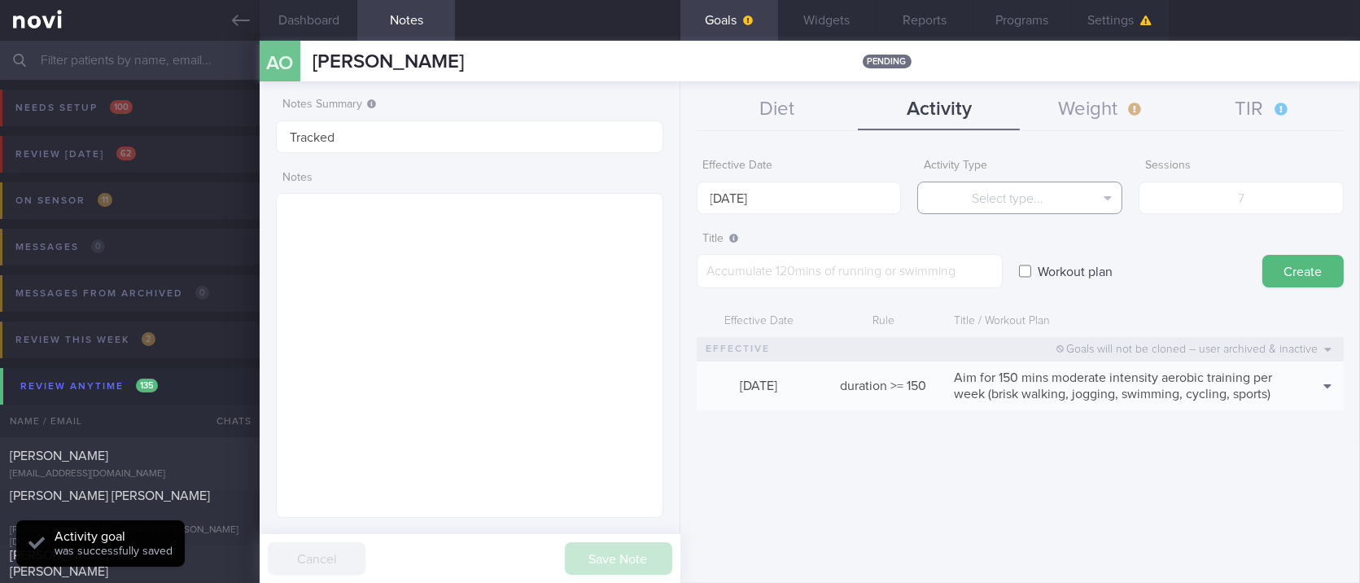
click at [979, 186] on button "Select type..." at bounding box center [1019, 197] width 205 height 33
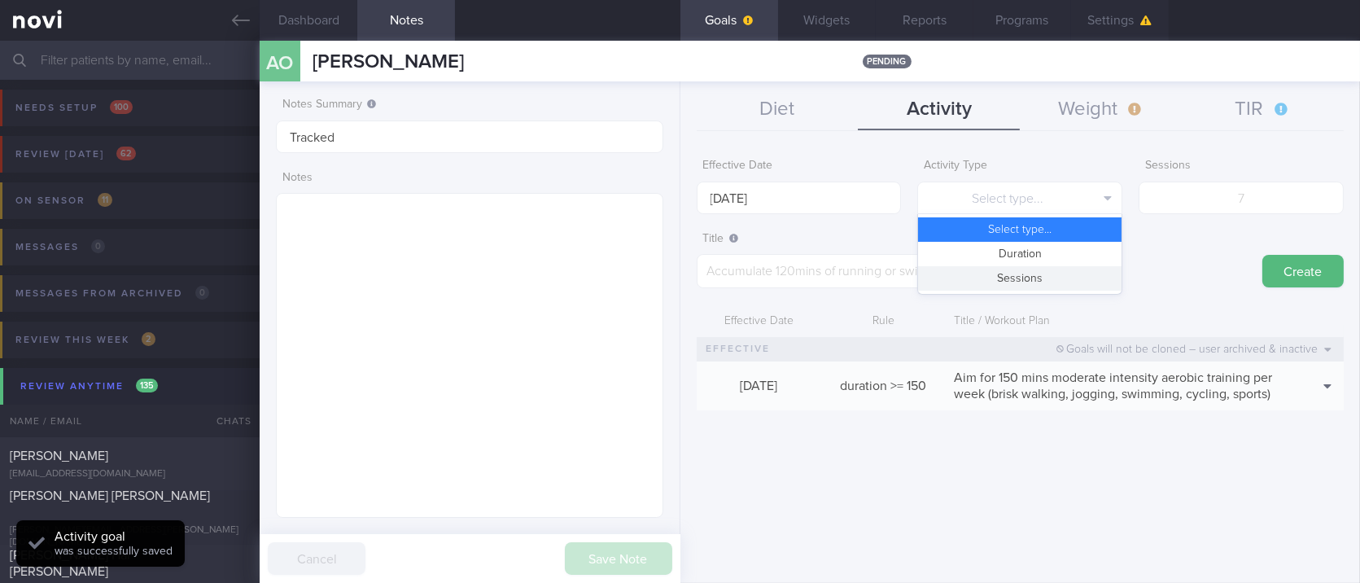
click at [1011, 285] on button "Sessions" at bounding box center [1019, 278] width 203 height 24
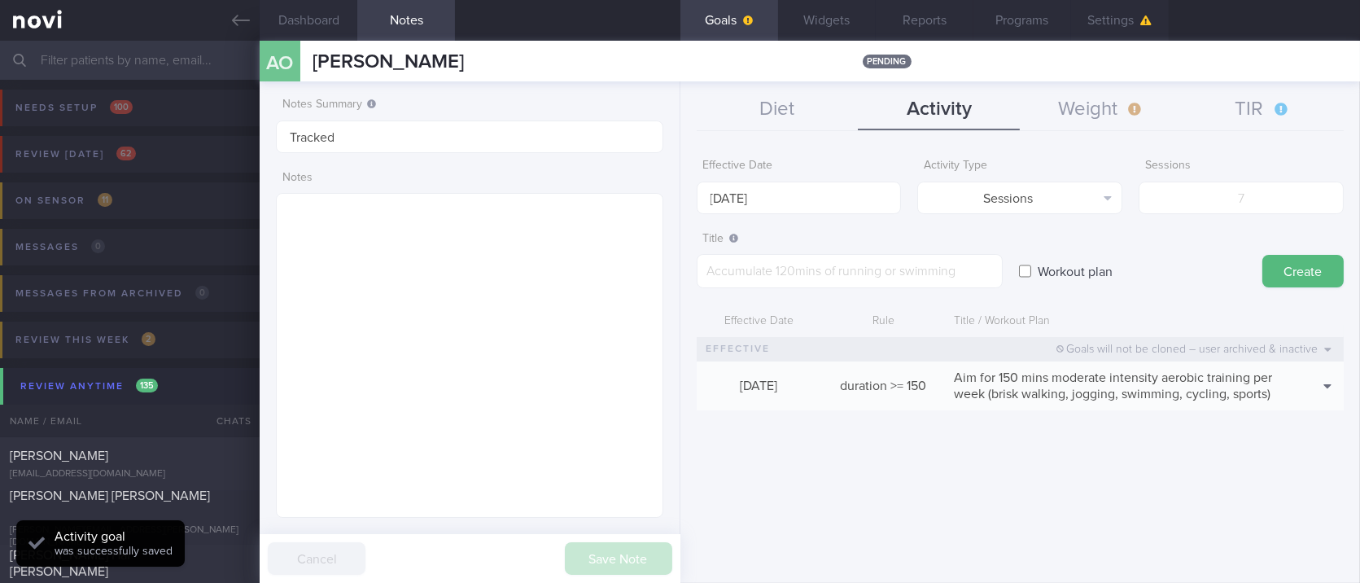
click at [1236, 214] on form "Effective Date [DATE] Activity Type Sessions Select type... Duration Sessions S…" at bounding box center [1020, 289] width 647 height 276
click at [1195, 194] on input "number" at bounding box center [1240, 197] width 205 height 33
type input "2"
click at [889, 270] on textarea at bounding box center [850, 271] width 306 height 34
paste textarea "Aim for at least 2 strength training sessions per week *Body Weight Exercises -…"
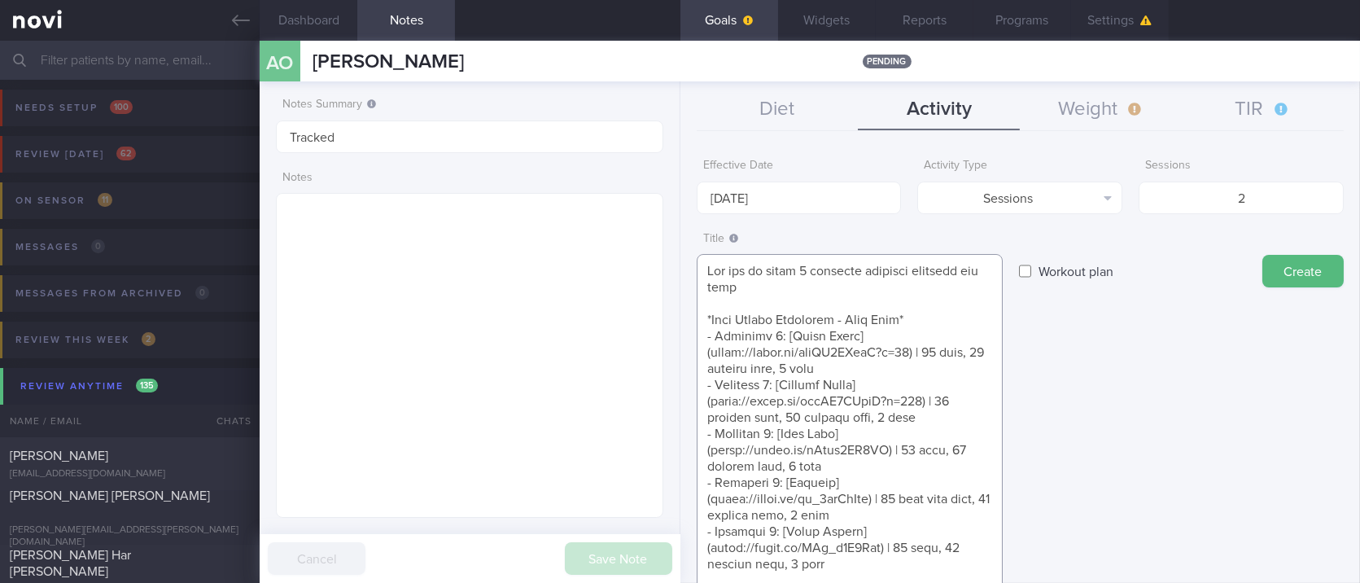
type textarea "Aim for at least 2 strength training sessions per week *Body Weight Exercises -…"
click at [1277, 272] on button "Create" at bounding box center [1302, 271] width 81 height 33
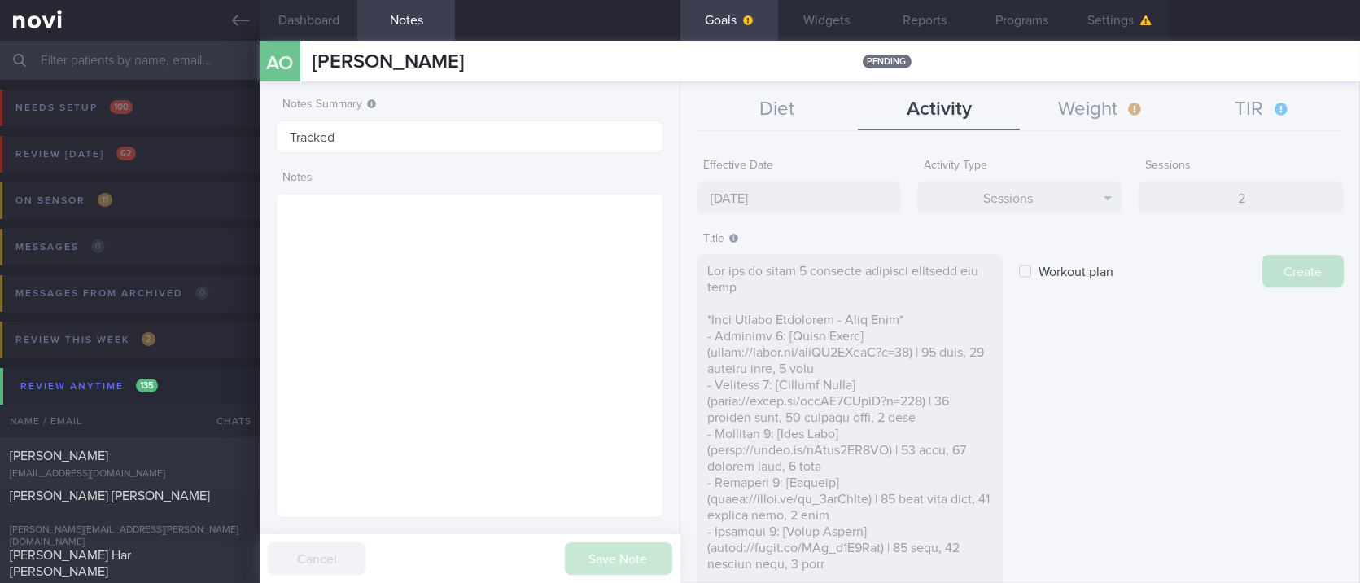
type input "[DATE]"
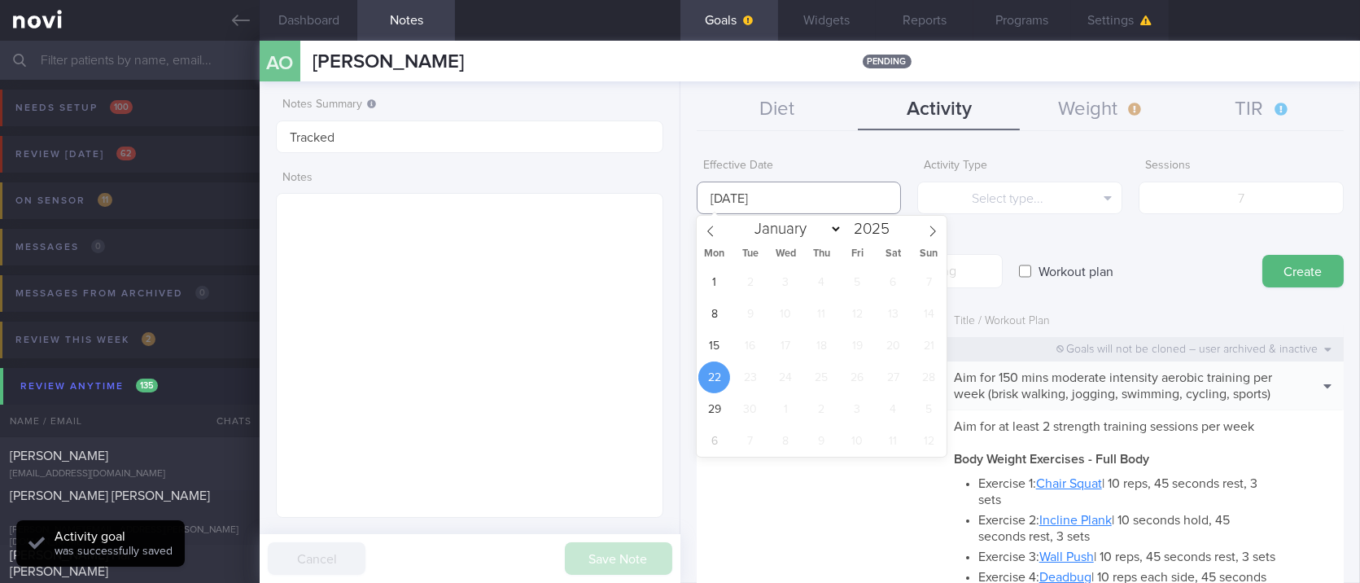
click at [821, 188] on input "[DATE]" at bounding box center [799, 197] width 205 height 33
click at [714, 346] on span "15" at bounding box center [714, 346] width 32 height 32
type input "[DATE]"
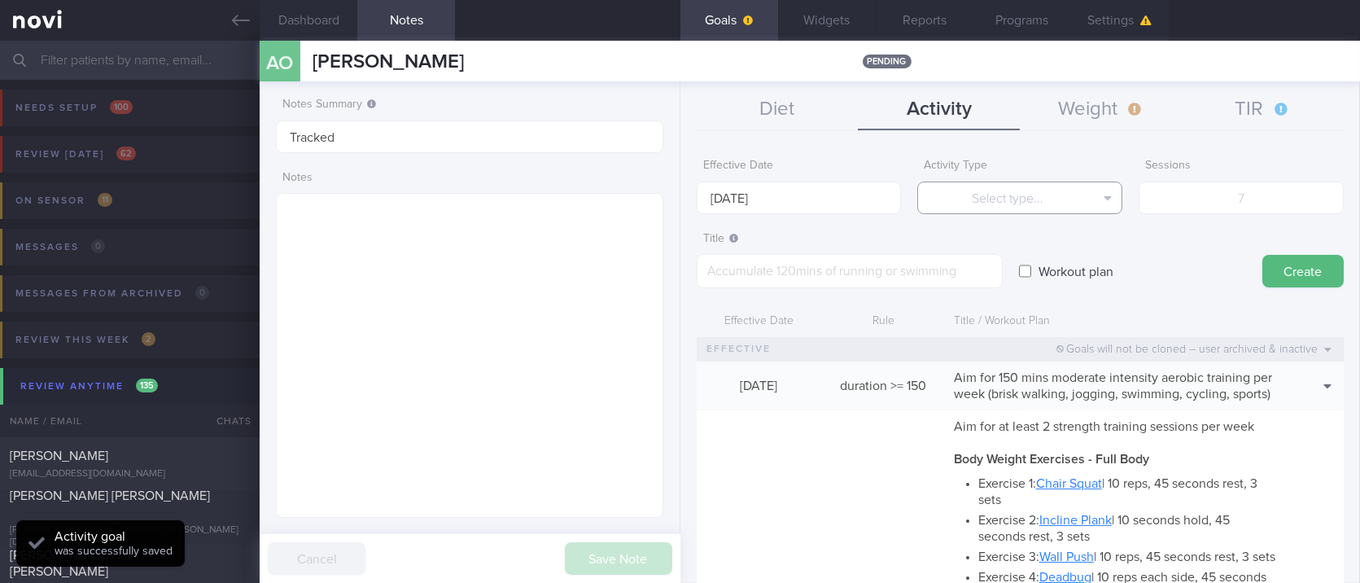
click at [990, 206] on button "Select type..." at bounding box center [1019, 197] width 205 height 33
click at [1116, 114] on button "Weight" at bounding box center [1101, 110] width 162 height 41
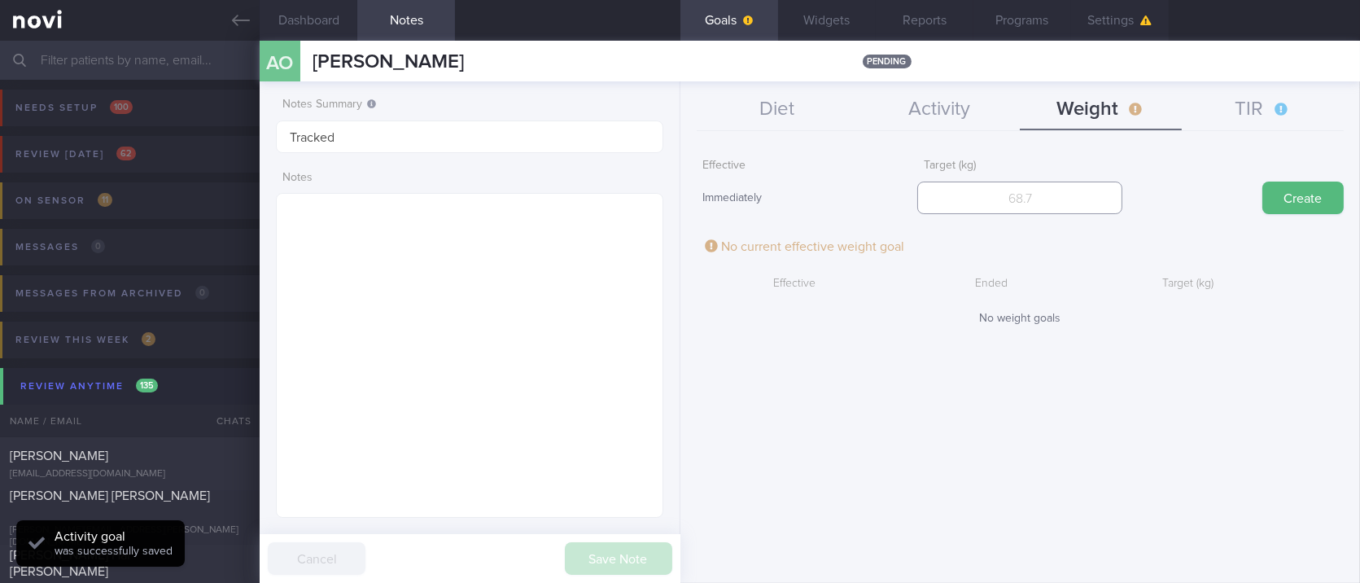
click at [1071, 194] on input "number" at bounding box center [1019, 197] width 205 height 33
type input "1"
click at [1083, 201] on input "number" at bounding box center [1019, 197] width 205 height 33
type input "90"
click at [1260, 197] on div "Create" at bounding box center [1240, 182] width 205 height 63
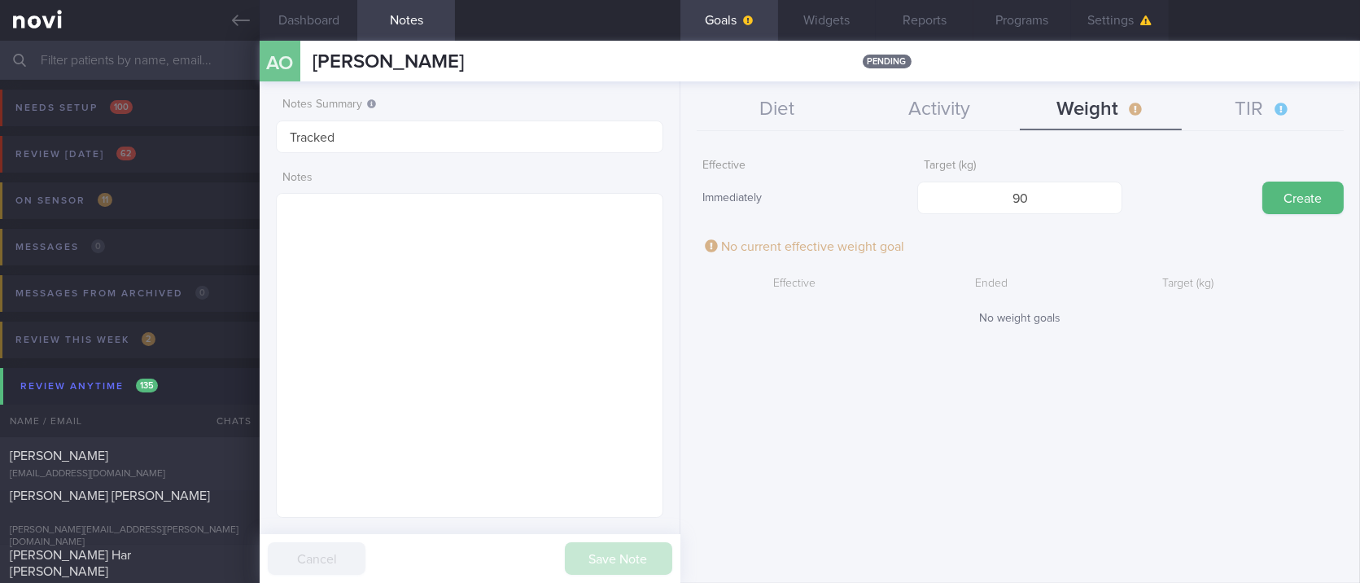
click at [1311, 176] on div "Create" at bounding box center [1240, 182] width 205 height 63
click at [1332, 195] on button "Create" at bounding box center [1302, 197] width 81 height 33
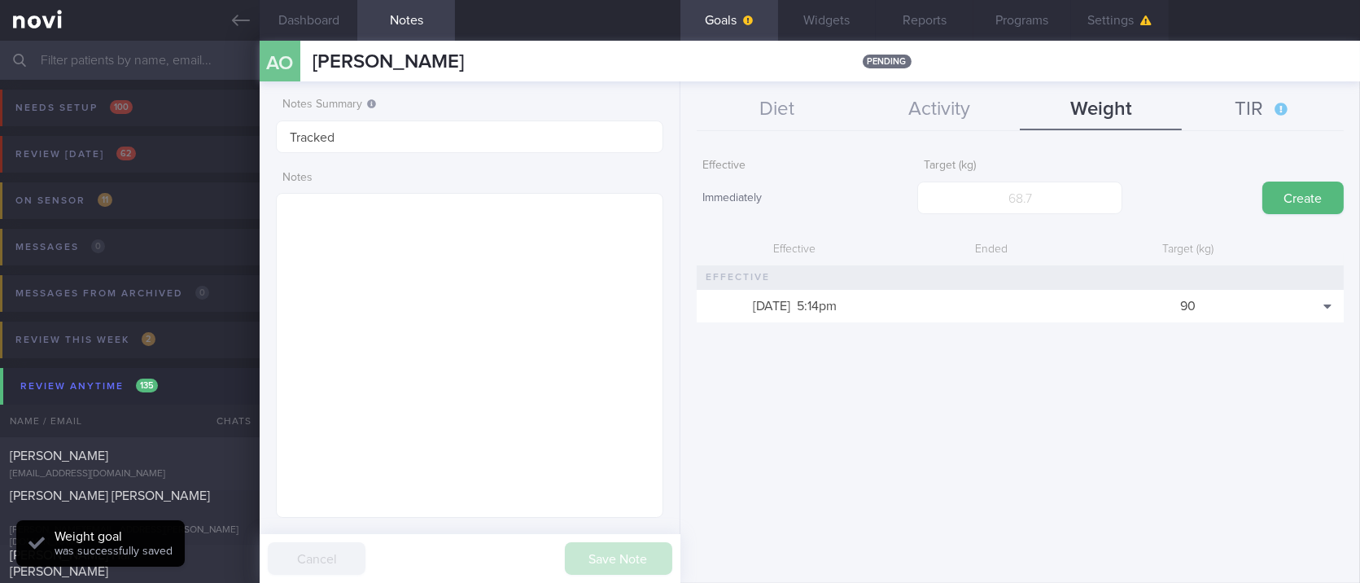
scroll to position [194, 341]
click at [1239, 109] on button "TIR" at bounding box center [1263, 110] width 162 height 41
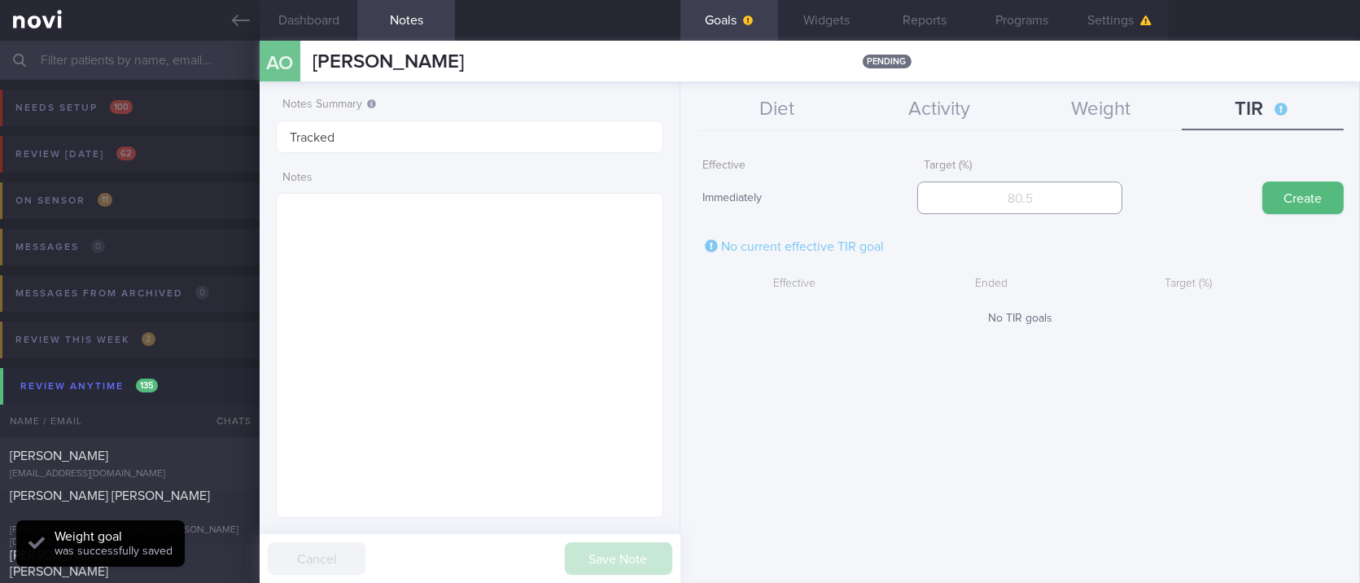
click at [1083, 201] on input "number" at bounding box center [1019, 197] width 205 height 33
click at [1049, 191] on input "number" at bounding box center [1019, 197] width 205 height 33
type input "95"
click at [1311, 199] on button "Create" at bounding box center [1302, 197] width 81 height 33
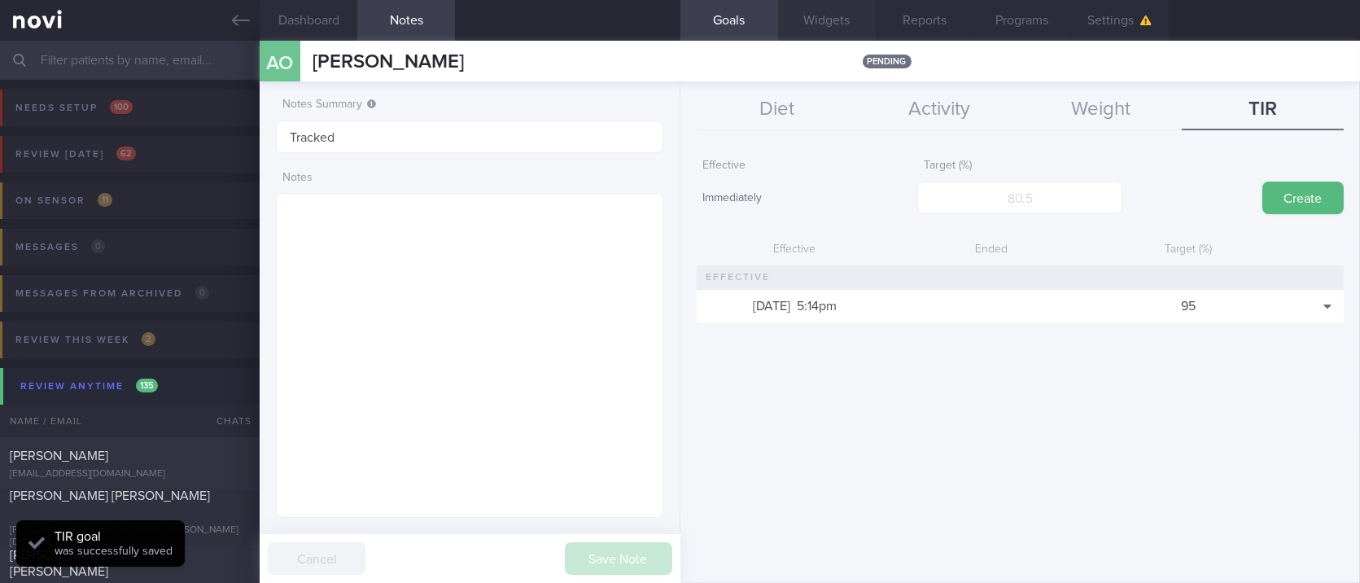
click at [856, 16] on button "Widgets" at bounding box center [827, 20] width 98 height 41
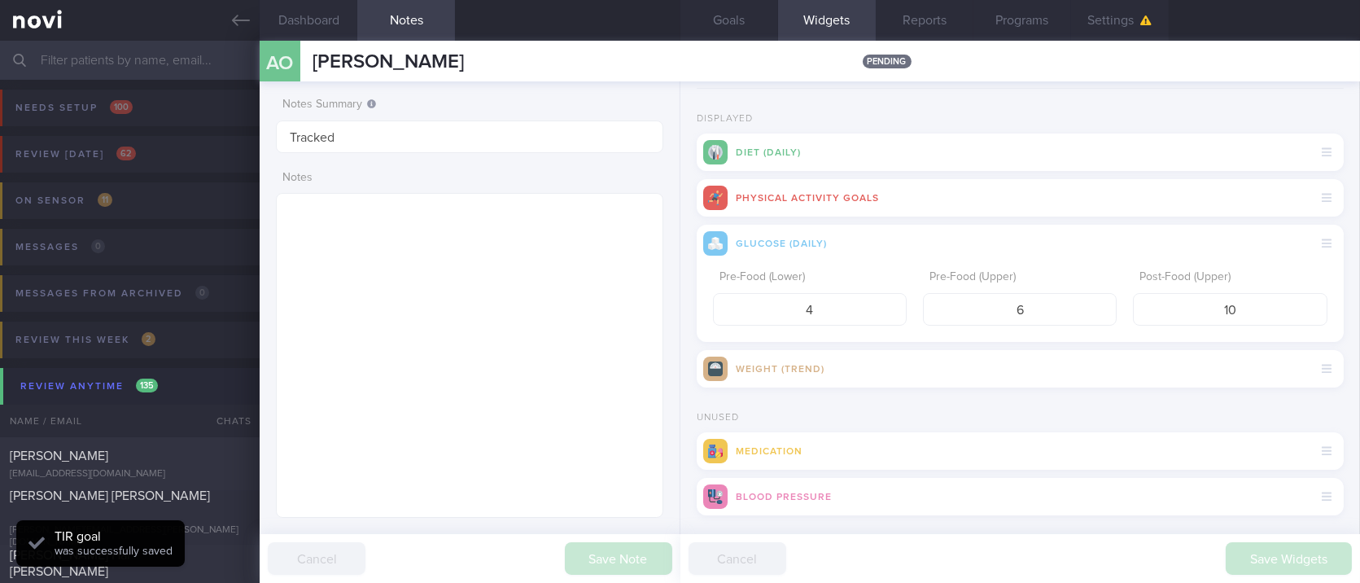
scroll to position [67, 0]
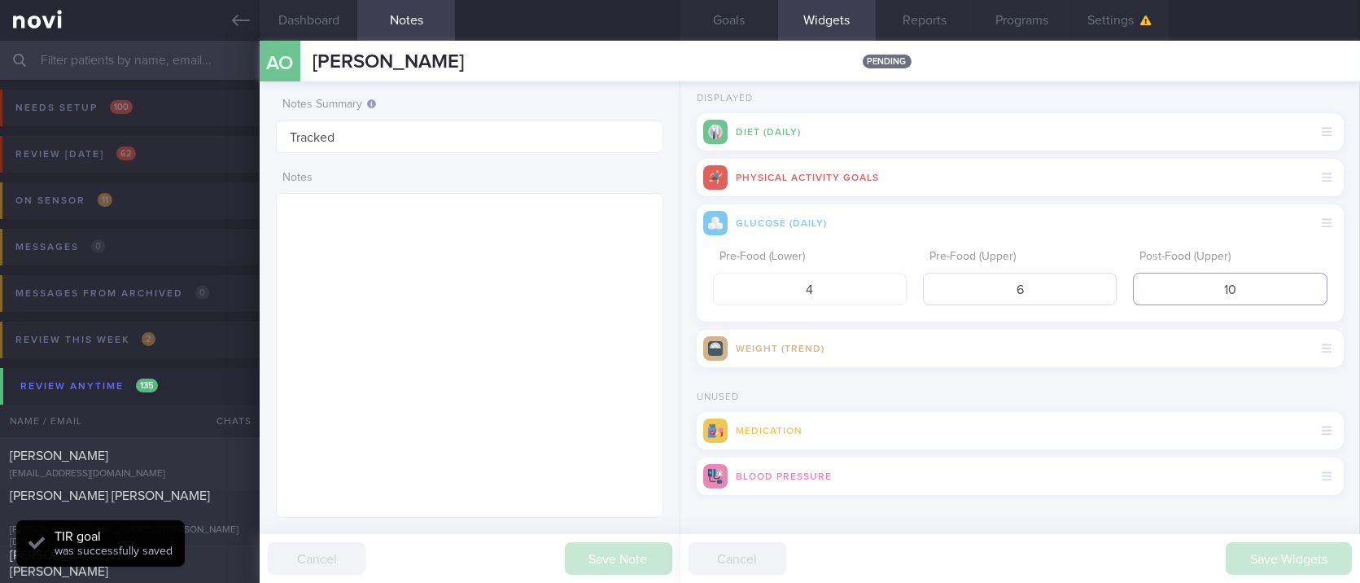
drag, startPoint x: 1253, startPoint y: 295, endPoint x: 1071, endPoint y: 293, distance: 182.3
click at [1071, 293] on div "Pre-Food (Lower) 4 Pre-Food (Upper) 6 Post-Food (Upper) 10" at bounding box center [1020, 273] width 614 height 63
click at [1100, 374] on form "Displayed Diet (Daily) Physical Activity Goals Glucose (Daily) Pre-Food (Lower)…" at bounding box center [1020, 306] width 647 height 426
drag, startPoint x: 1261, startPoint y: 286, endPoint x: 937, endPoint y: 288, distance: 324.7
click at [937, 288] on div "Pre-Food (Lower) 4 Pre-Food (Upper) 6 Post-Food (Upper) 10" at bounding box center [1020, 273] width 614 height 63
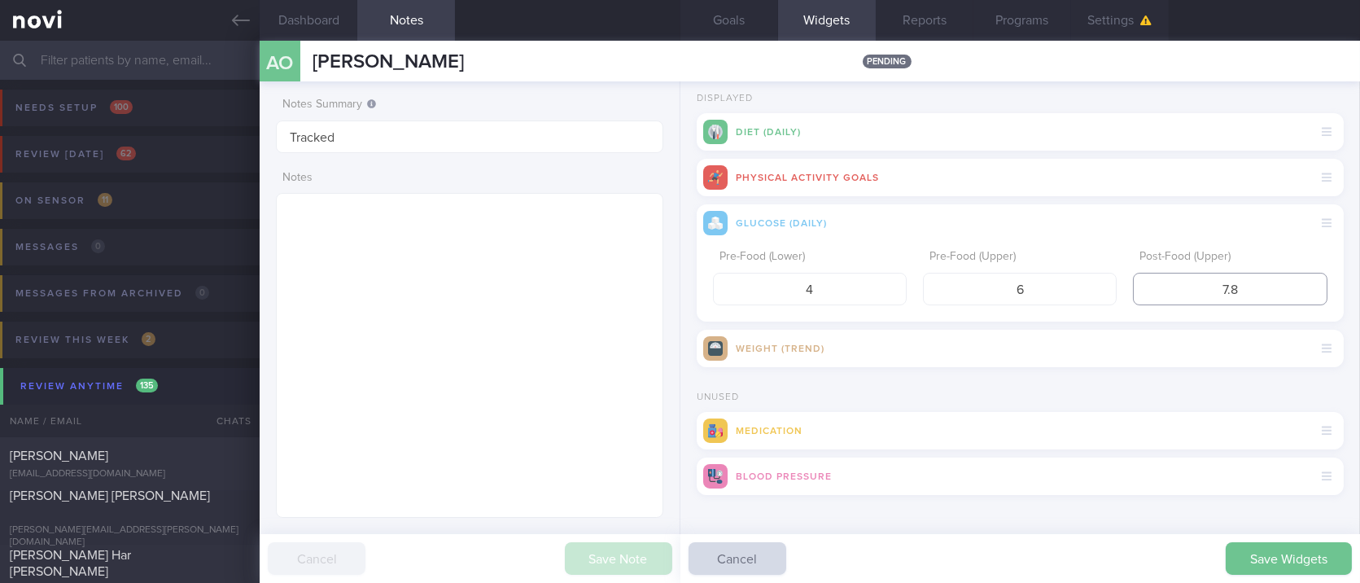
type input "7.8"
click at [1295, 554] on button "Save Widgets" at bounding box center [1288, 558] width 126 height 33
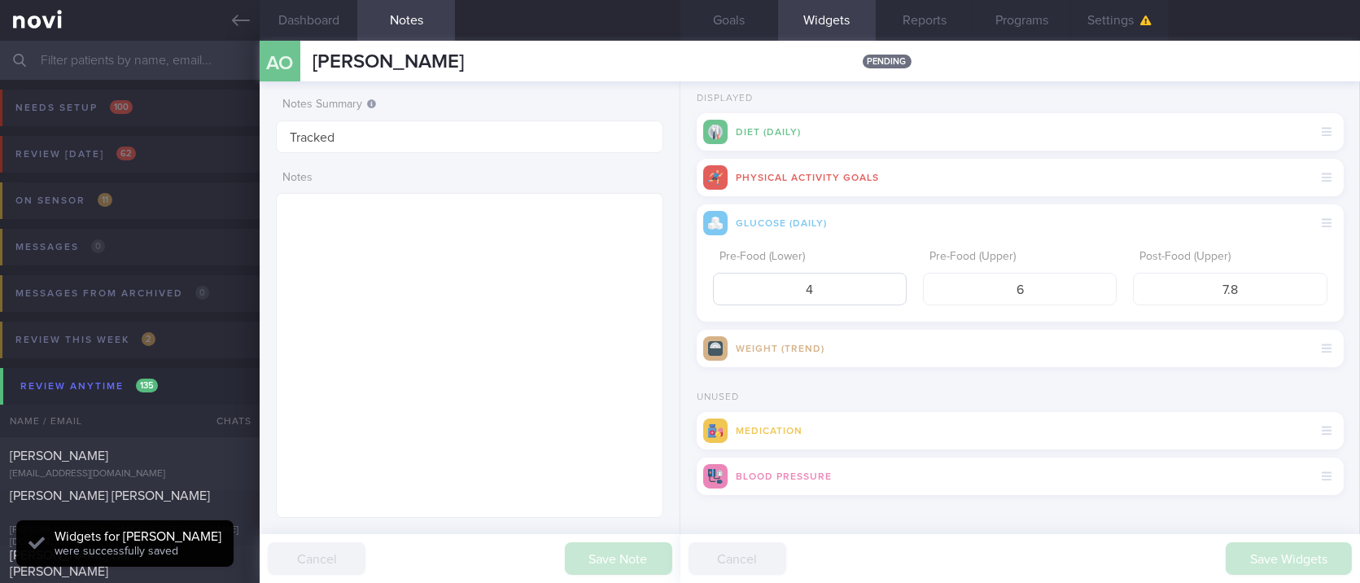
scroll to position [173, 347]
drag, startPoint x: 809, startPoint y: 284, endPoint x: 696, endPoint y: 289, distance: 113.2
click at [697, 289] on div "Pre-Food (Lower) 4 Pre-Food (Upper) 6 Post-Food (Upper) 7.8" at bounding box center [1020, 282] width 647 height 80
type input "3.9"
click at [1240, 555] on button "Save Widgets" at bounding box center [1288, 558] width 126 height 33
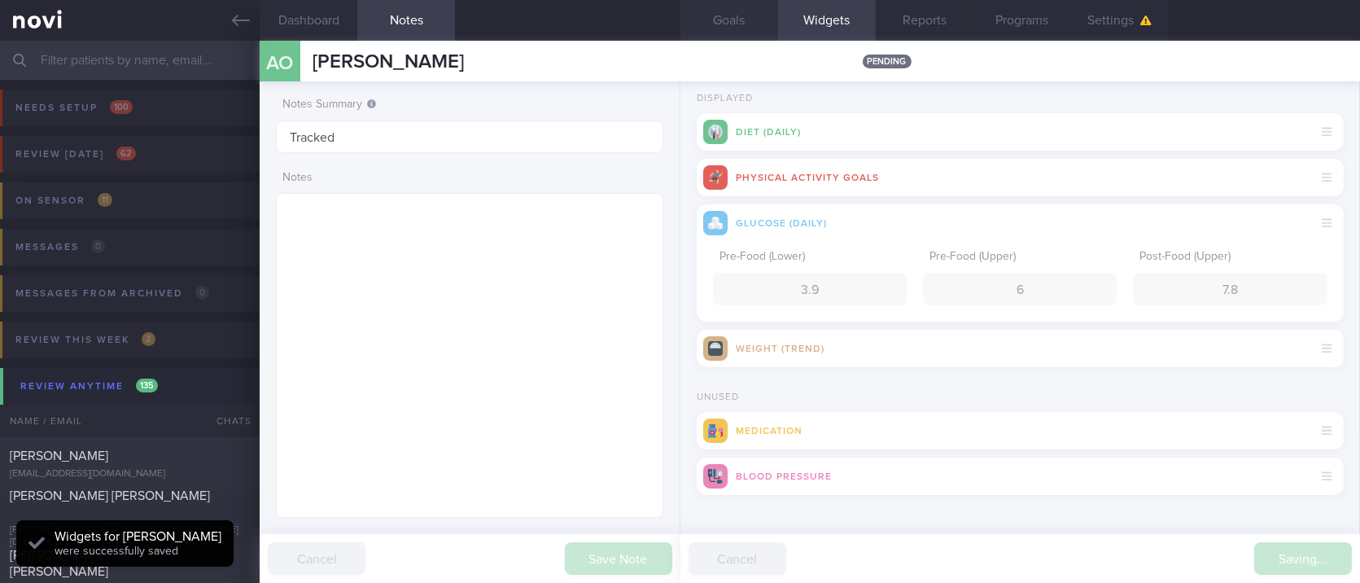
click at [747, 24] on button "Goals" at bounding box center [729, 20] width 98 height 41
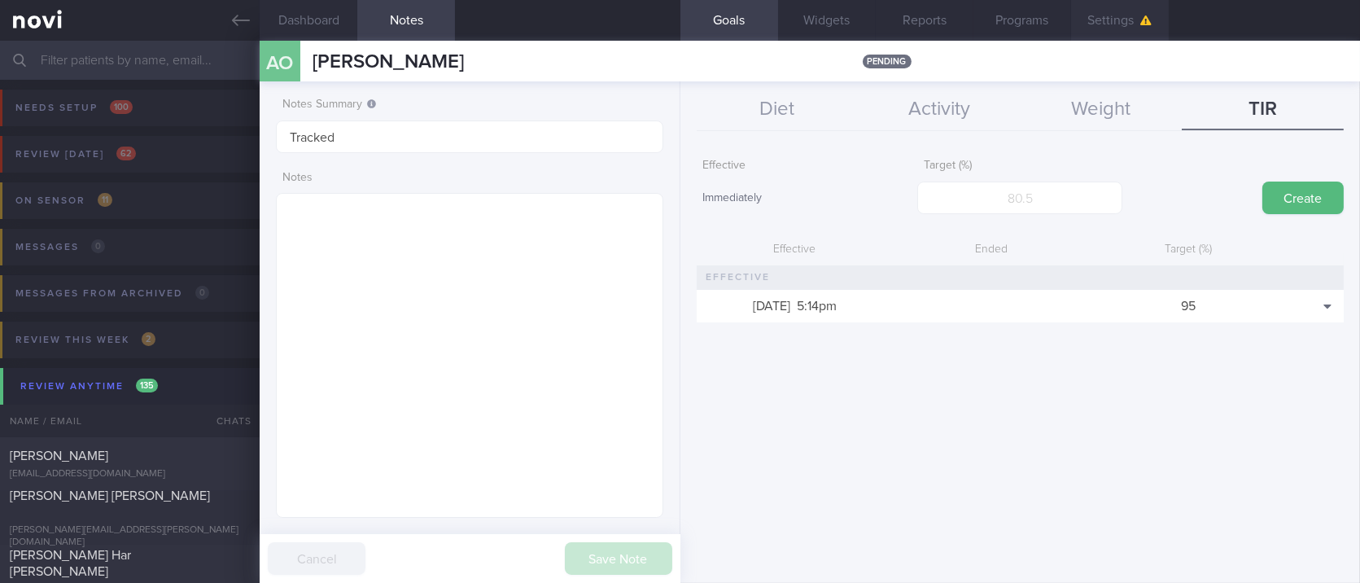
click at [1119, 23] on button "Settings" at bounding box center [1120, 20] width 98 height 41
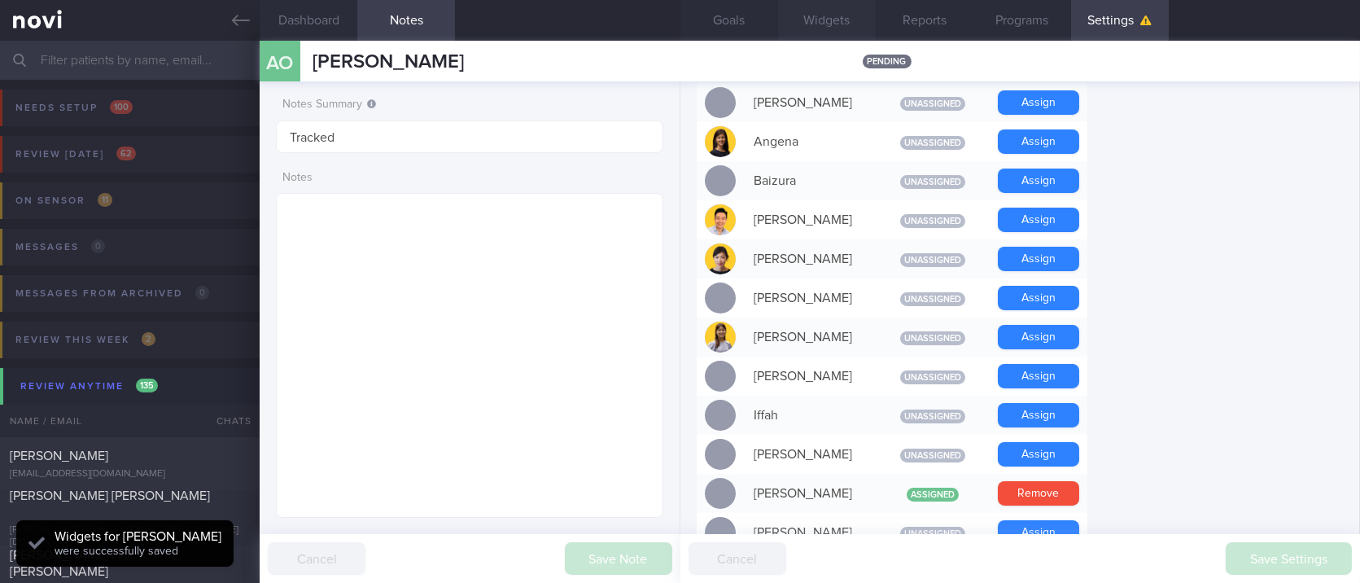
scroll to position [434, 0]
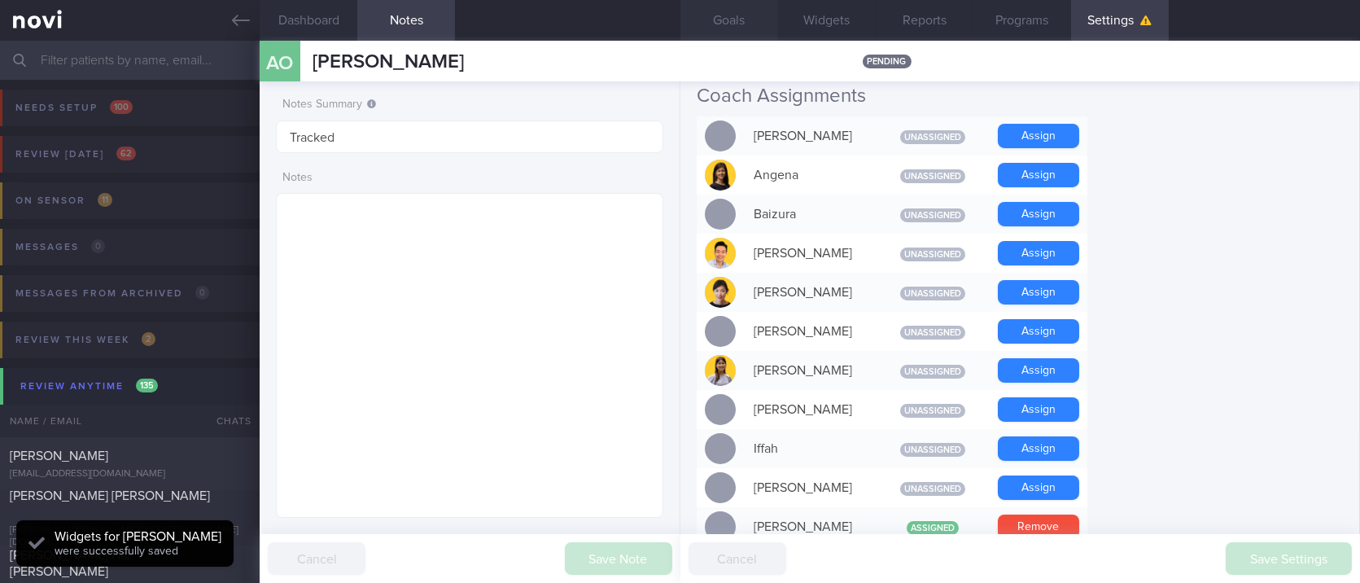
click at [802, 15] on button "Widgets" at bounding box center [827, 20] width 98 height 41
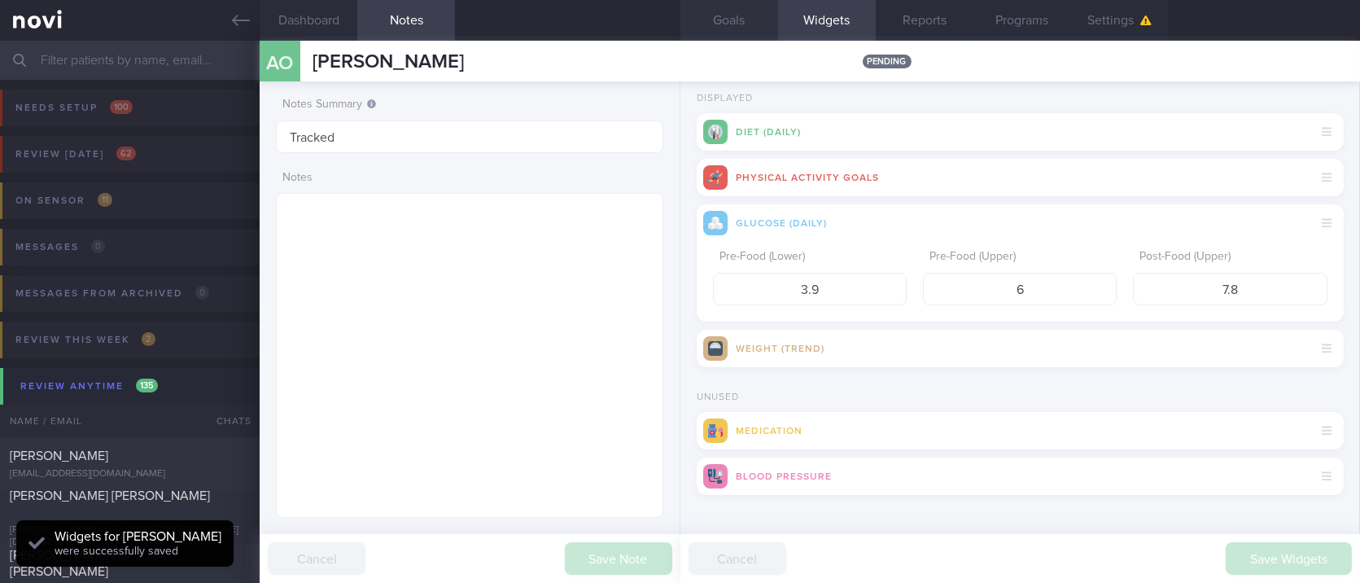
click at [736, 23] on button "Goals" at bounding box center [729, 20] width 98 height 41
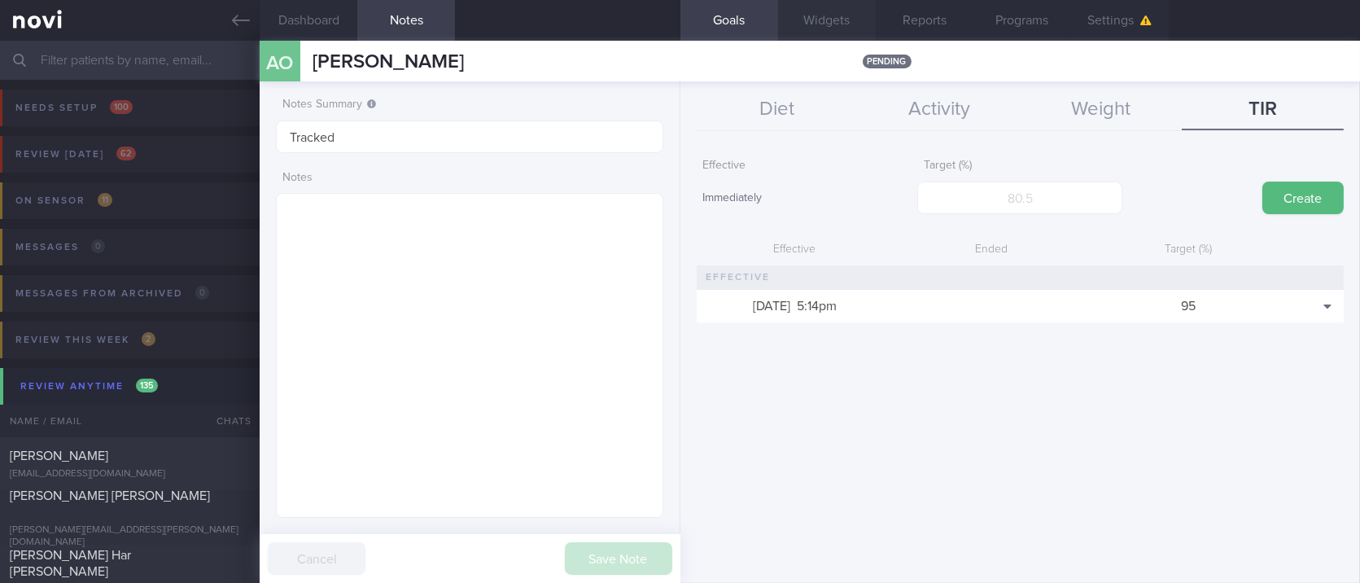
click at [838, 30] on button "Widgets" at bounding box center [827, 20] width 98 height 41
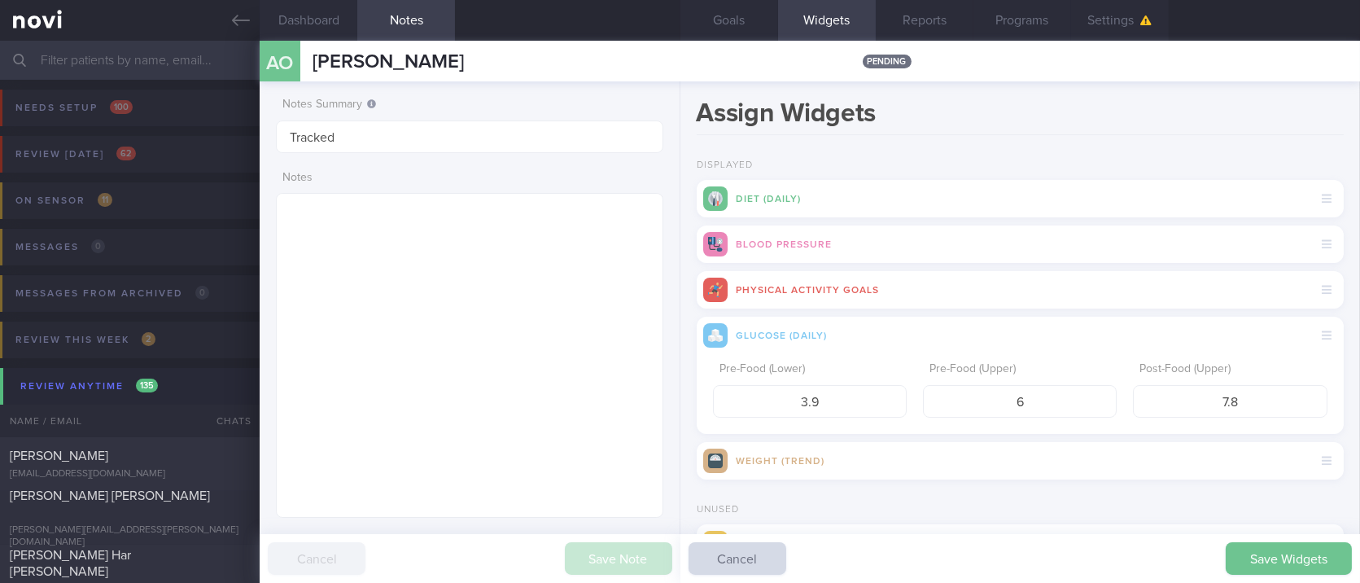
click at [1269, 553] on button "Save Widgets" at bounding box center [1288, 558] width 126 height 33
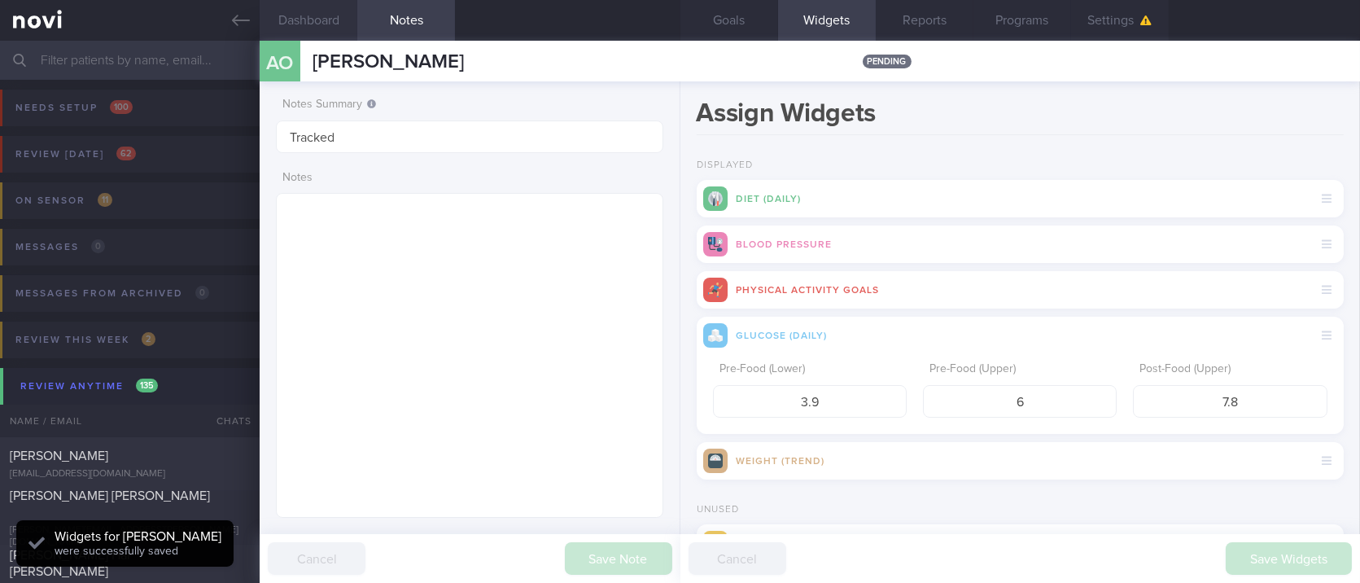
scroll to position [173, 347]
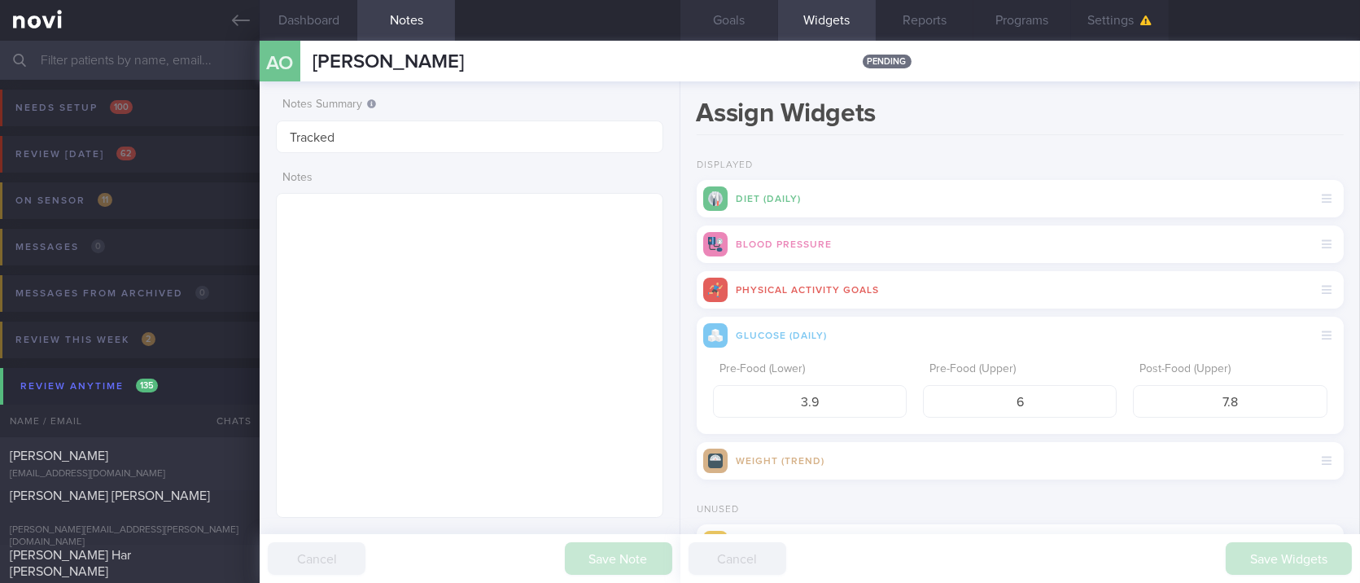
click at [748, 23] on button "Goals" at bounding box center [729, 20] width 98 height 41
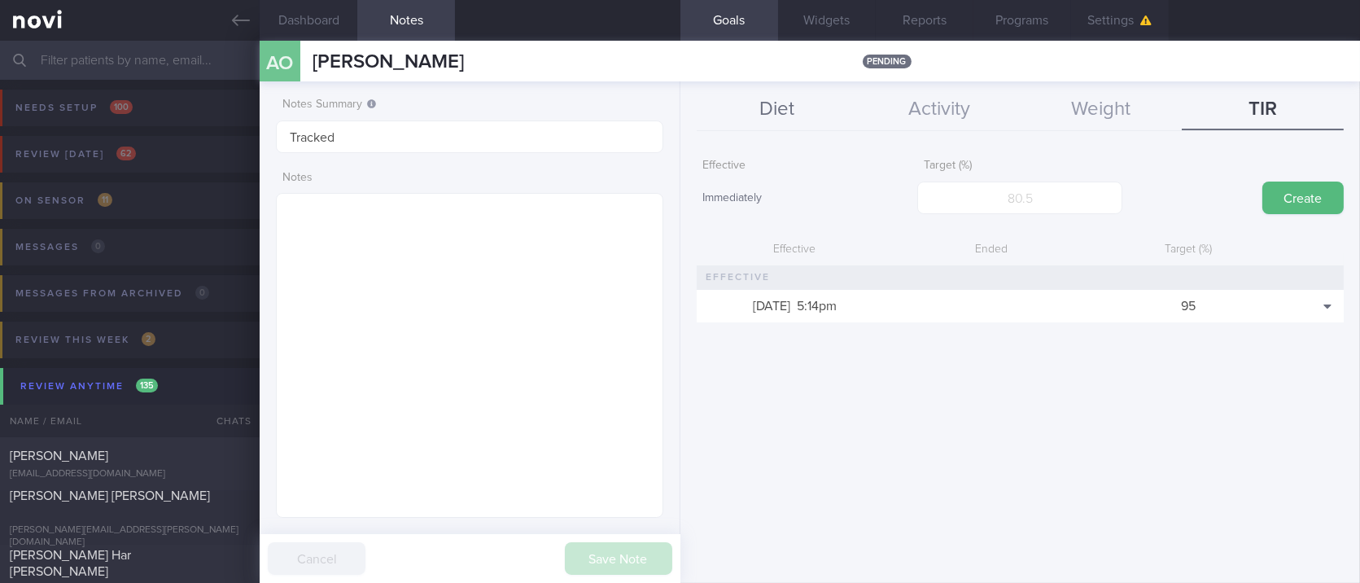
click at [764, 115] on button "Diet" at bounding box center [778, 110] width 162 height 41
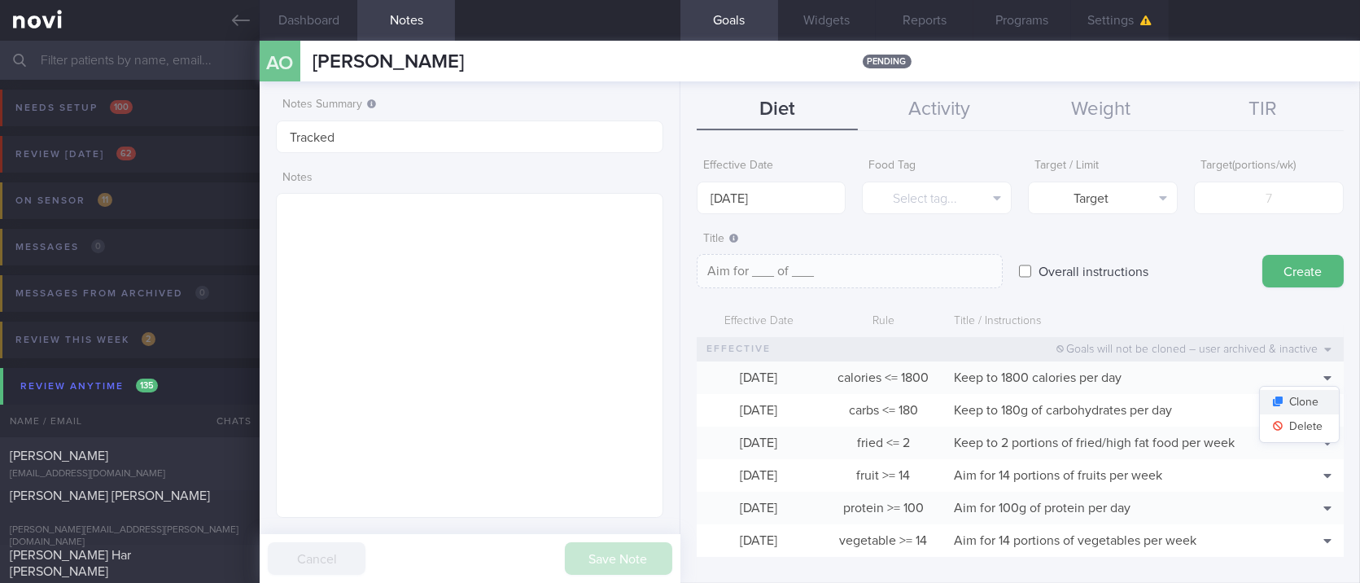
click at [1301, 394] on button "Clone" at bounding box center [1299, 402] width 79 height 24
type input "1800"
type textarea "Keep to 1800 calories per day"
click at [1301, 420] on button "Delete" at bounding box center [1299, 426] width 79 height 24
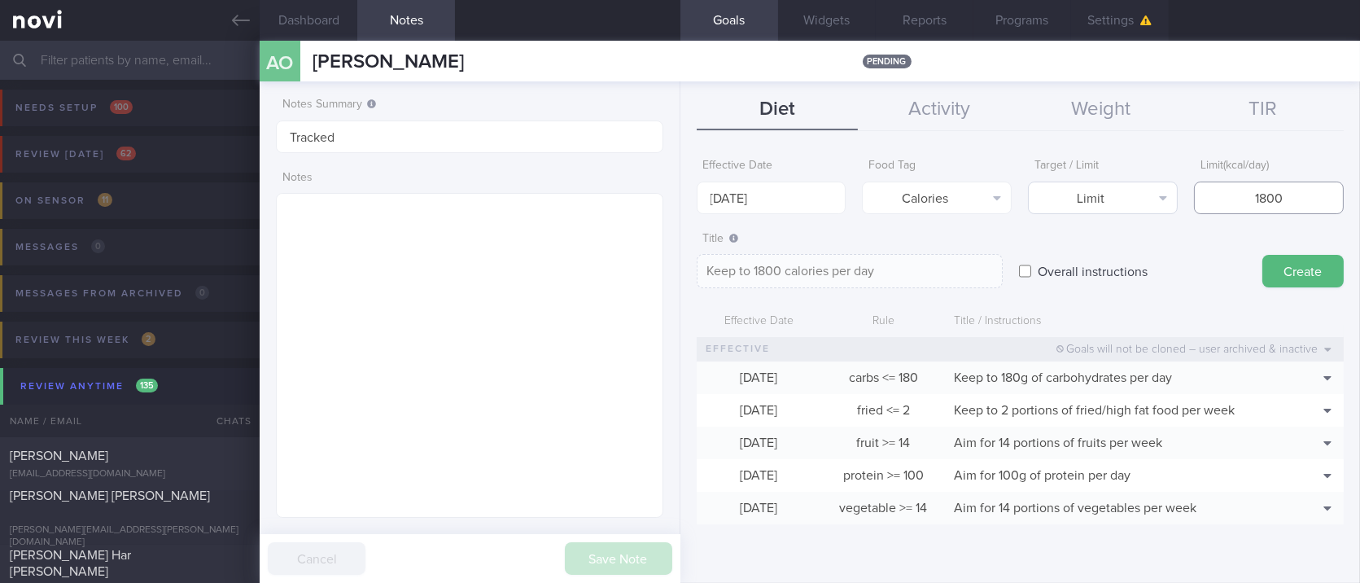
drag, startPoint x: 1282, startPoint y: 184, endPoint x: 1146, endPoint y: 192, distance: 136.1
click at [1147, 190] on div "Effective Date [DATE] Food Tag Calories Select tag... Calories Carbs Protein Fa…" at bounding box center [1020, 182] width 647 height 63
type input "2"
type textarea "Keep to 2 calories per day"
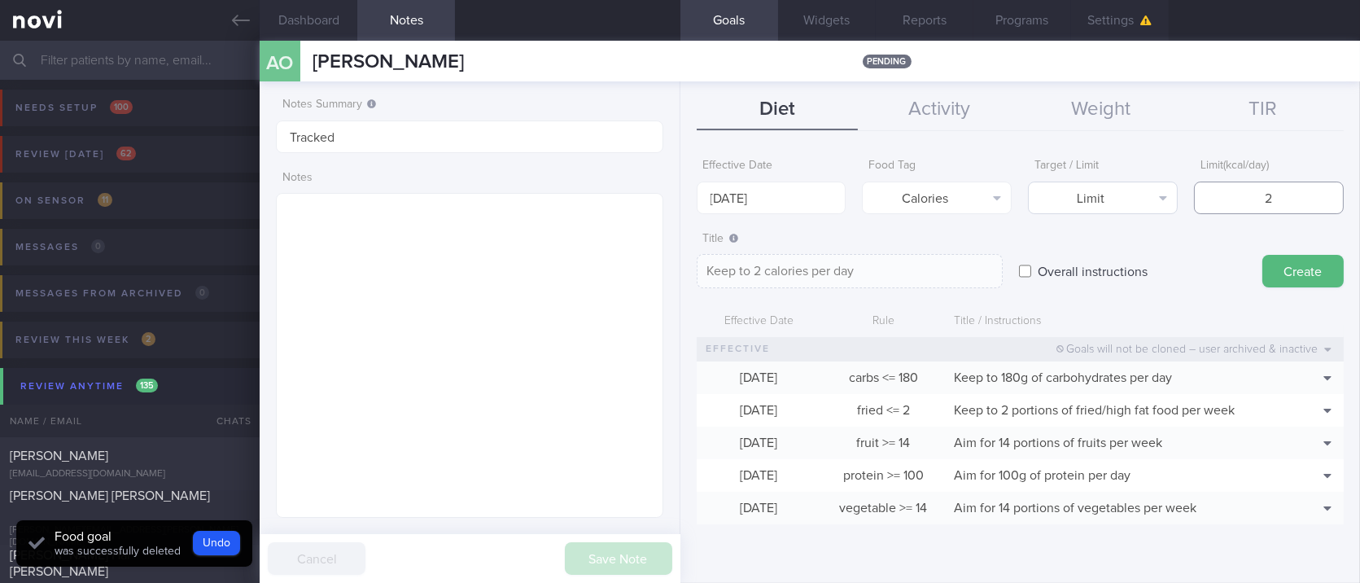
type input "20"
type textarea "Keep to 20 calories per day"
type input "200"
type textarea "Keep to 200 calories per day"
type input "2000"
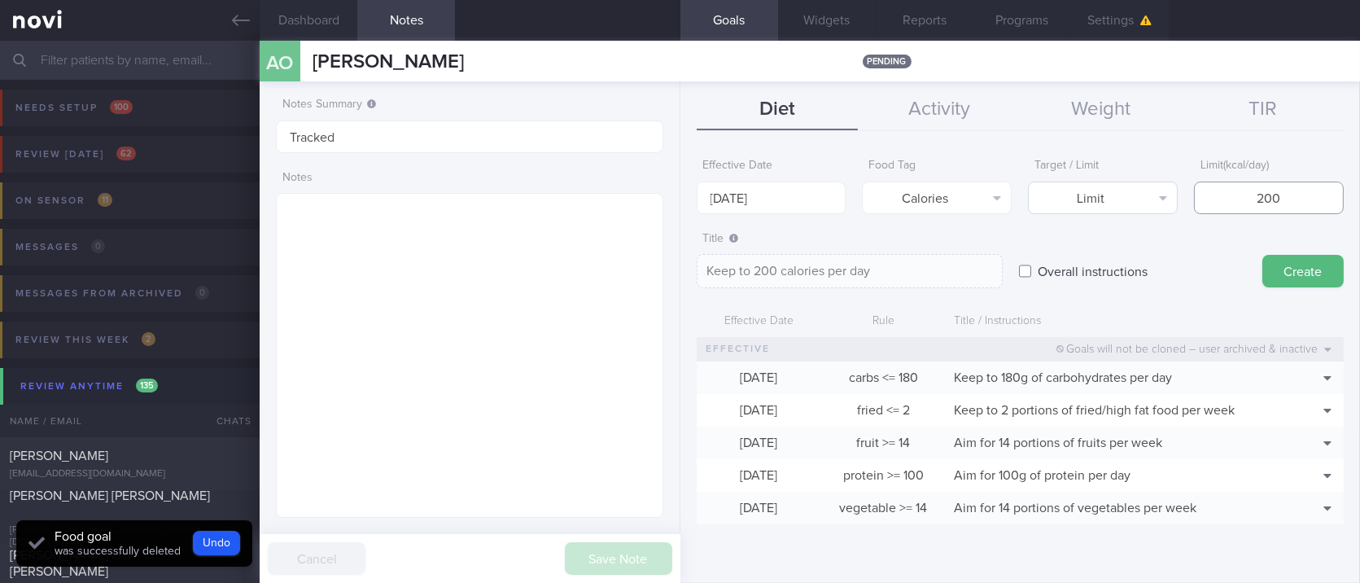
type textarea "Keep to 2000 calories per day"
type input "2000"
click at [778, 212] on body "You are offline! Some functionality will be unavailable Patients New Users Coac…" at bounding box center [680, 291] width 1360 height 583
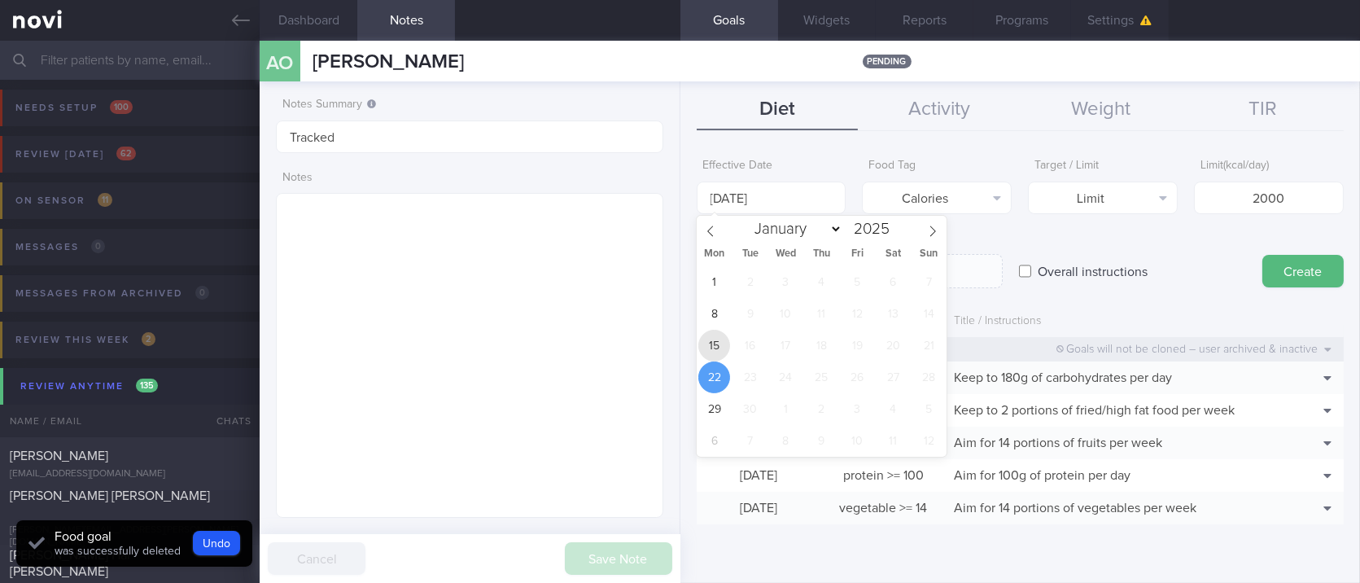
click at [719, 342] on span "15" at bounding box center [714, 346] width 32 height 32
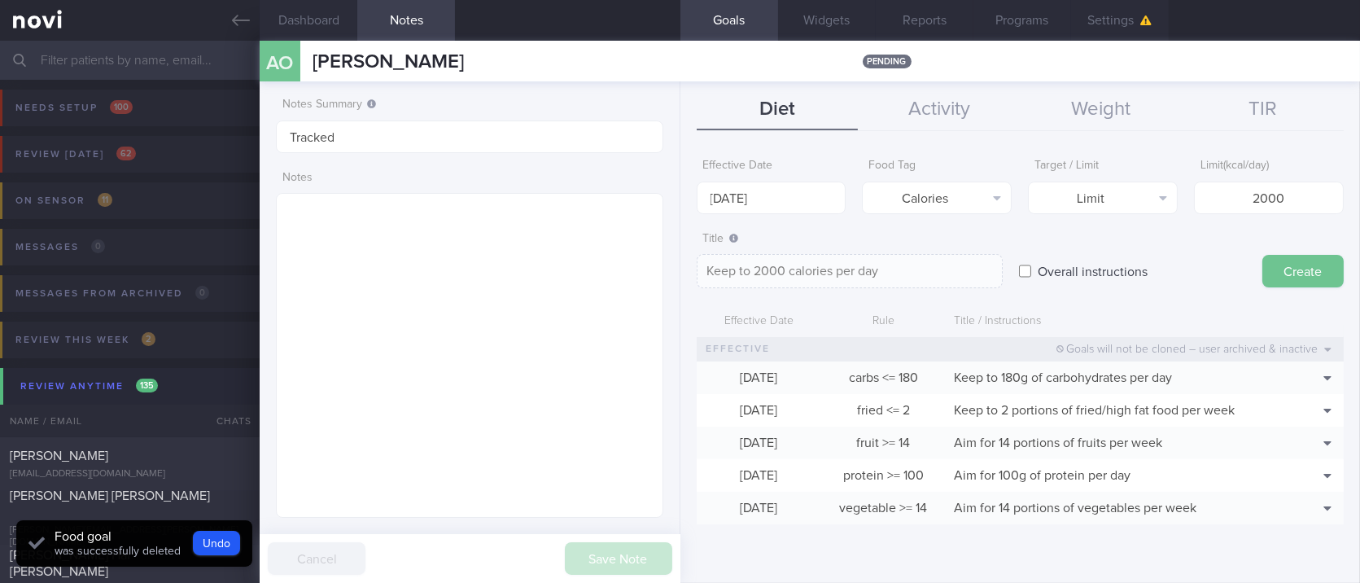
click at [1305, 274] on button "Create" at bounding box center [1302, 271] width 81 height 33
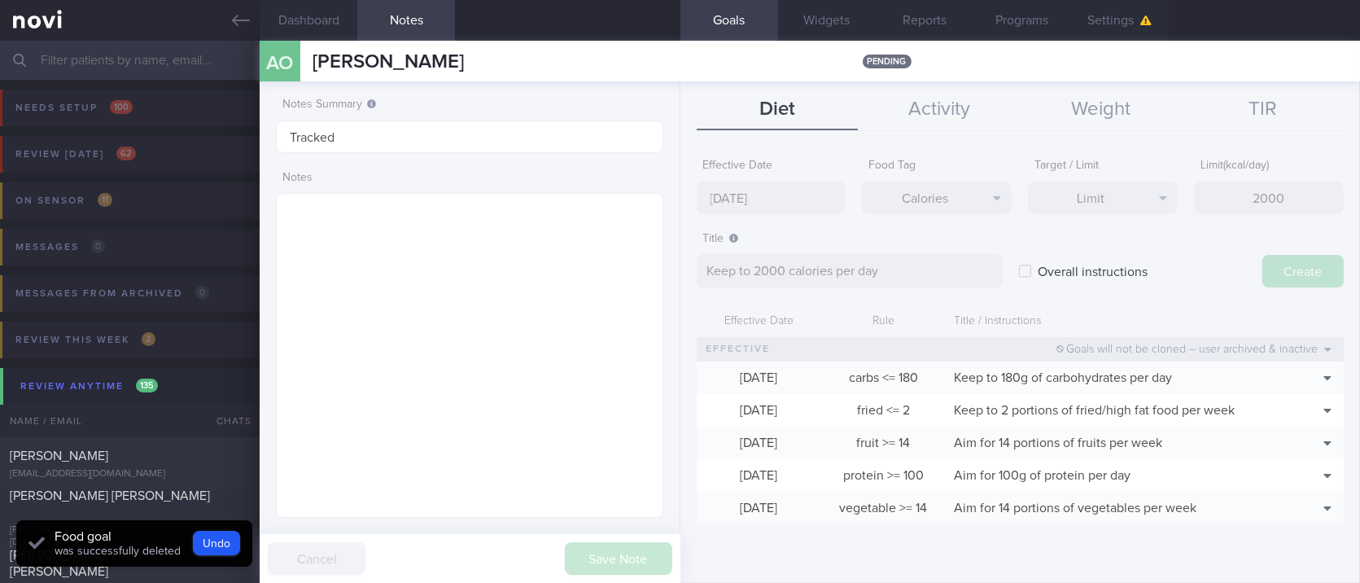
type input "[DATE]"
type textarea "Aim for ___ of ___"
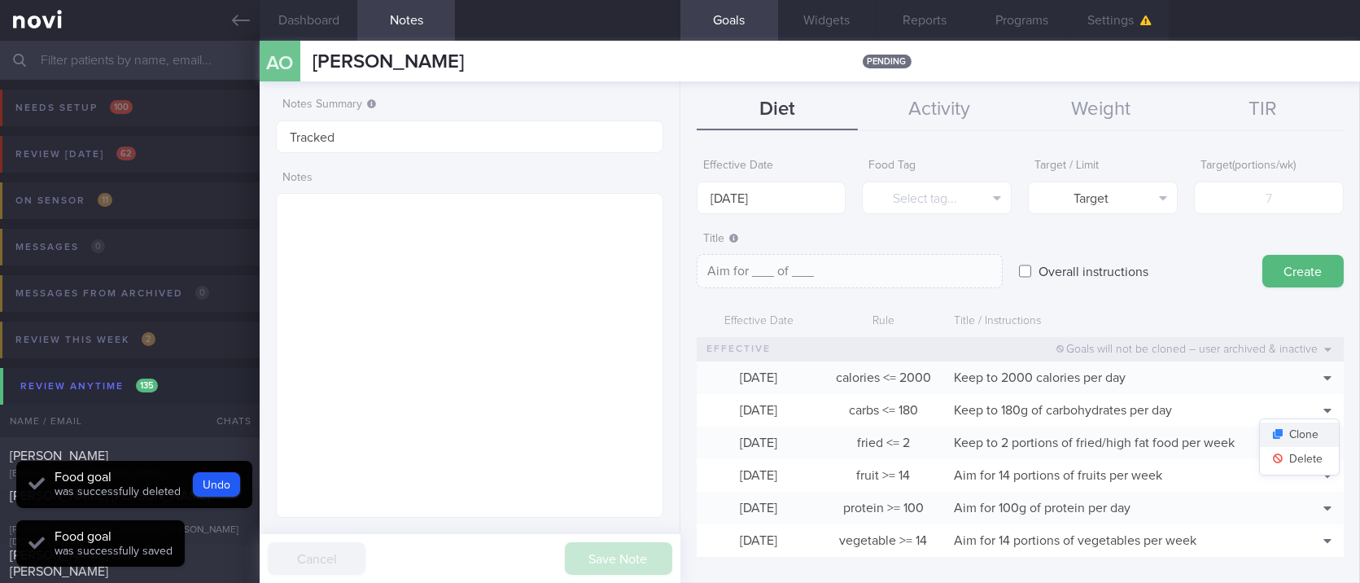
click at [1302, 429] on button "Clone" at bounding box center [1299, 434] width 79 height 24
type input "180"
type textarea "Keep to 180g of carbohydrates per day"
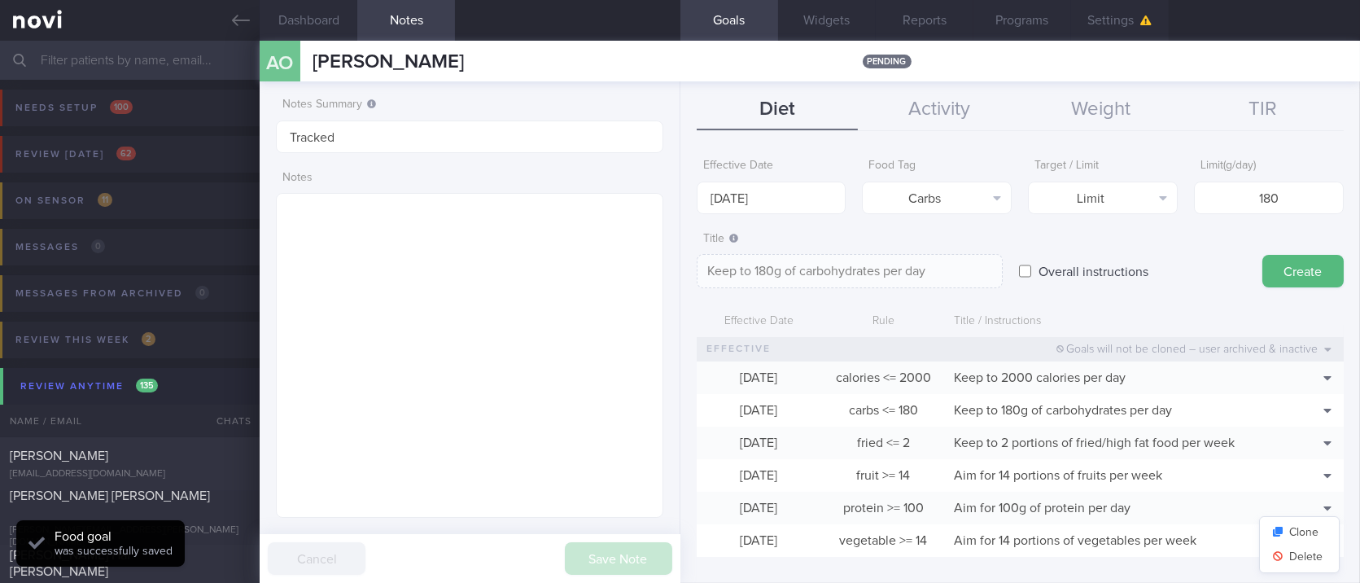
click at [1301, 458] on button "Delete" at bounding box center [1299, 459] width 79 height 24
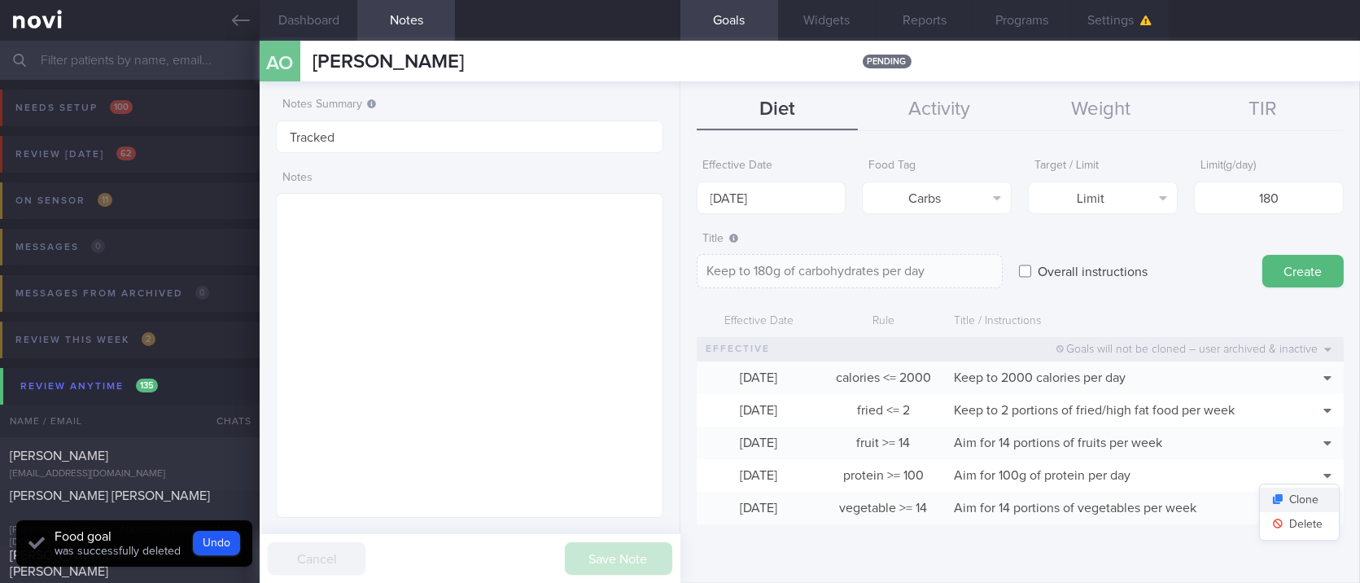
click at [1324, 492] on button "Clone" at bounding box center [1299, 499] width 79 height 24
type input "100"
type textarea "Aim for 100g of protein per day"
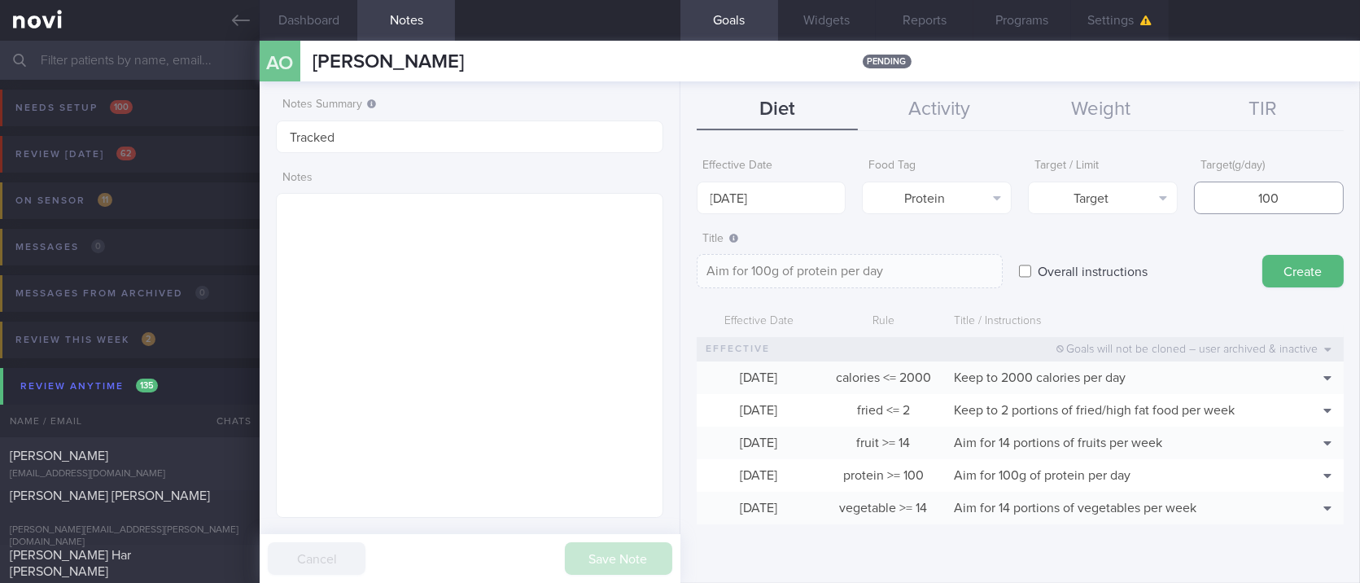
drag, startPoint x: 1169, startPoint y: 229, endPoint x: 1102, endPoint y: 229, distance: 66.7
click at [1102, 229] on form "Effective Date [DATE] Food Tag Protein Select tag... Calories Carbs Protein Fat…" at bounding box center [1020, 346] width 647 height 390
type input "11"
type textarea "Aim for 11g of protein per day"
type input "110"
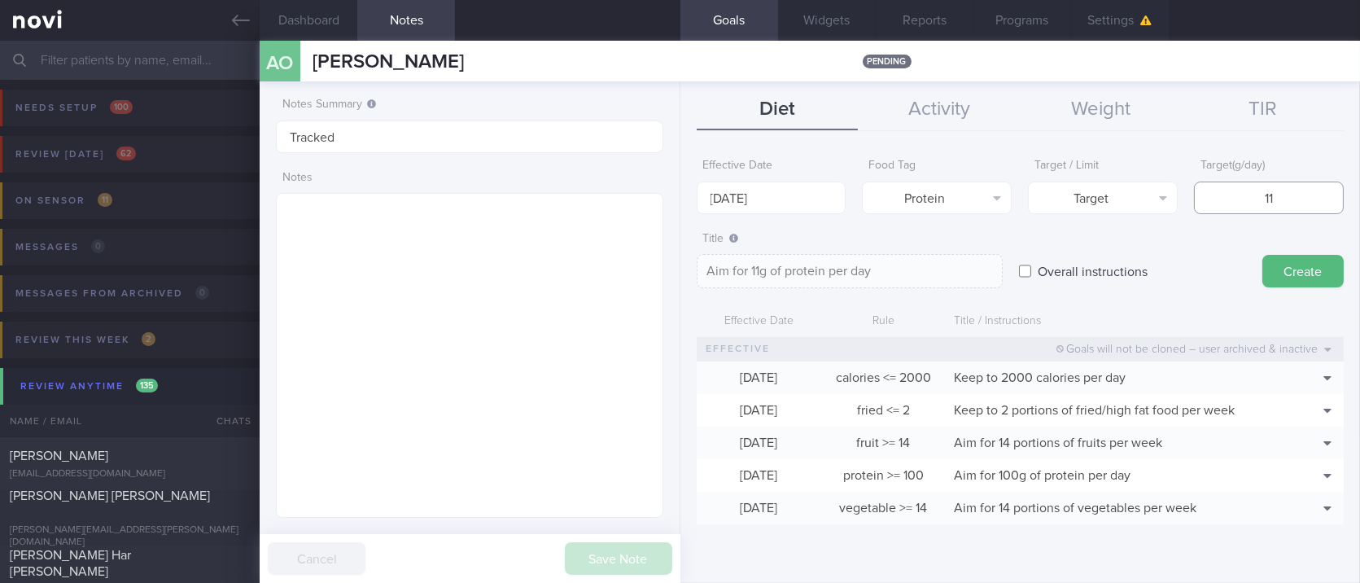
type textarea "Aim for 110g of protein per day"
type input "110"
click at [782, 194] on input "[DATE]" at bounding box center [772, 197] width 150 height 33
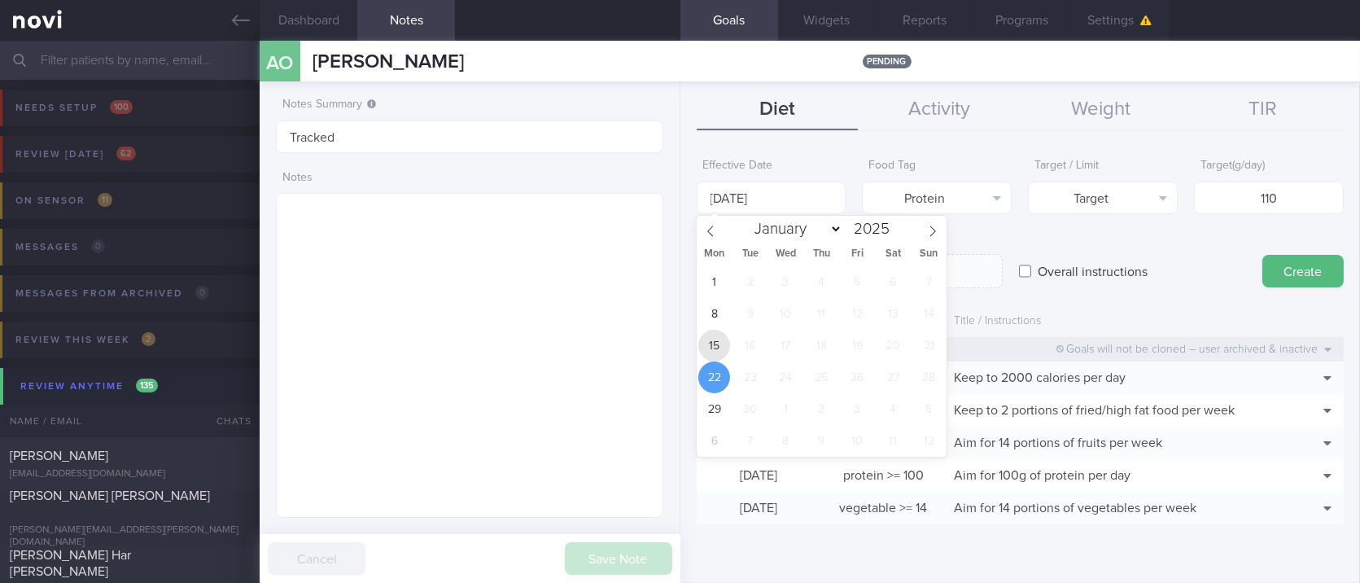
click at [714, 348] on span "15" at bounding box center [714, 346] width 32 height 32
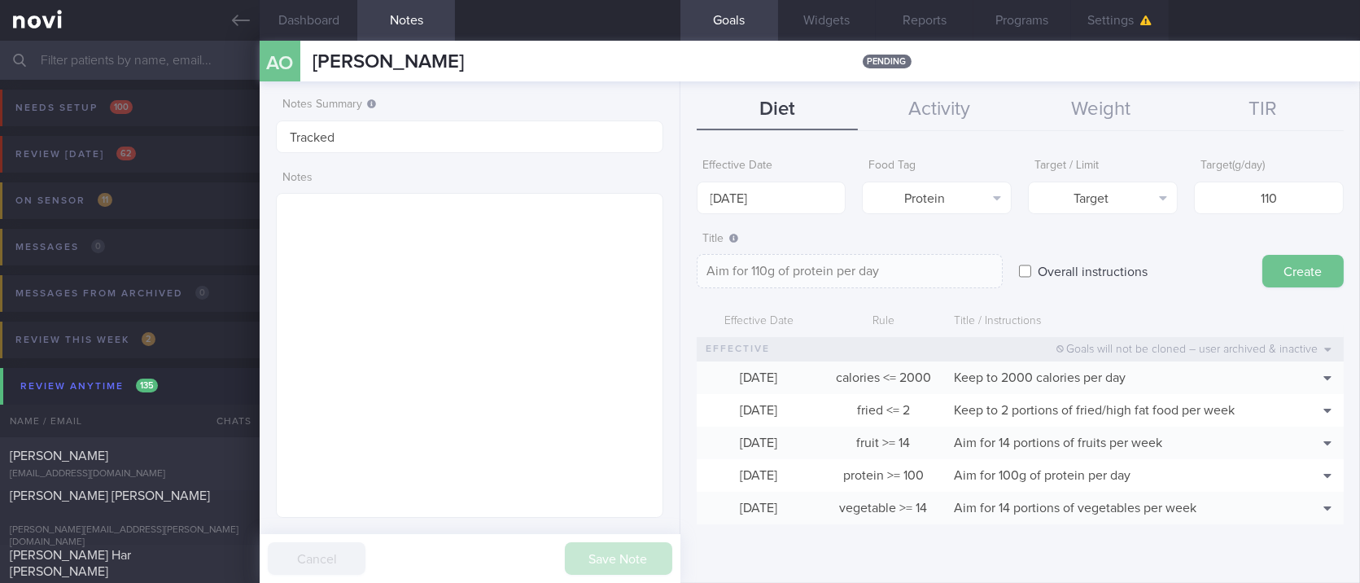
click at [1287, 277] on button "Create" at bounding box center [1302, 271] width 81 height 33
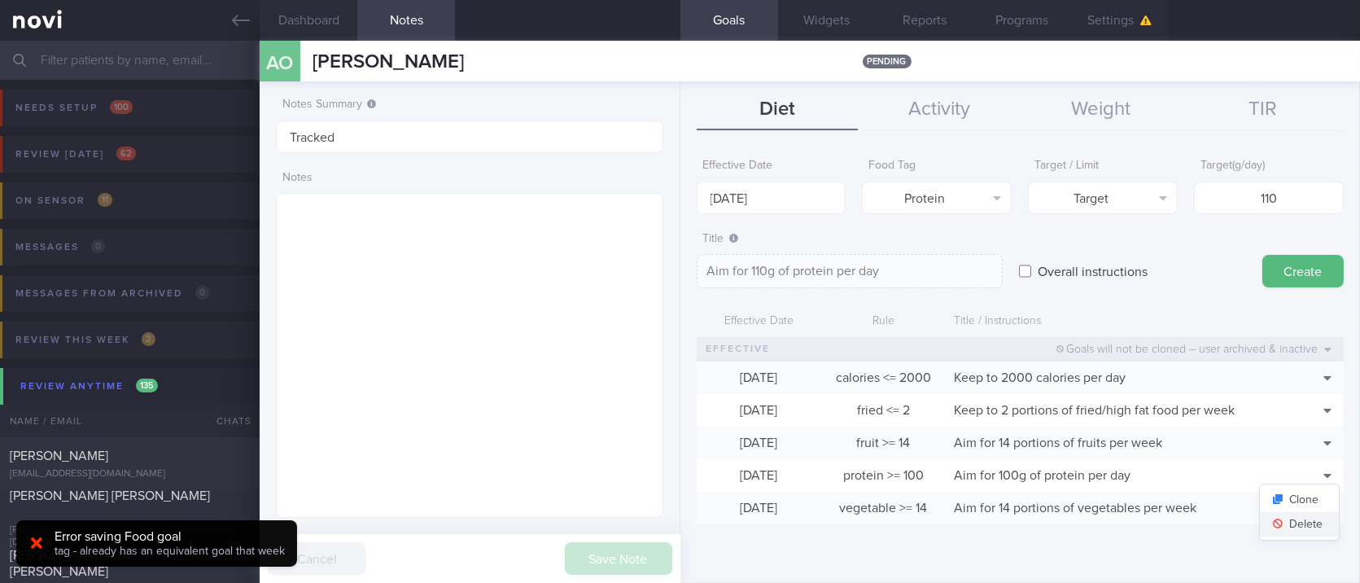
click at [1295, 531] on button "Delete" at bounding box center [1299, 524] width 79 height 24
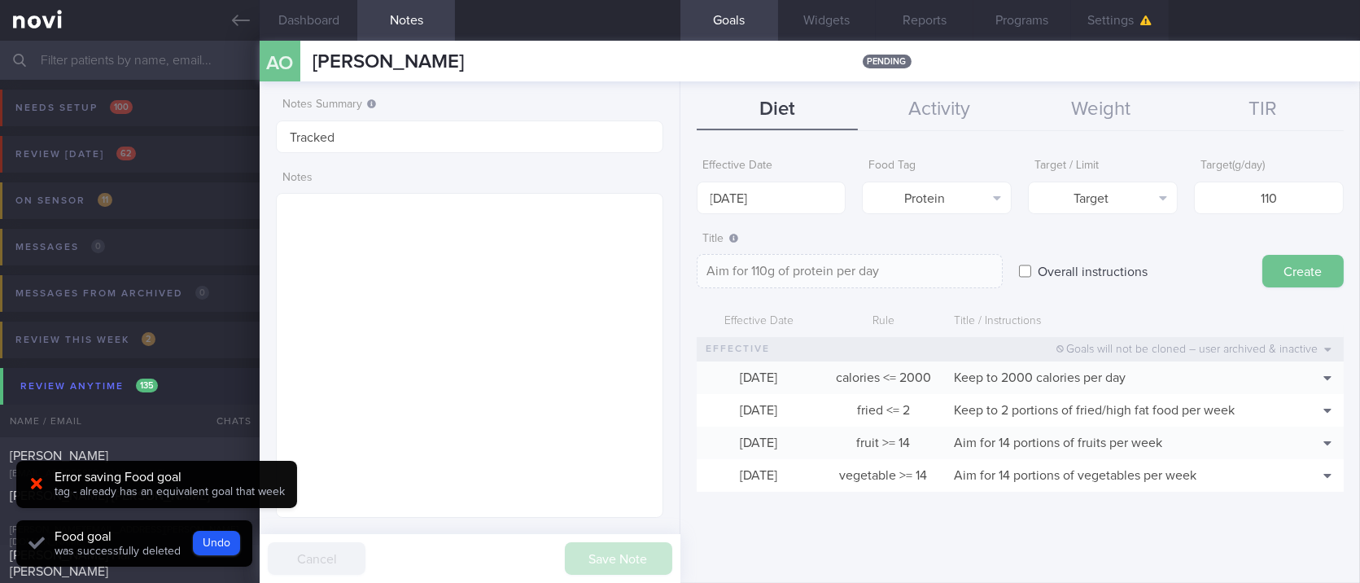
click at [1308, 260] on button "Create" at bounding box center [1302, 271] width 81 height 33
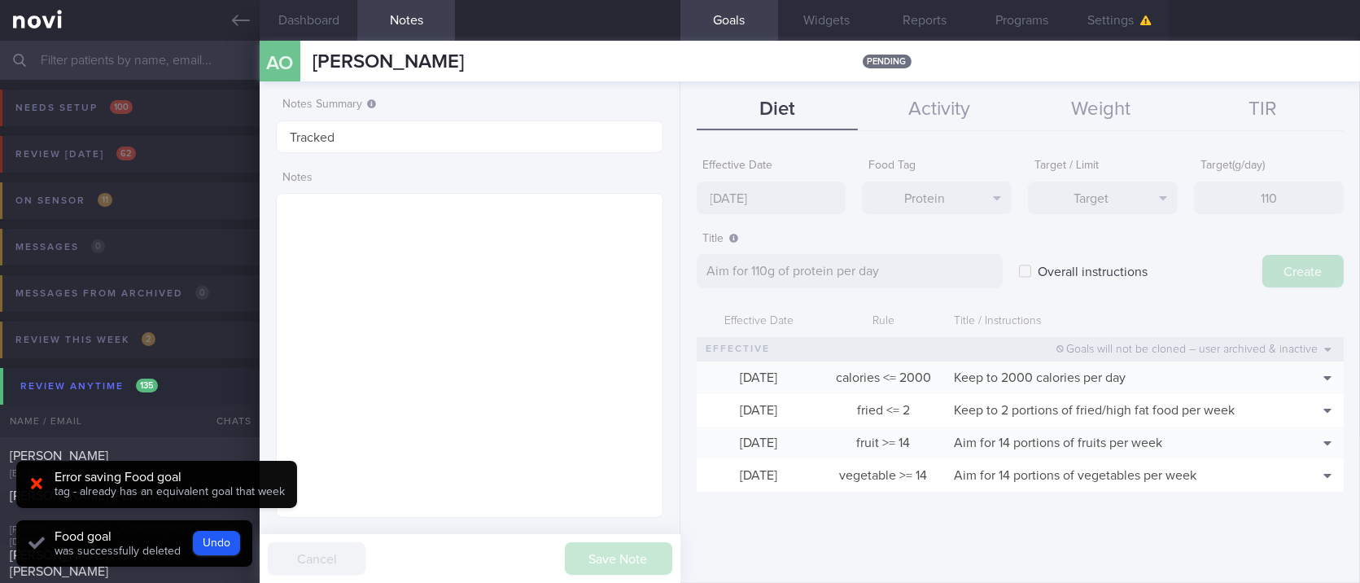
type input "[DATE]"
type textarea "Aim for ___ of ___"
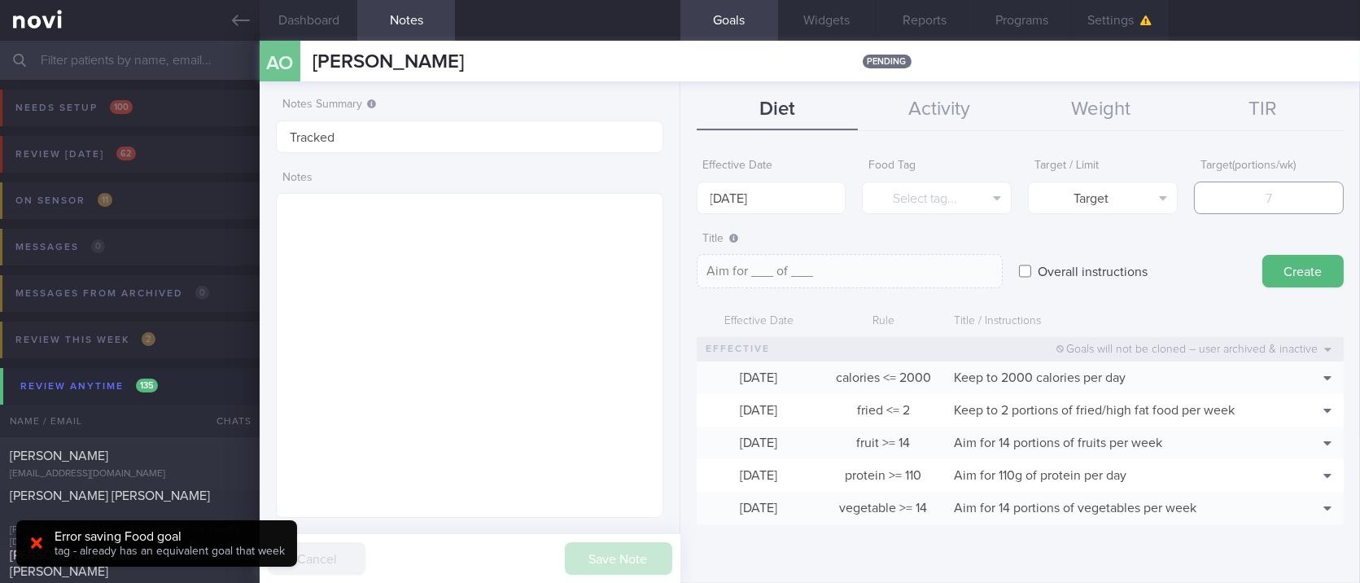
click at [1295, 194] on input "number" at bounding box center [1269, 197] width 150 height 33
type input "6"
type textarea "Aim for 6_ of ___"
type input "67"
type textarea "Aim for 67_ of ___"
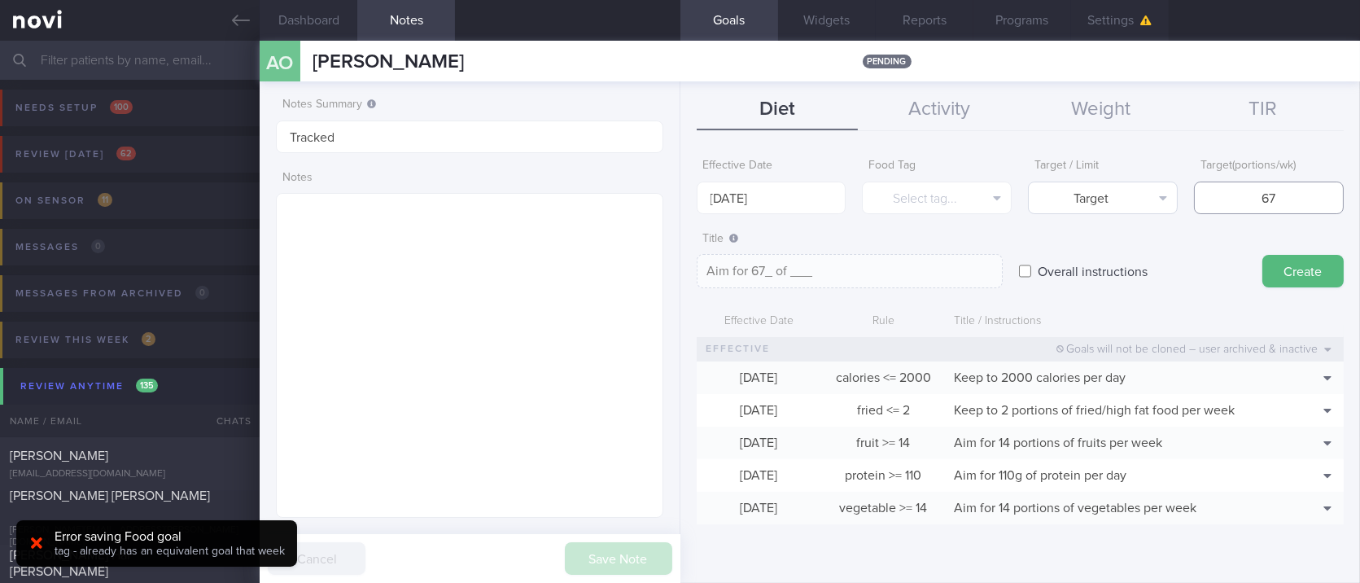
type input "67"
click at [1147, 194] on button "Target" at bounding box center [1103, 197] width 150 height 33
click at [1119, 252] on button "Limit" at bounding box center [1103, 254] width 148 height 24
click at [994, 203] on button "Select tag..." at bounding box center [937, 197] width 150 height 33
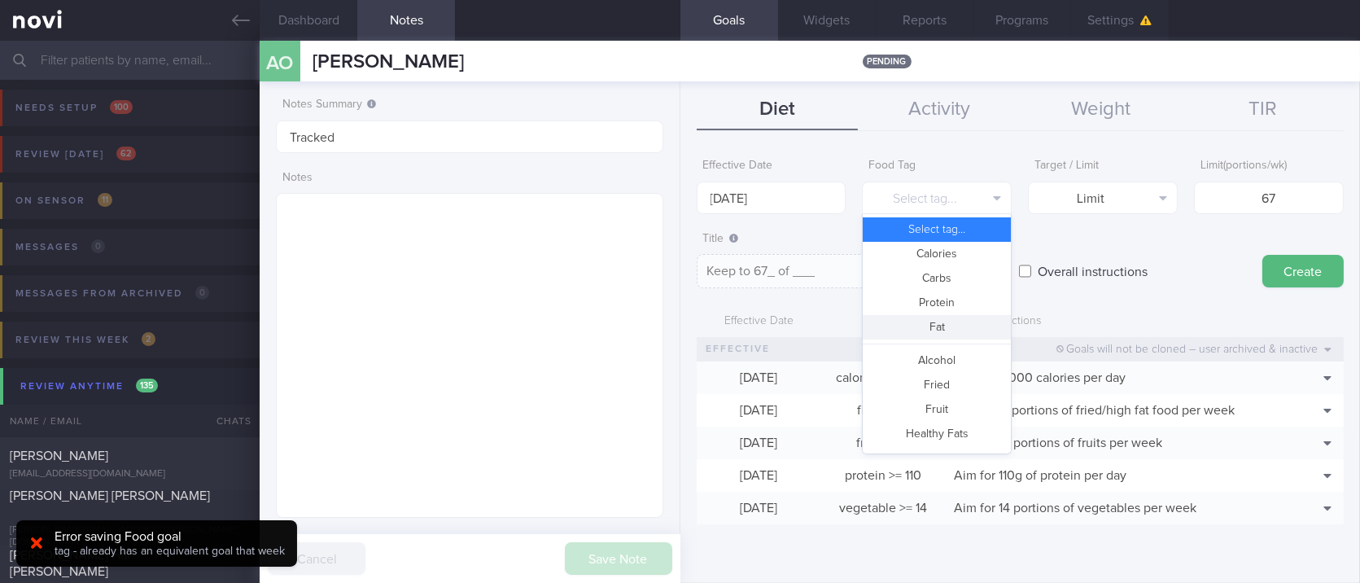
click at [938, 323] on button "Fat" at bounding box center [937, 327] width 148 height 24
type textarea "Keep to 67g of fat per day"
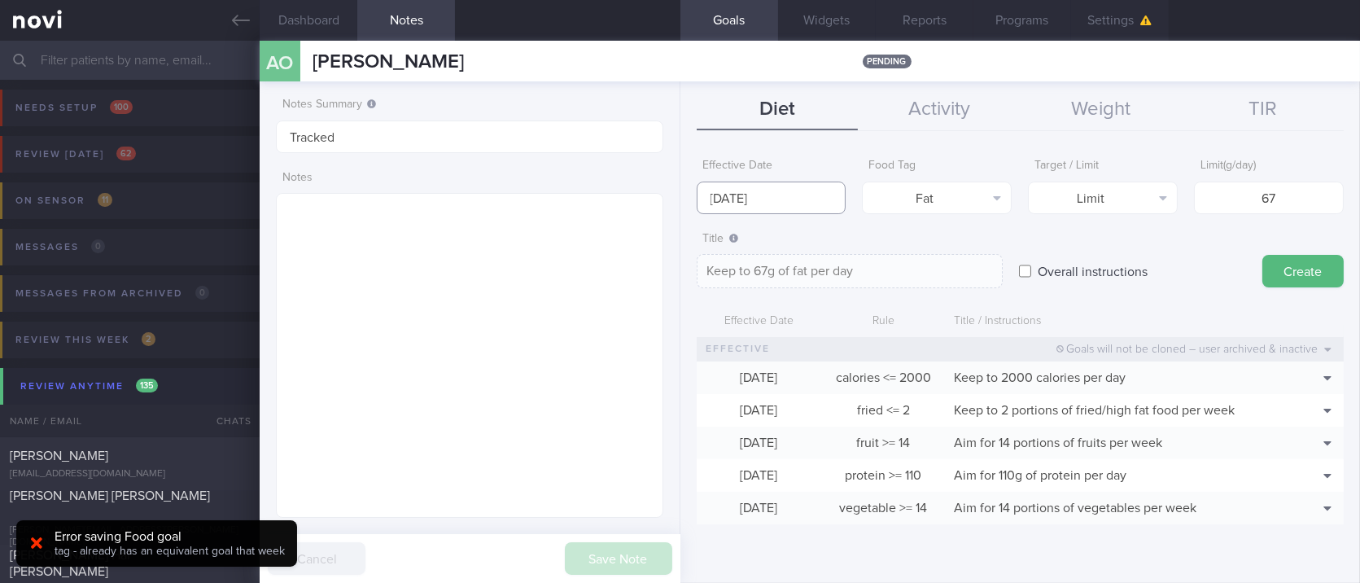
click at [799, 181] on input "[DATE]" at bounding box center [772, 197] width 150 height 33
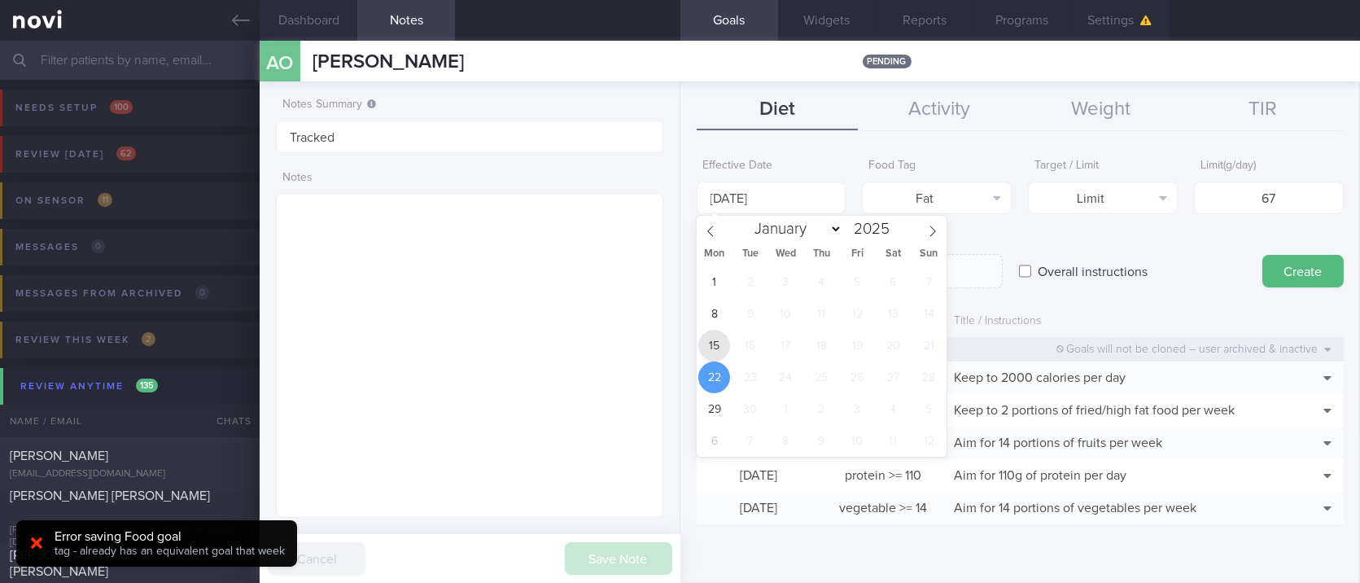
click at [719, 342] on span "15" at bounding box center [714, 346] width 32 height 32
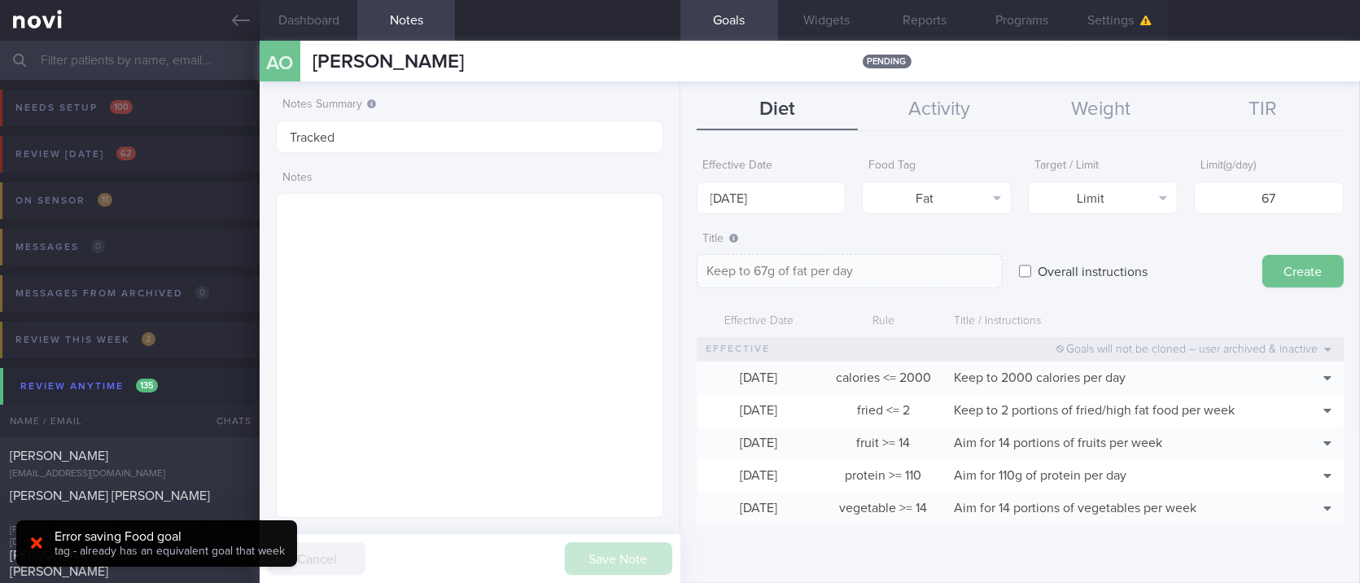
click at [1324, 271] on button "Create" at bounding box center [1302, 271] width 81 height 33
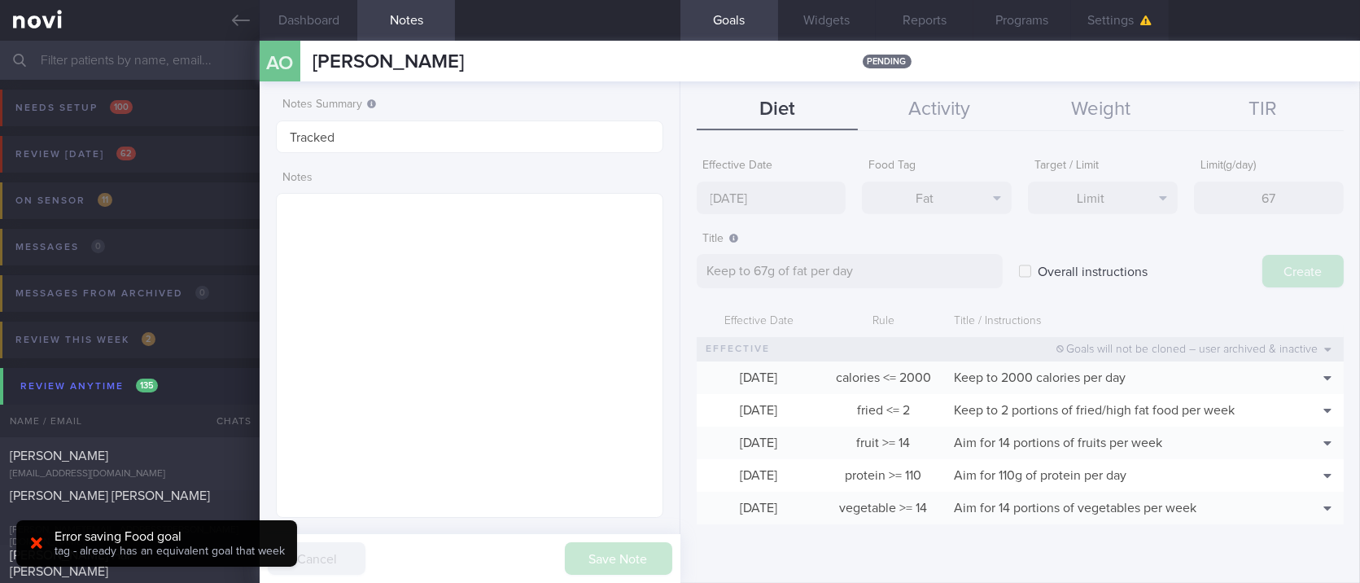
type input "[DATE]"
type textarea "Aim for ___ of ___"
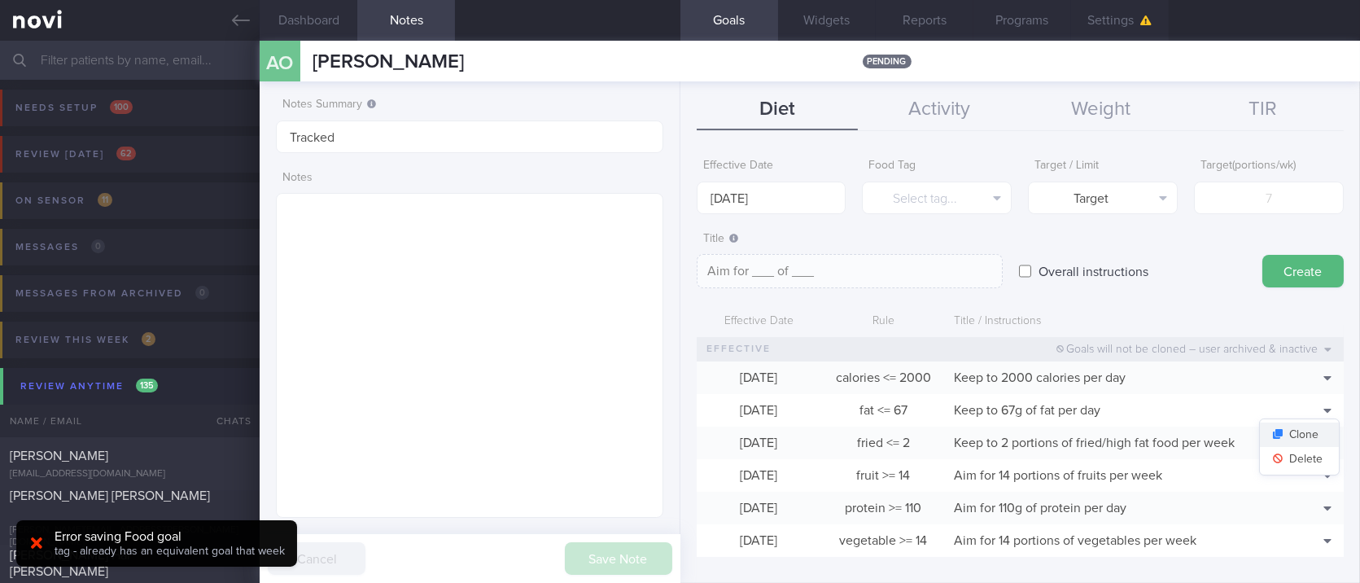
click at [1308, 433] on button "Clone" at bounding box center [1299, 434] width 79 height 24
type input "67"
type textarea "Keep to 67g of fat per day"
click at [1295, 466] on button "Delete" at bounding box center [1299, 459] width 79 height 24
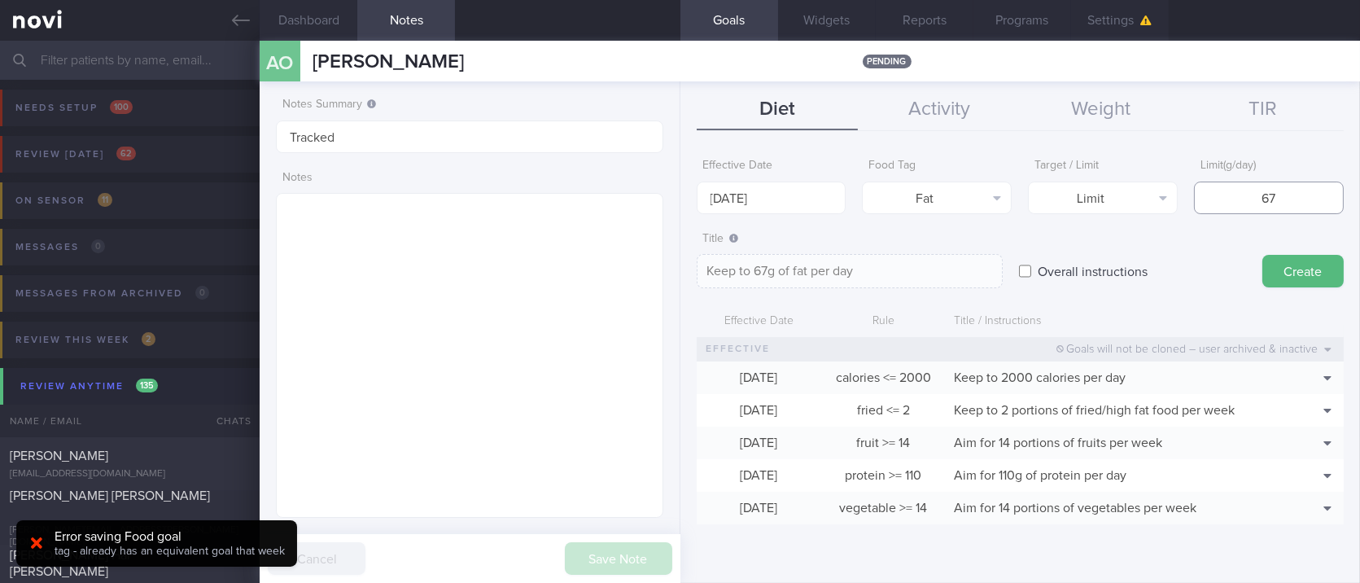
click at [1274, 186] on input "67" at bounding box center [1269, 197] width 150 height 33
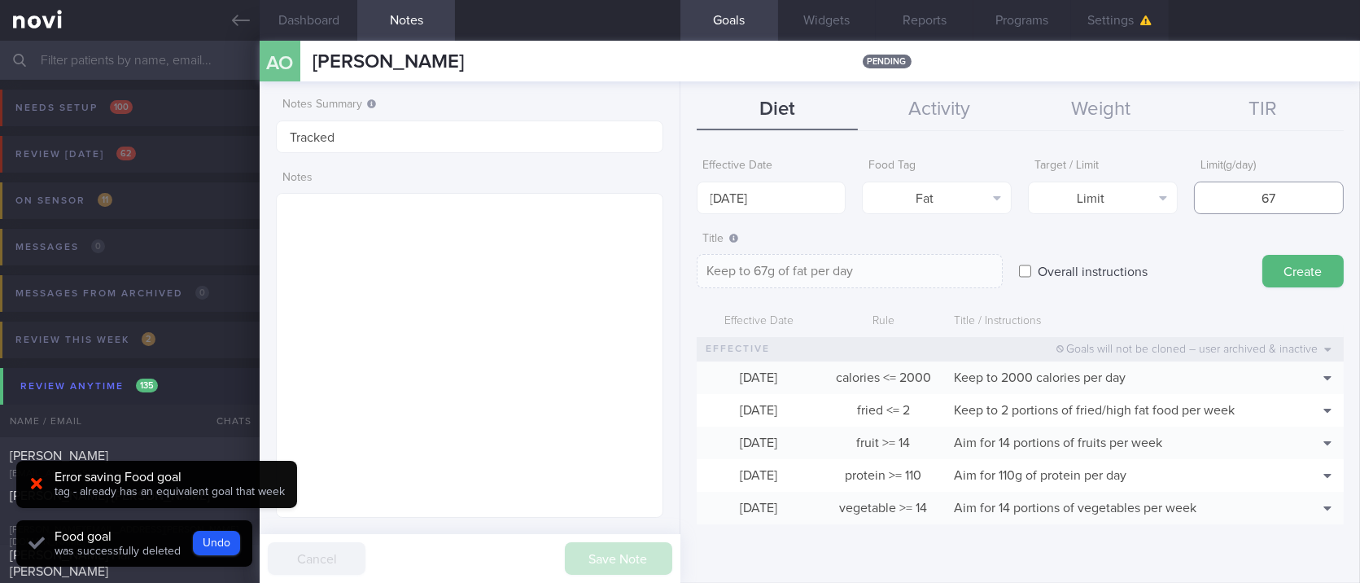
drag, startPoint x: 1274, startPoint y: 186, endPoint x: 1178, endPoint y: 199, distance: 96.0
click at [1178, 199] on div "Effective Date [DATE] Food Tag Fat Select tag... Calories Carbs Protein Fat Alc…" at bounding box center [1020, 182] width 647 height 63
type input "7"
type textarea "Keep to 7g of fat per day"
type input "78"
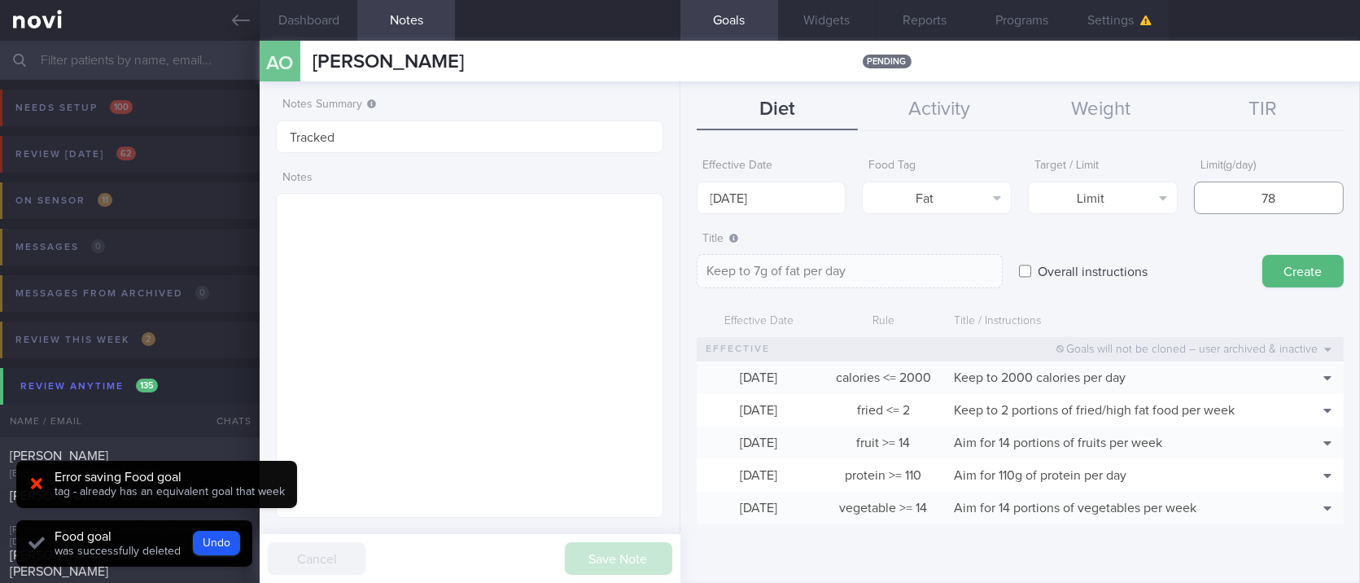
type textarea "Keep to 78g of fat per day"
type input "78"
click at [750, 183] on input "[DATE]" at bounding box center [772, 197] width 150 height 33
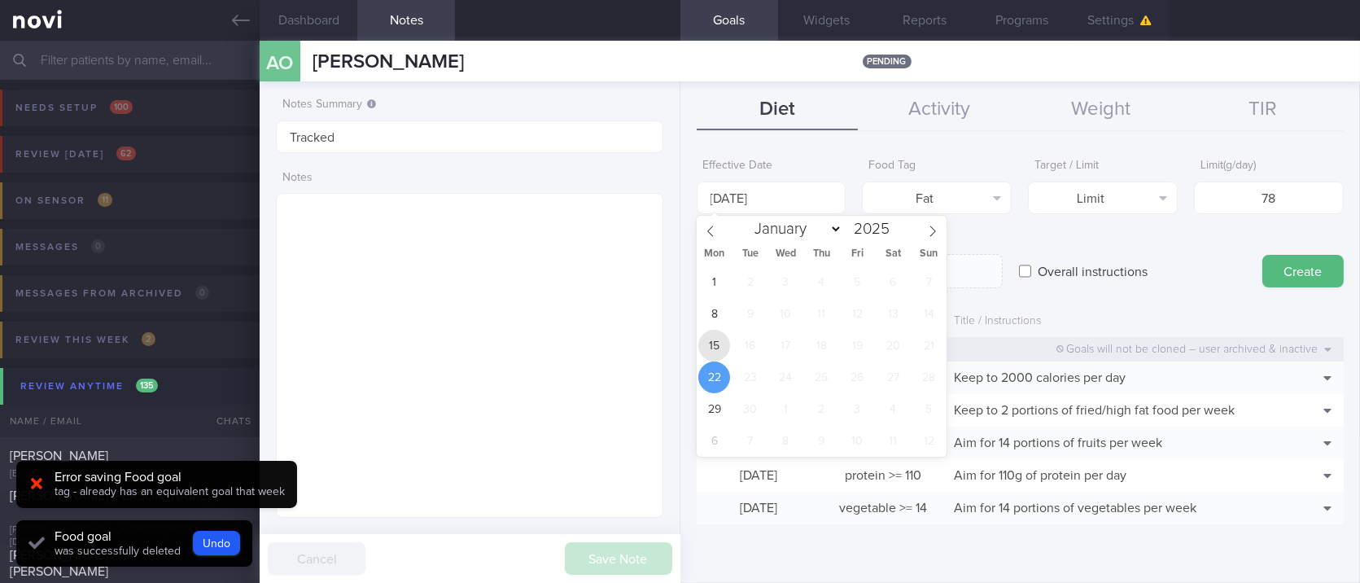
click at [712, 341] on span "15" at bounding box center [714, 346] width 32 height 32
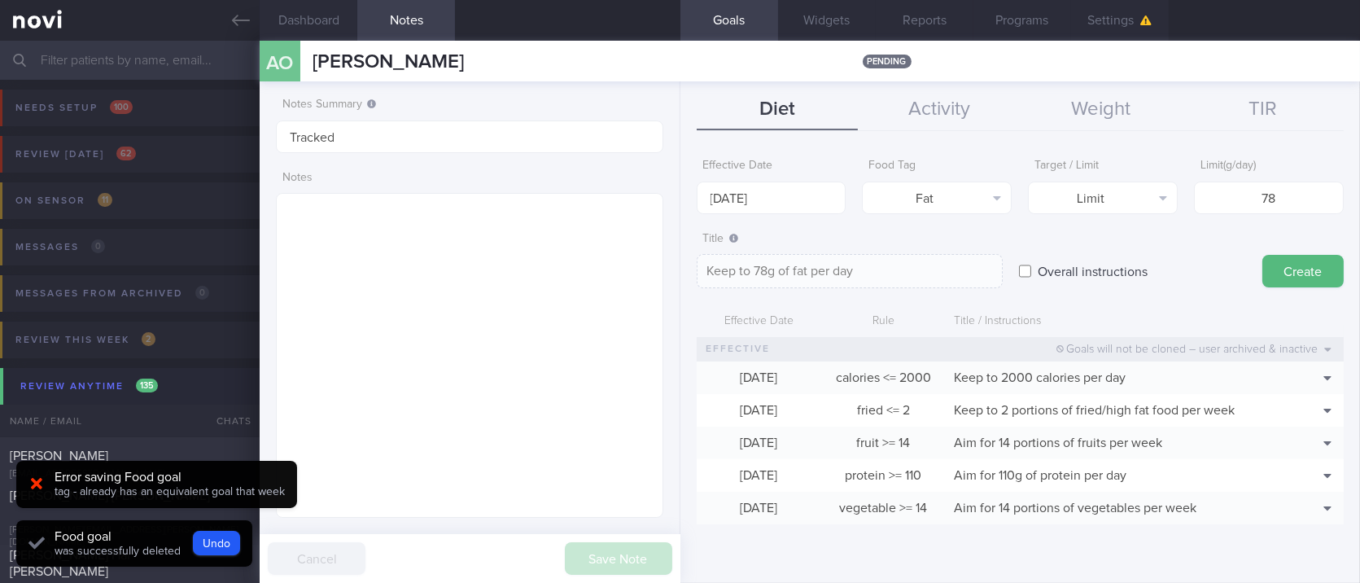
click at [1288, 273] on button "Create" at bounding box center [1302, 271] width 81 height 33
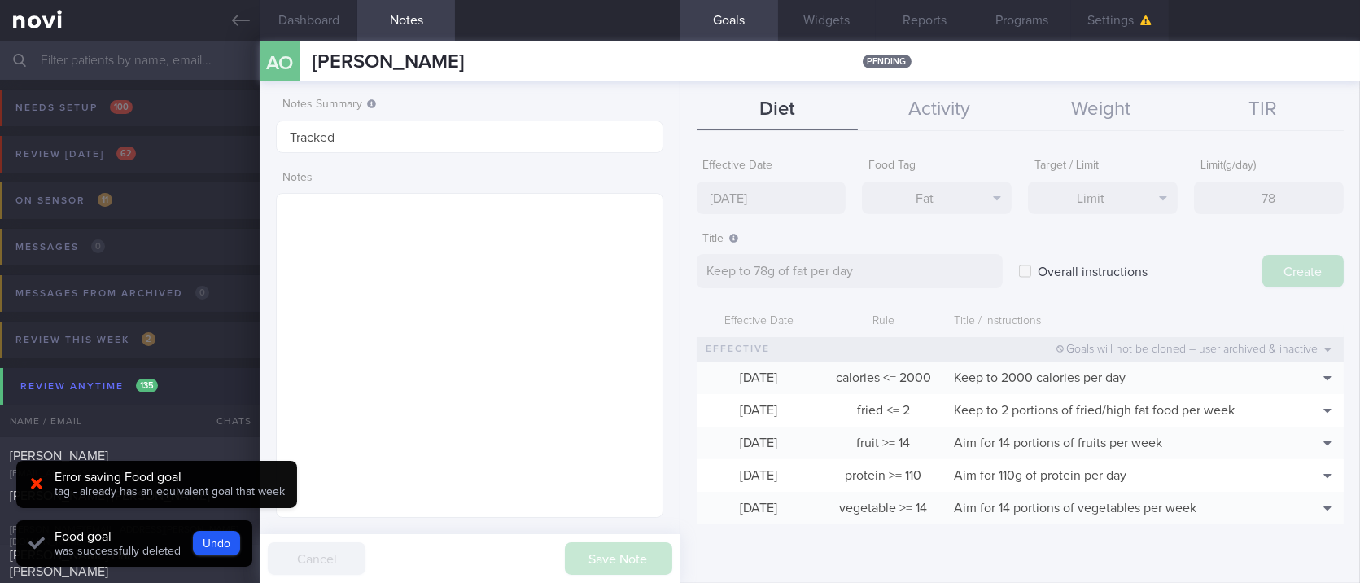
type input "[DATE]"
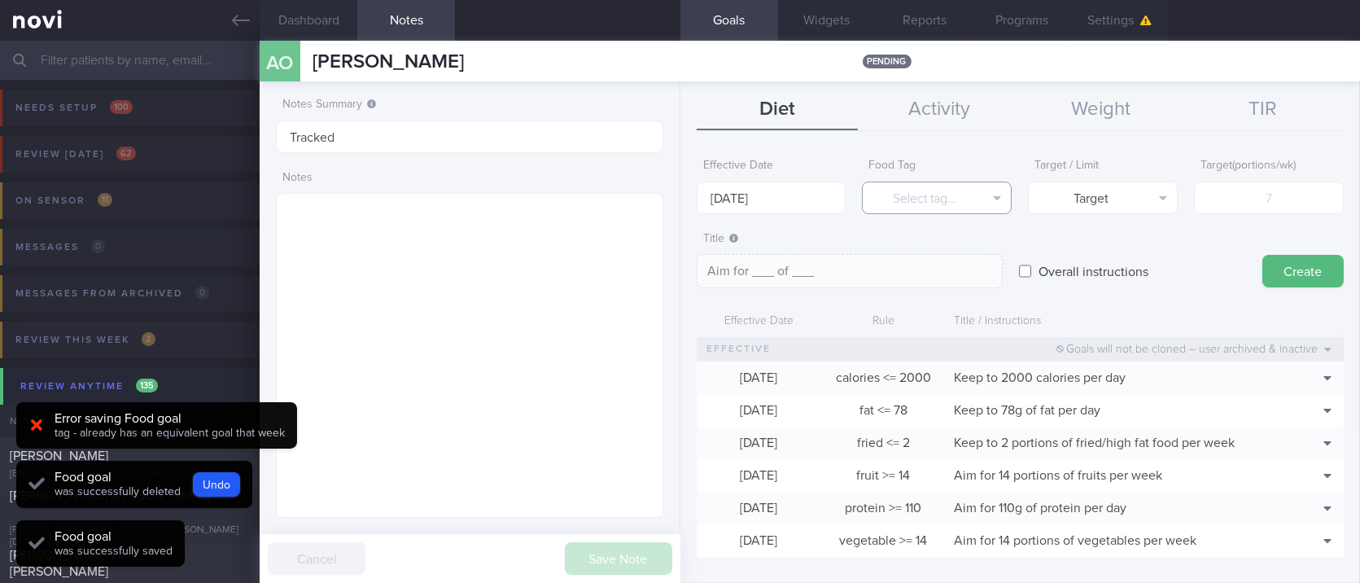
click at [950, 203] on button "Select tag..." at bounding box center [937, 197] width 150 height 33
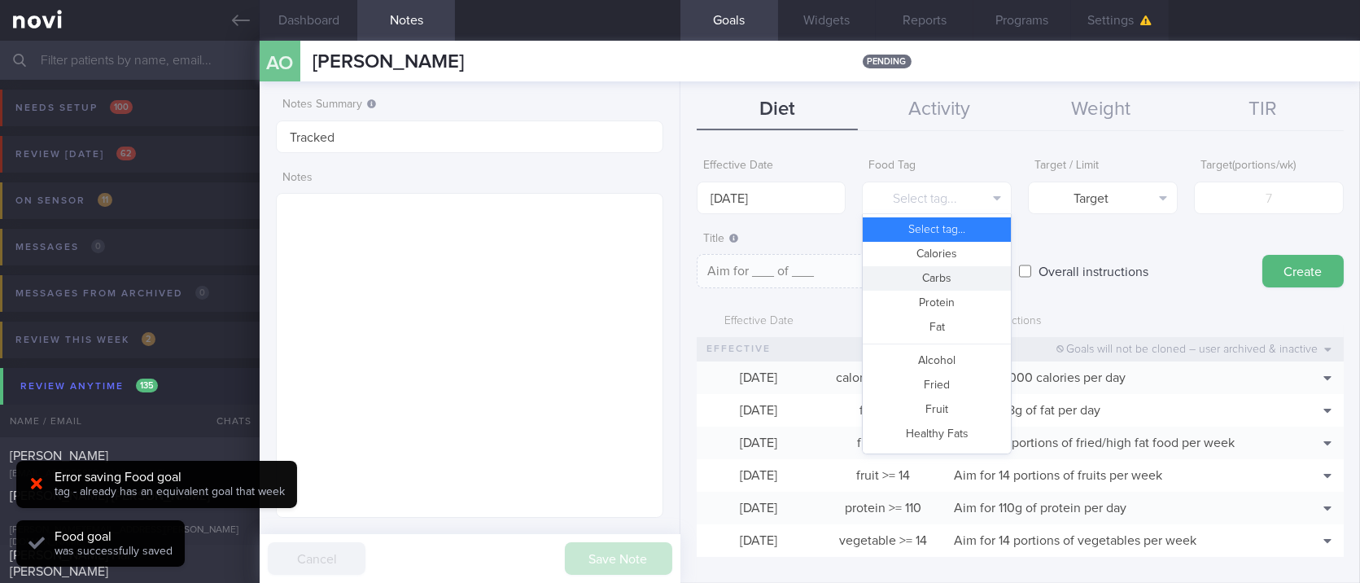
click at [927, 277] on button "Carbs" at bounding box center [937, 278] width 148 height 24
type textarea "Aim for __g of carbohydrates per day"
click at [863, 266] on button "Carbs" at bounding box center [937, 278] width 148 height 24
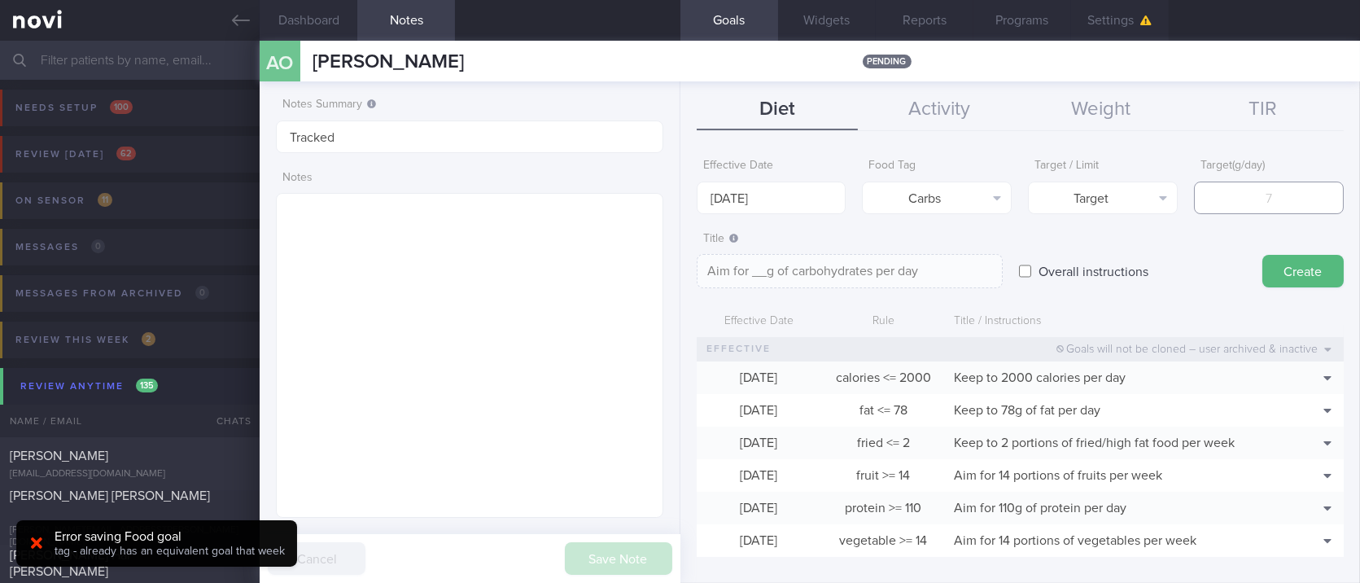
click at [1262, 208] on input "number" at bounding box center [1269, 197] width 150 height 33
type input "2"
type textarea "Aim for 2g of carbohydrates per day"
type input "21"
type textarea "Aim for 21g of carbohydrates per day"
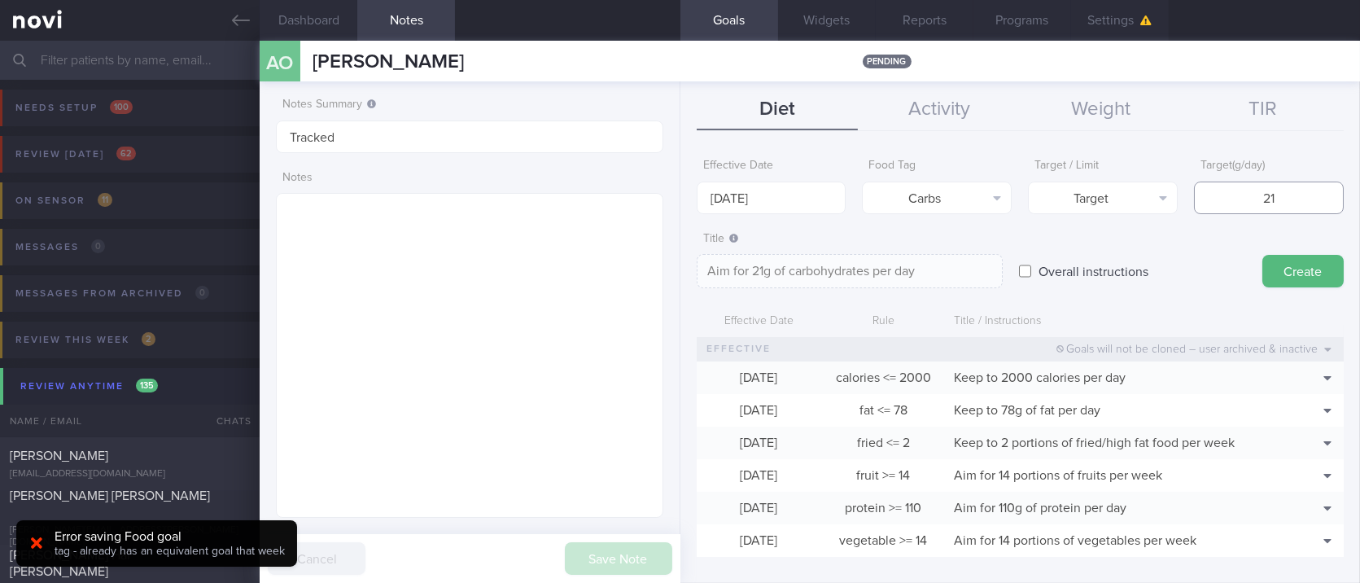
type input "215"
type textarea "Aim for 215g of carbohydrates per day"
type input "215"
click at [1087, 210] on button "Target" at bounding box center [1103, 197] width 150 height 33
click at [1092, 258] on button "Limit" at bounding box center [1103, 254] width 148 height 24
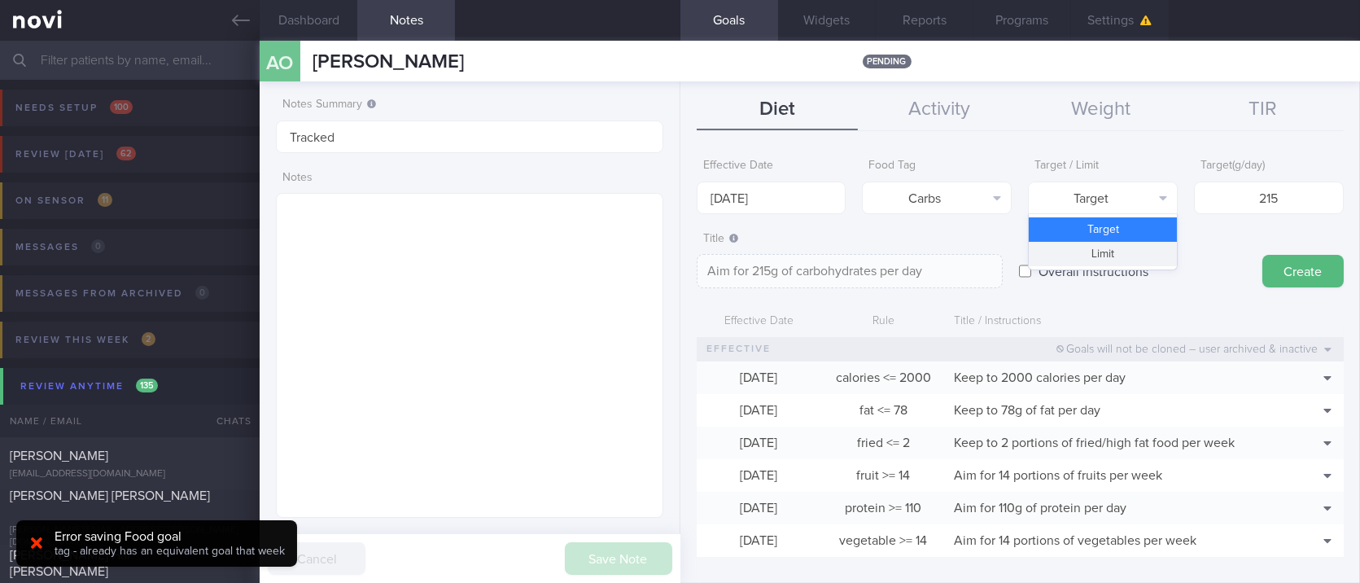
type textarea "Keep to 215g of carbohydrates per day"
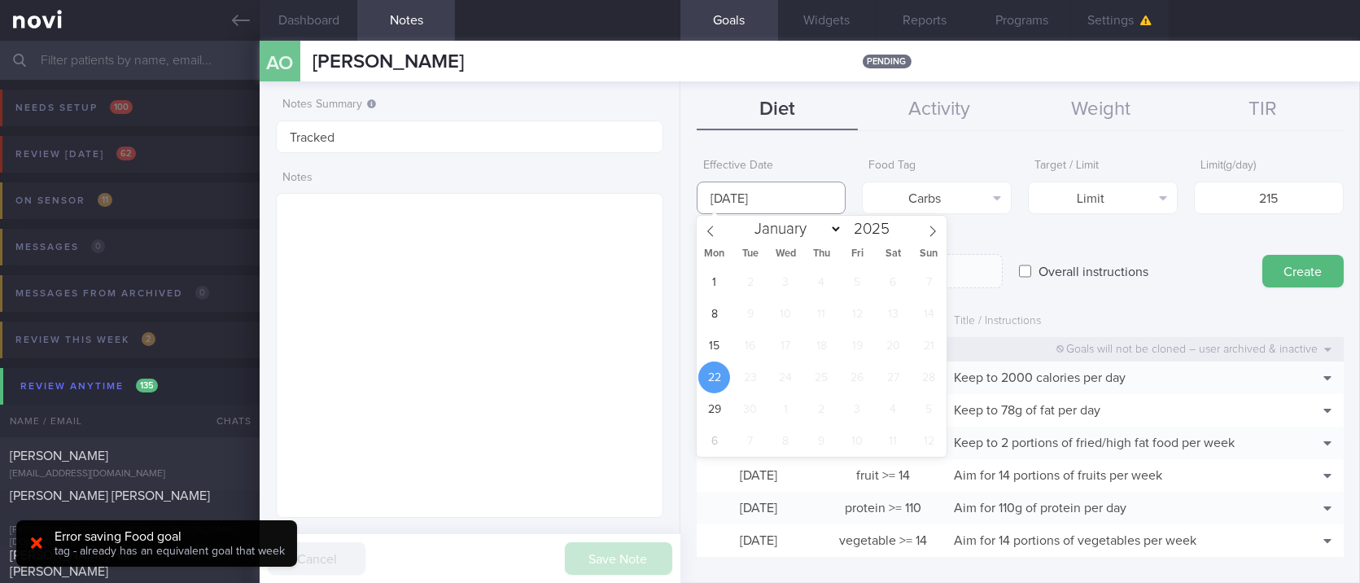
click at [771, 200] on input "[DATE]" at bounding box center [772, 197] width 150 height 33
click at [708, 339] on span "15" at bounding box center [714, 346] width 32 height 32
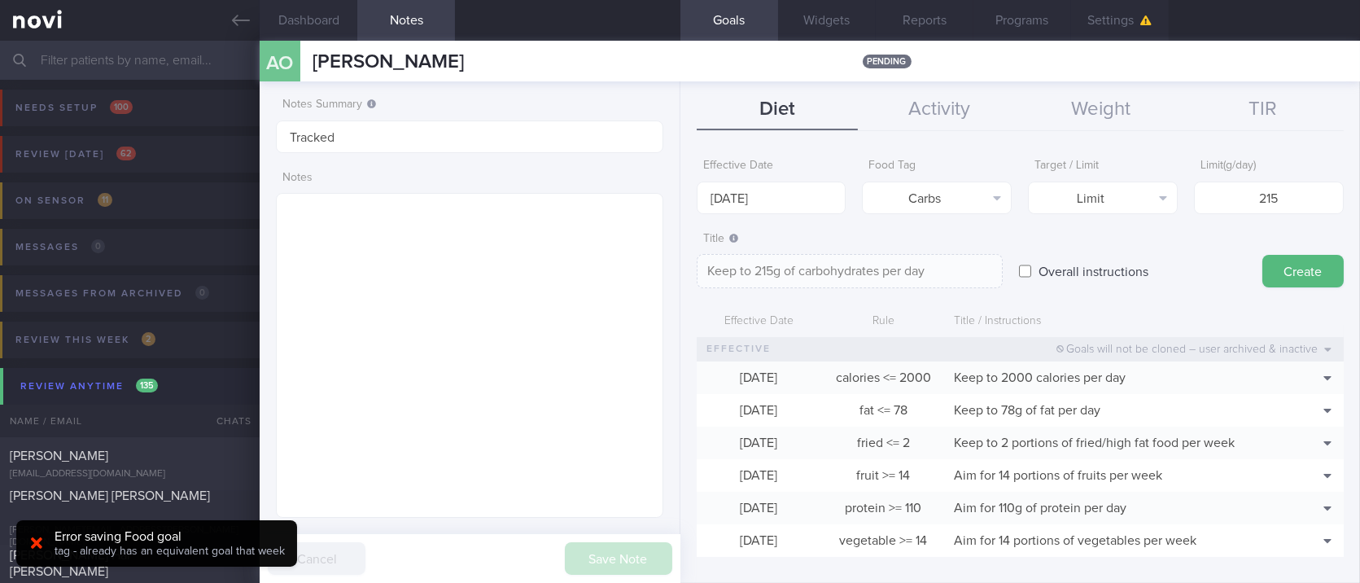
click at [1342, 269] on div "Effective Date [DATE] Food Tag Carbs Select tag... Calories Carbs Protein Fat A…" at bounding box center [1019, 360] width 679 height 444
click at [1281, 264] on button "Create" at bounding box center [1302, 271] width 81 height 33
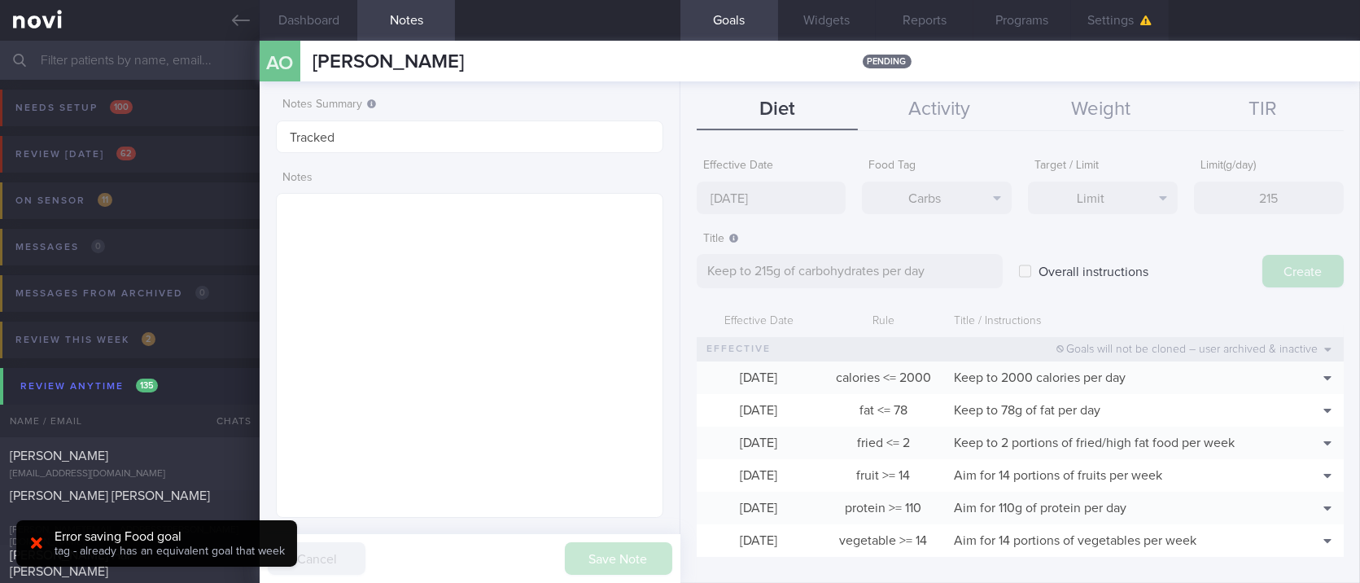
type input "[DATE]"
type textarea "Aim for ___ of ___"
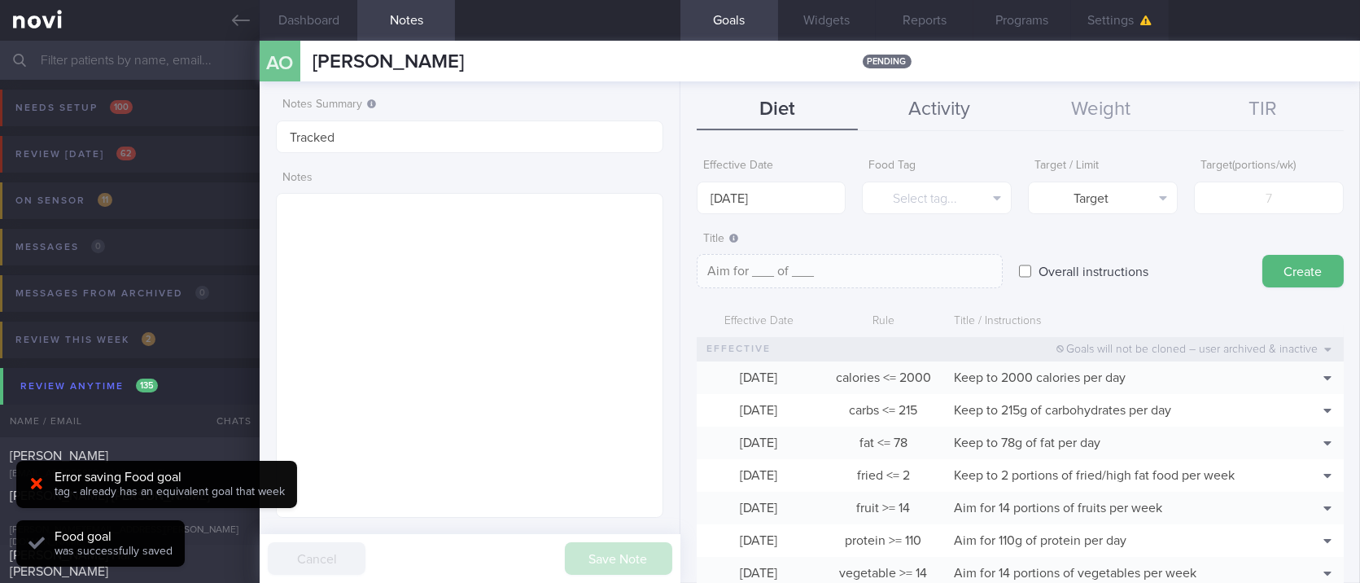
click at [930, 117] on button "Activity" at bounding box center [939, 110] width 162 height 41
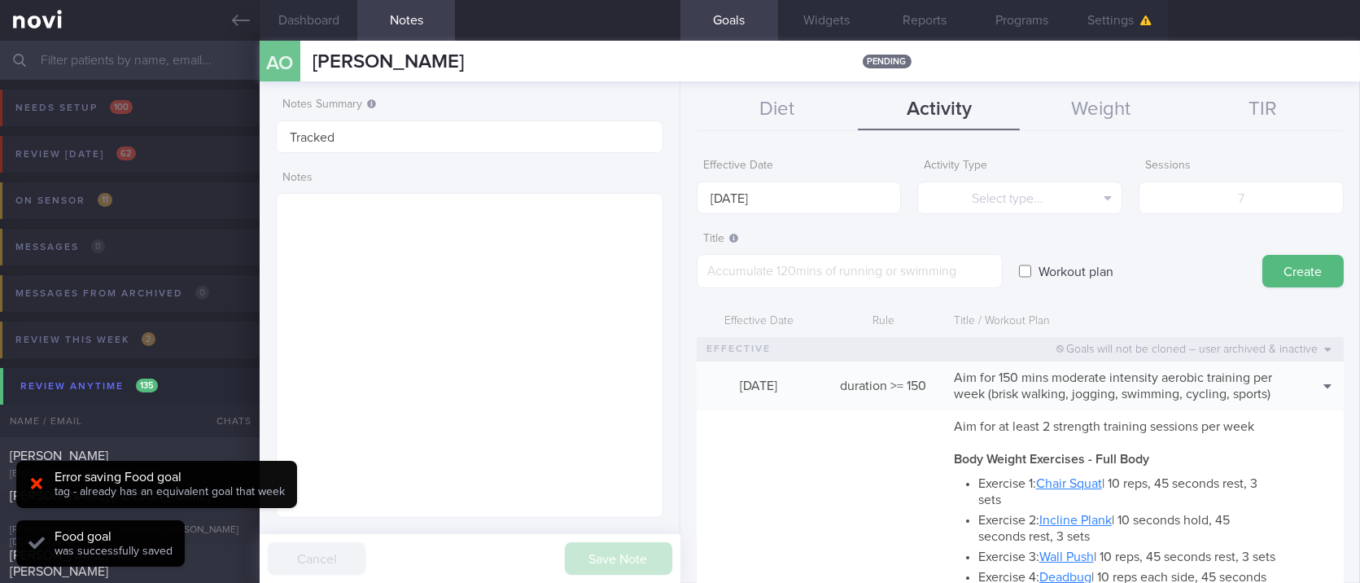
click at [230, 29] on link at bounding box center [130, 20] width 260 height 41
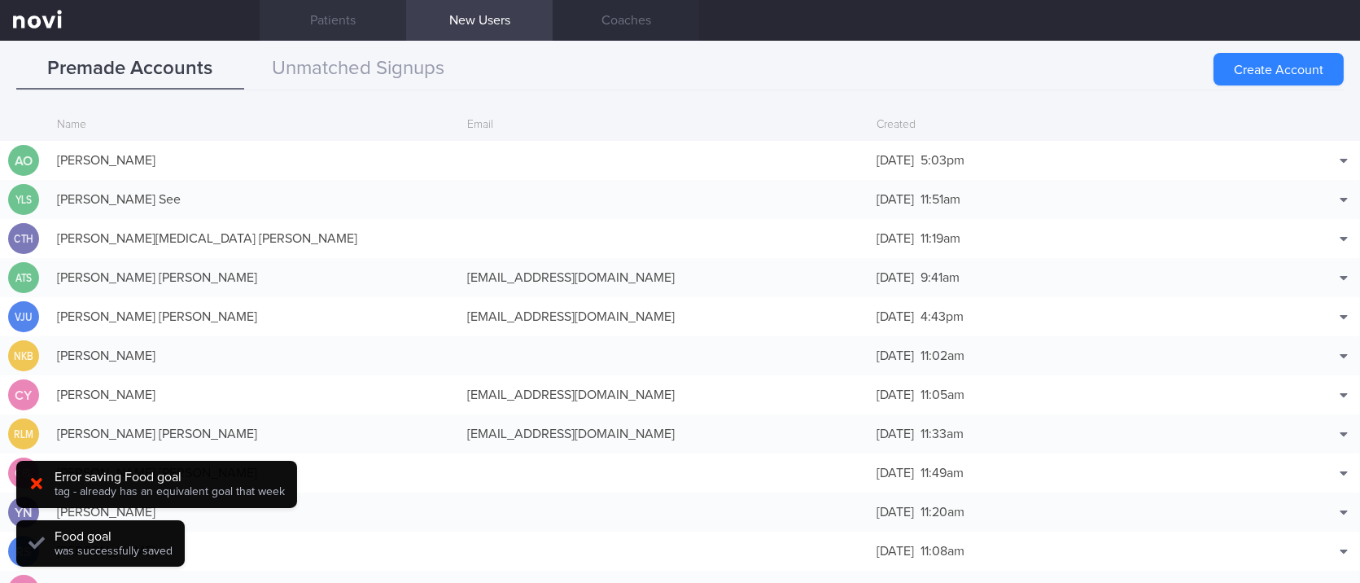
click at [314, 2] on link "Patients" at bounding box center [333, 20] width 146 height 41
